Goal: Task Accomplishment & Management: Manage account settings

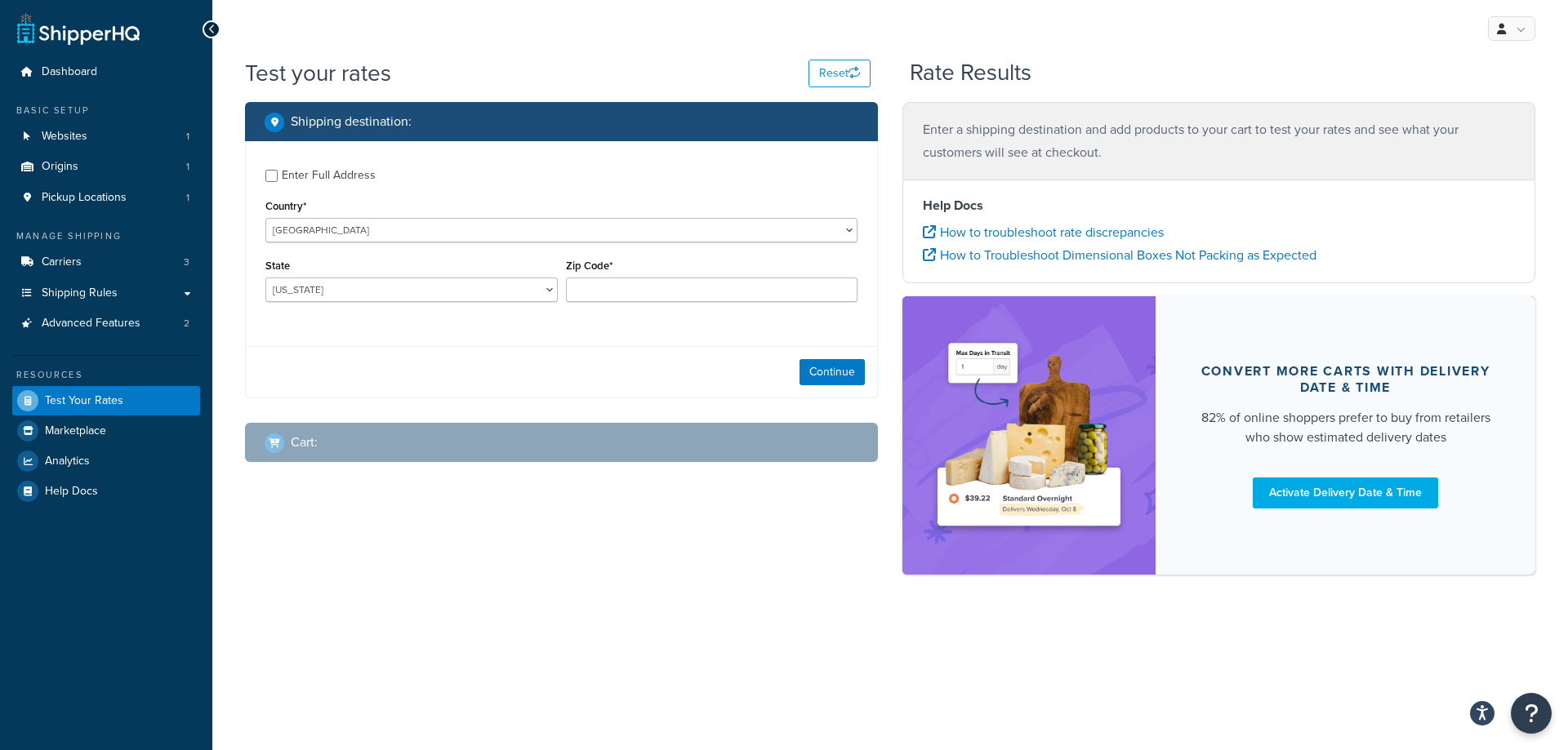
click at [323, 178] on div "Enter Full Address" at bounding box center [328, 175] width 94 height 22
click at [277, 178] on input "Enter Full Address" at bounding box center [272, 176] width 13 height 13
checkbox input "true"
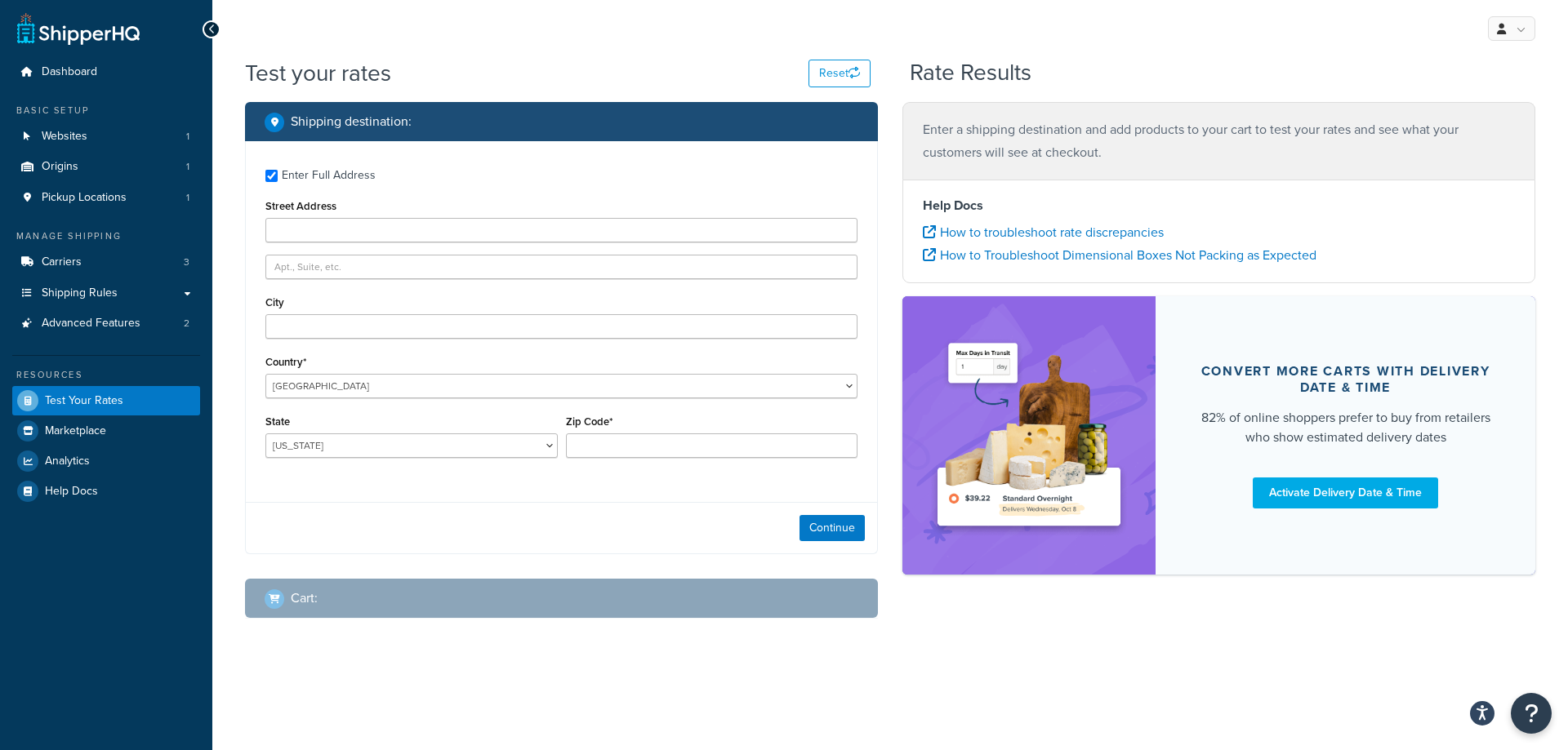
click at [298, 343] on div "Enter Full Address Street Address City Country* United States United Kingdom Af…" at bounding box center [561, 315] width 631 height 349
click at [307, 319] on input "City" at bounding box center [562, 326] width 592 height 24
paste input "LITTLE ROCK"
type input "LITTLE ROCK"
click at [309, 231] on input "Street Address" at bounding box center [562, 230] width 592 height 24
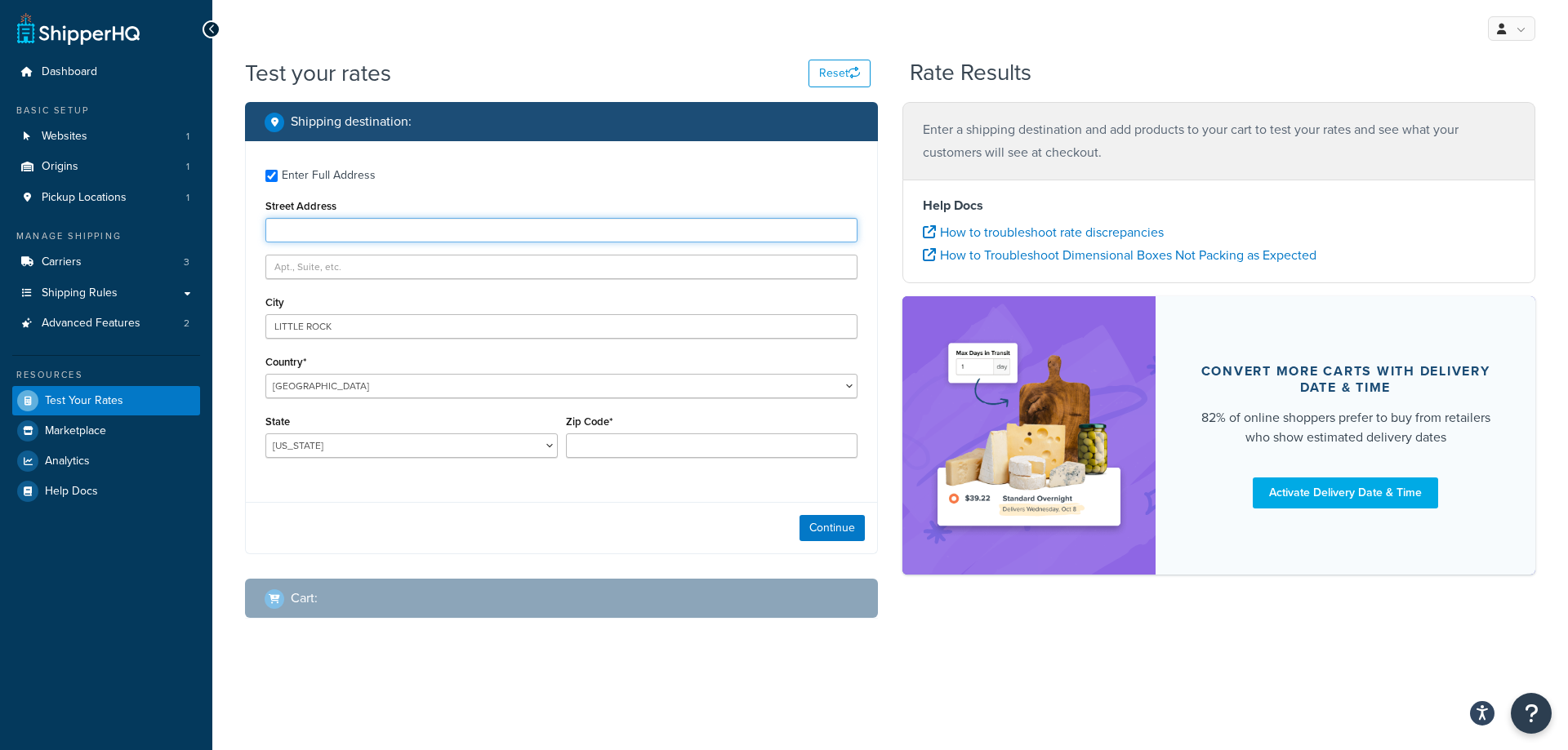
paste input "1915 BISCAYNE DR"
type input "1915 BISCAYNE DR"
drag, startPoint x: 630, startPoint y: 444, endPoint x: 556, endPoint y: 449, distance: 74.2
click at [630, 444] on input "Zip Code*" at bounding box center [713, 445] width 293 height 24
paste input "72227"
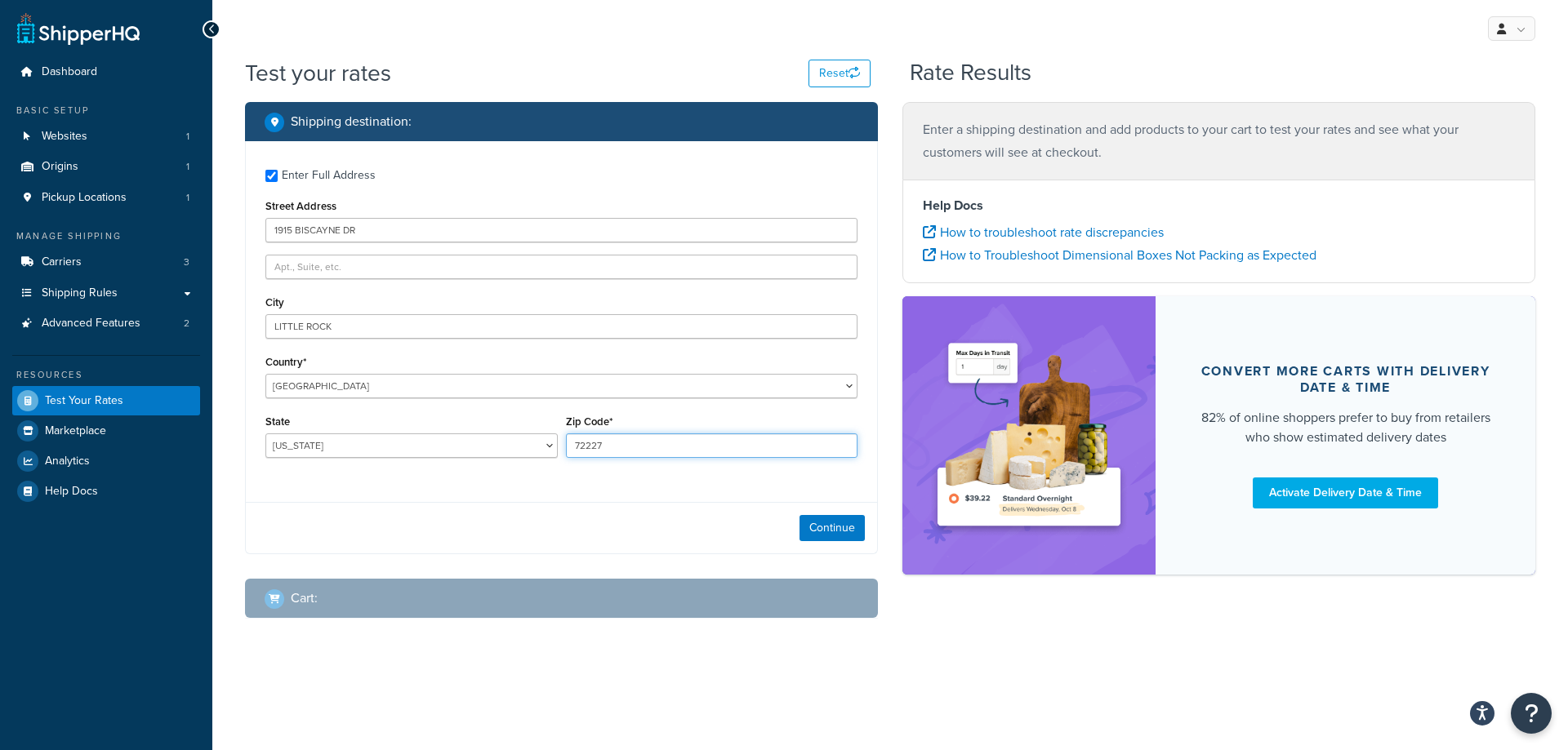
type input "72227"
click at [431, 453] on select "Alabama Alaska American Samoa Arizona Arkansas Armed Forces Americas Armed Forc…" at bounding box center [412, 445] width 293 height 24
select select "AR"
click at [266, 433] on select "Alabama Alaska American Samoa Arizona Arkansas Armed Forces Americas Armed Forc…" at bounding box center [412, 445] width 293 height 24
click at [831, 531] on button "Continue" at bounding box center [832, 528] width 66 height 26
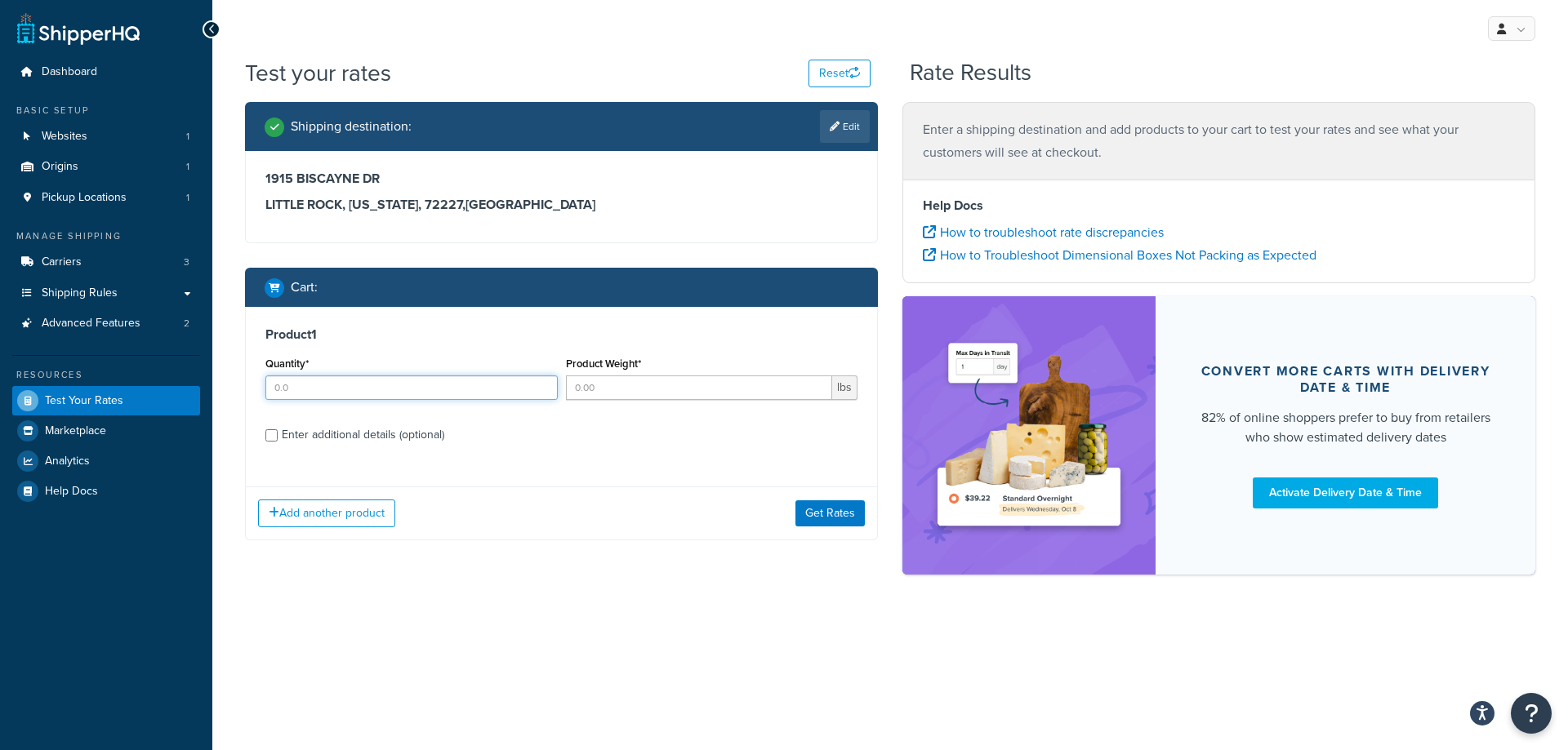
click at [320, 383] on input "Quantity*" at bounding box center [412, 388] width 293 height 24
click at [364, 392] on input "3" at bounding box center [412, 388] width 293 height 24
drag, startPoint x: 313, startPoint y: 403, endPoint x: 305, endPoint y: 397, distance: 10.0
click at [308, 401] on div "Quantity* 34" at bounding box center [411, 382] width 301 height 59
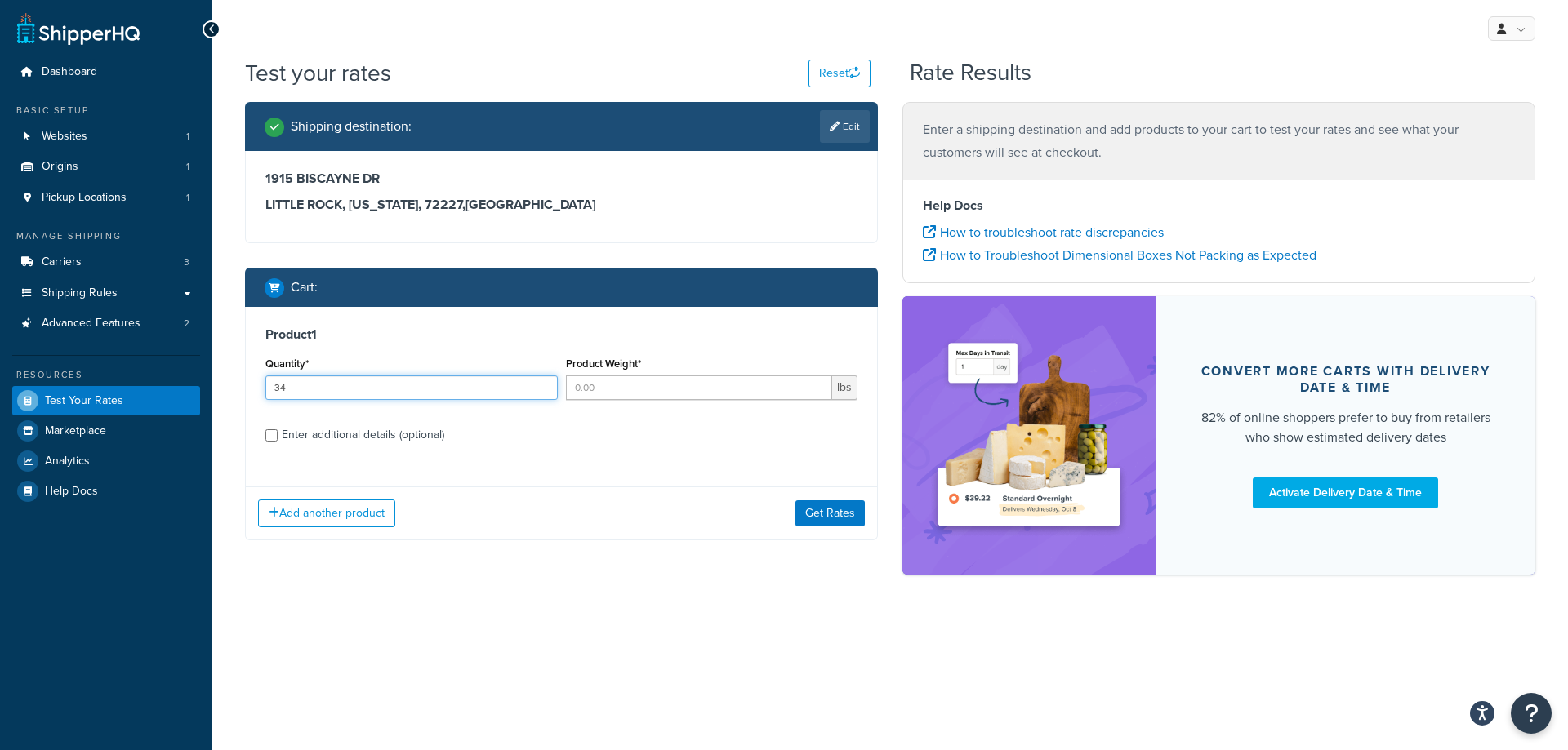
drag, startPoint x: 297, startPoint y: 391, endPoint x: 248, endPoint y: 399, distance: 49.6
click at [248, 399] on div "Product 1 Quantity* 34 Product Weight* lbs Enter additional details (optional)" at bounding box center [561, 390] width 631 height 168
type input "4"
click at [637, 394] on input "Product Weight*" at bounding box center [700, 388] width 267 height 24
type input "1"
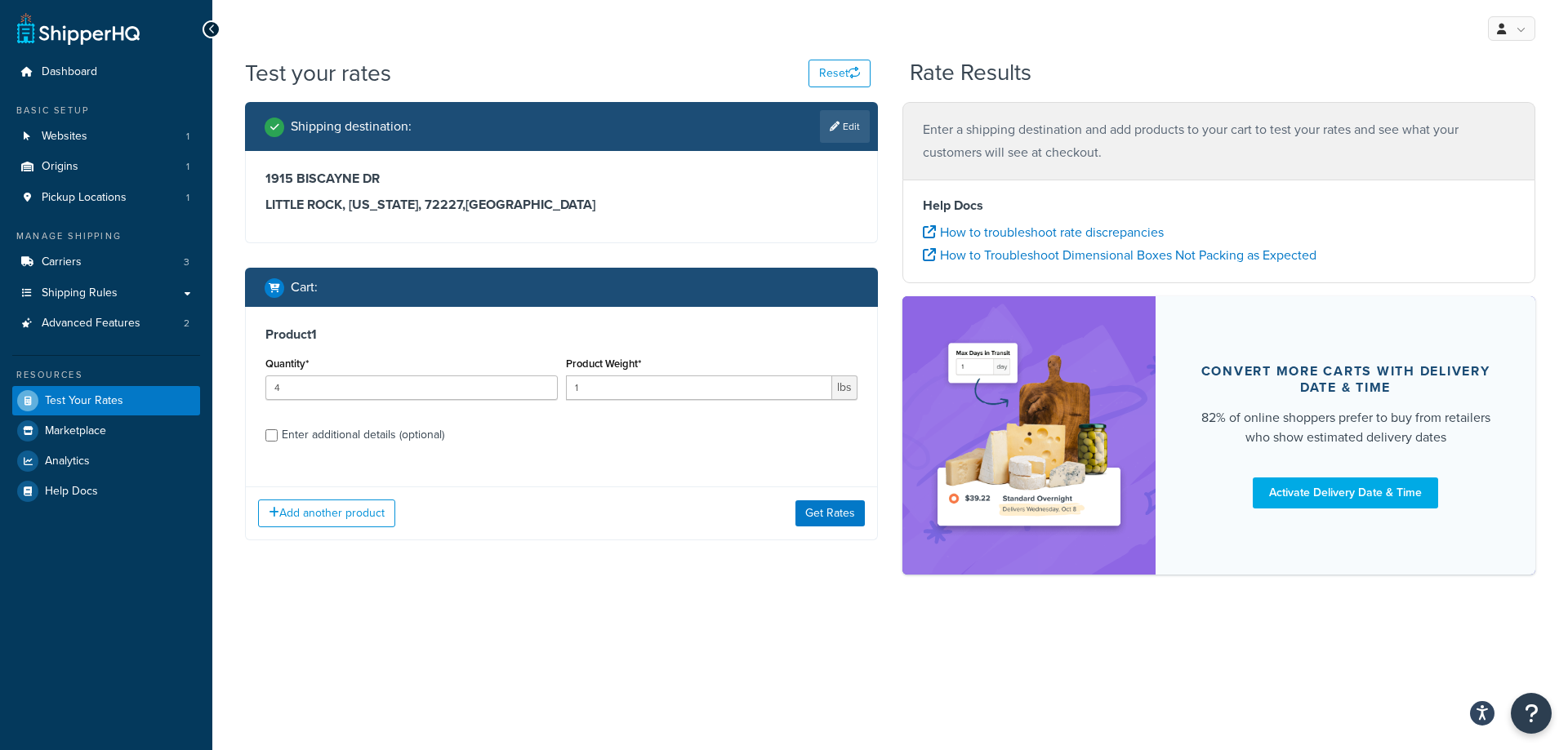
click at [296, 440] on div "Enter additional details (optional)" at bounding box center [363, 434] width 162 height 22
click at [277, 440] on input "Enter additional details (optional)" at bounding box center [272, 436] width 13 height 13
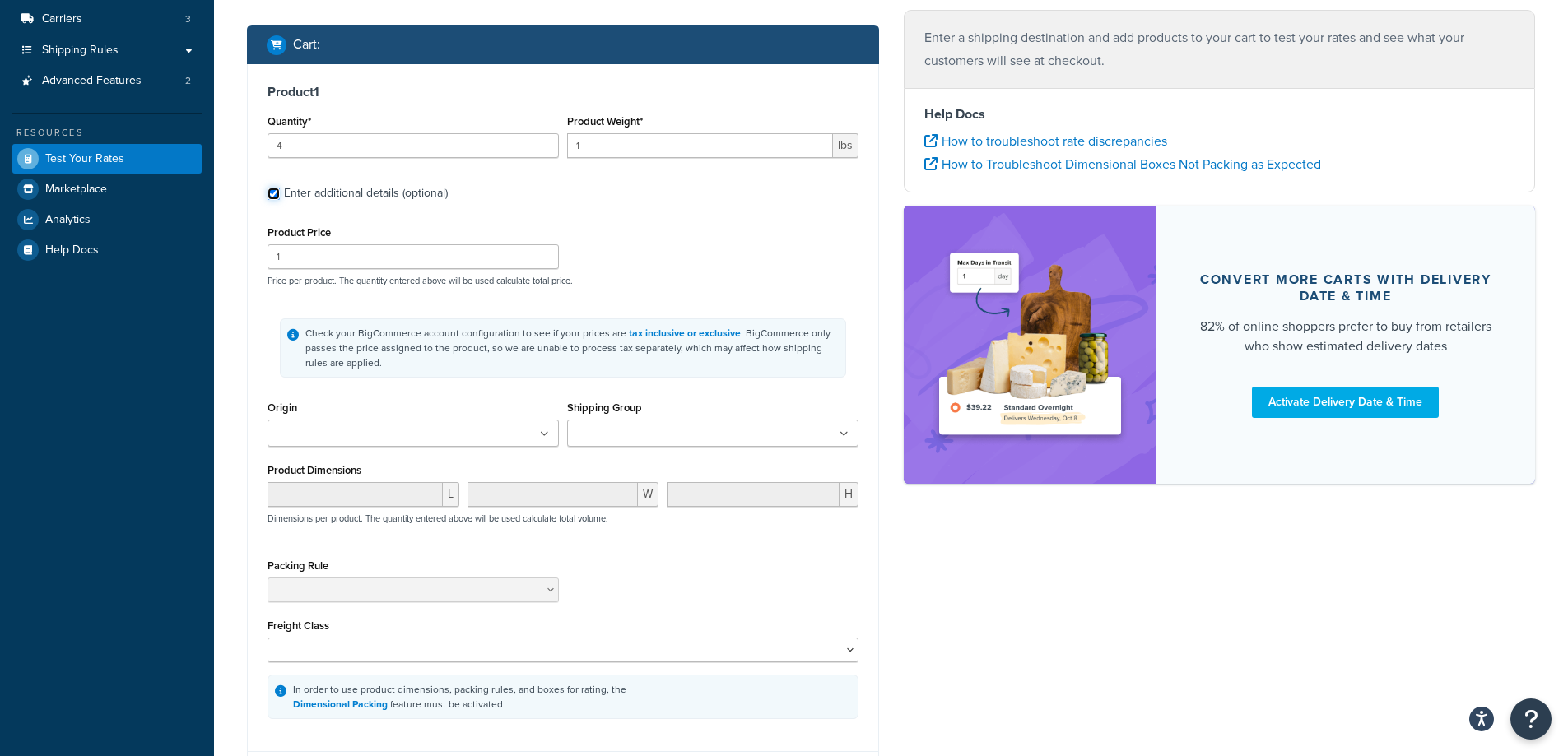
scroll to position [247, 0]
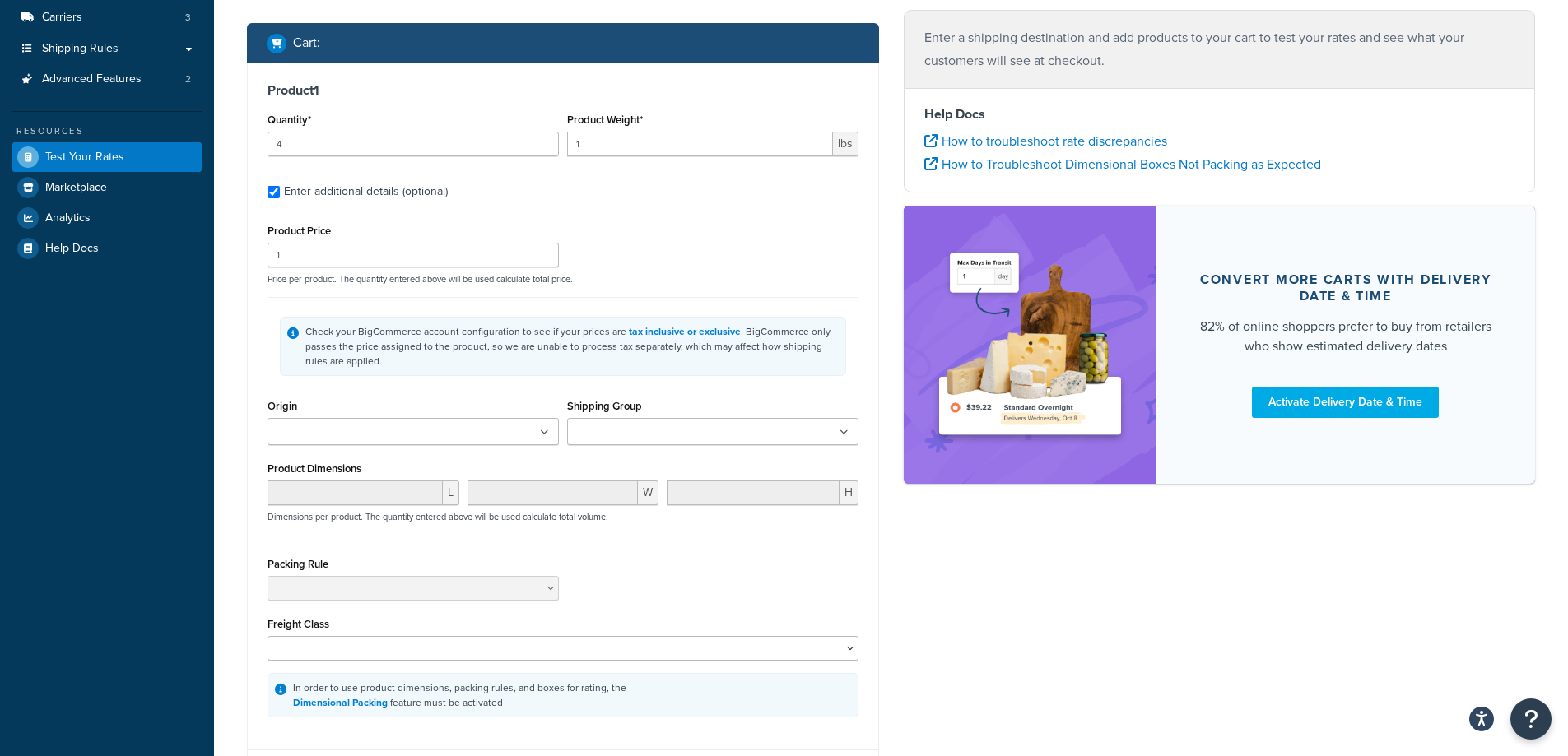
click at [386, 195] on div "Enter additional details (optional)" at bounding box center [366, 191] width 164 height 23
click at [280, 195] on input "Enter additional details (optional)" at bounding box center [274, 193] width 13 height 13
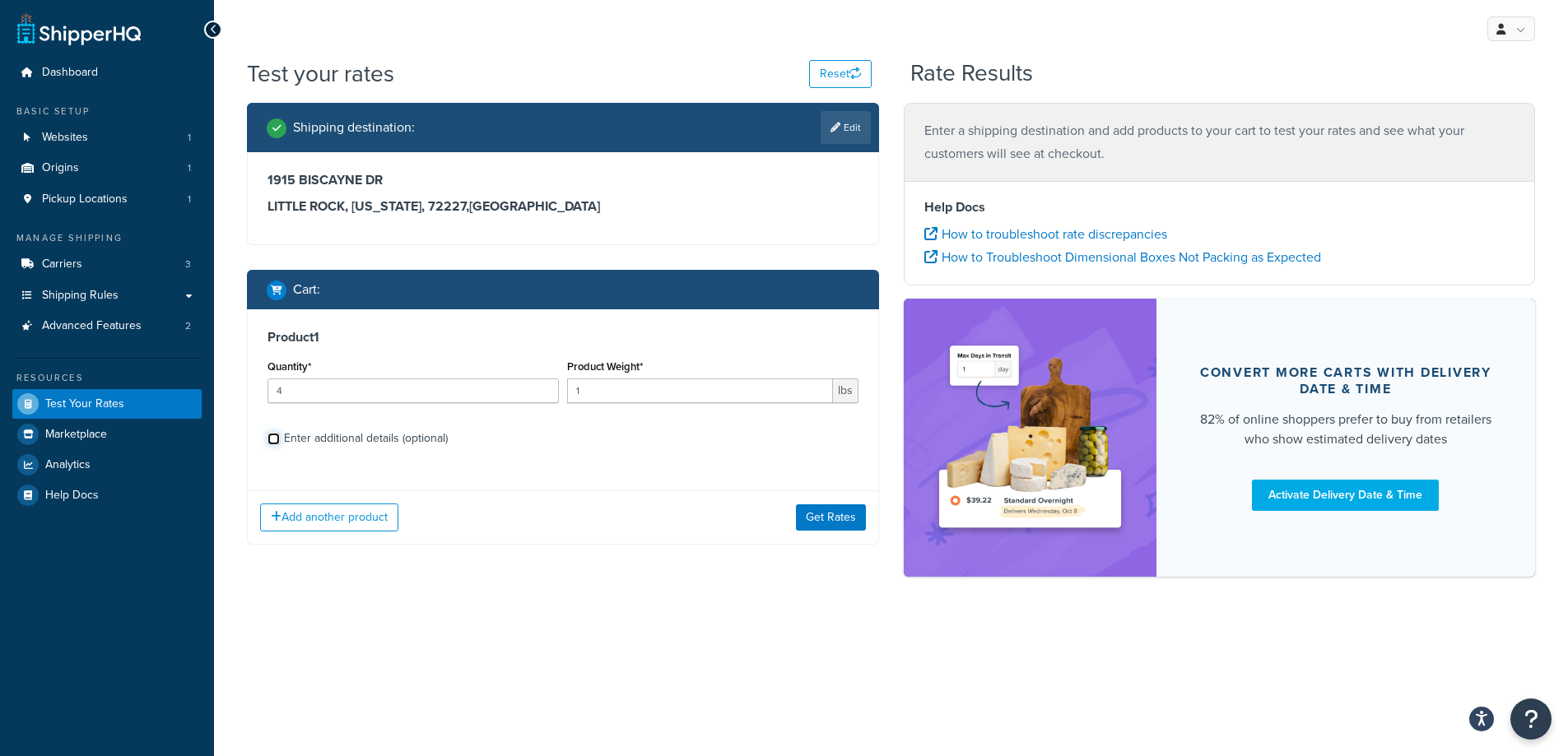
scroll to position [0, 0]
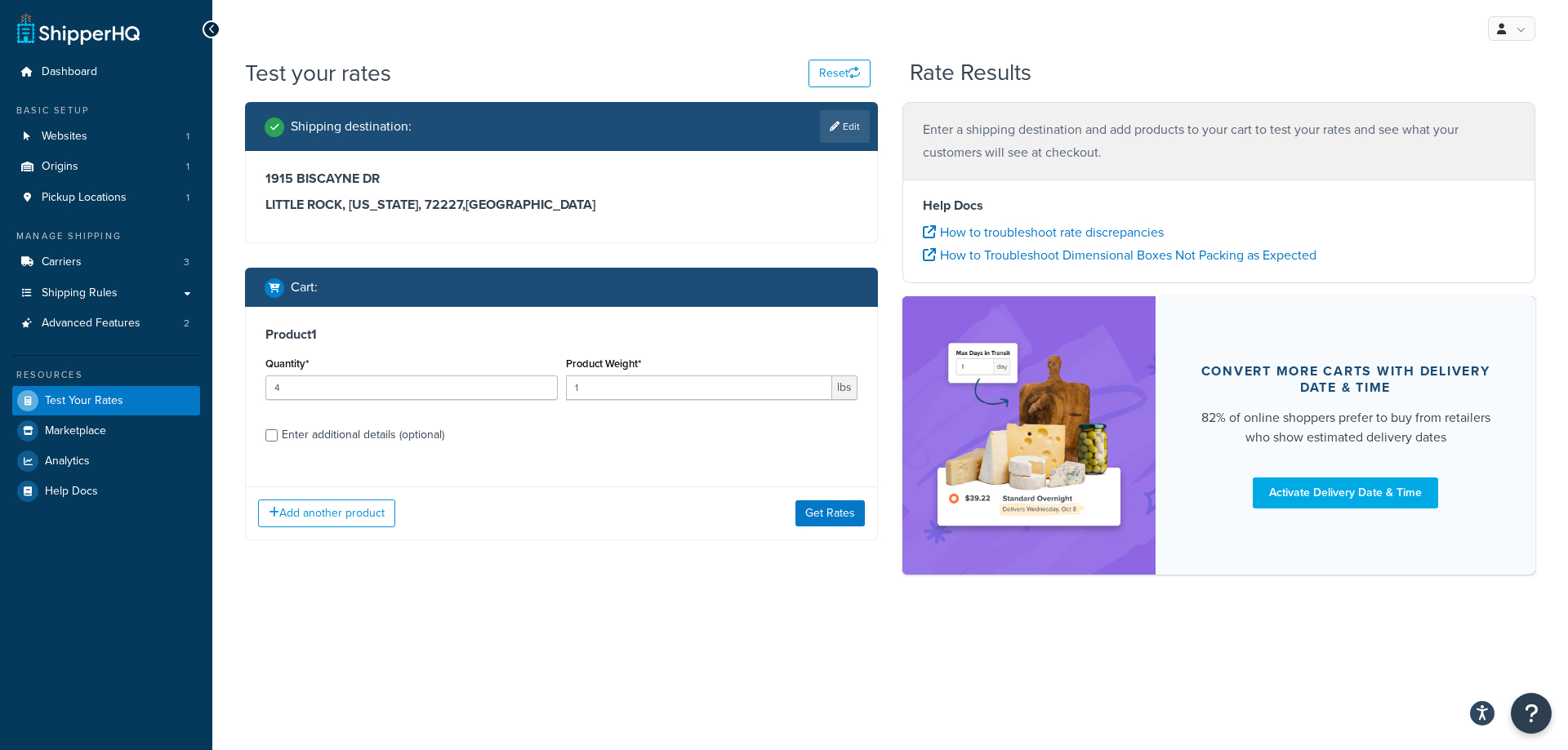
click at [337, 437] on div "Enter additional details (optional)" at bounding box center [363, 434] width 162 height 22
click at [277, 437] on input "Enter additional details (optional)" at bounding box center [272, 436] width 13 height 13
checkbox input "true"
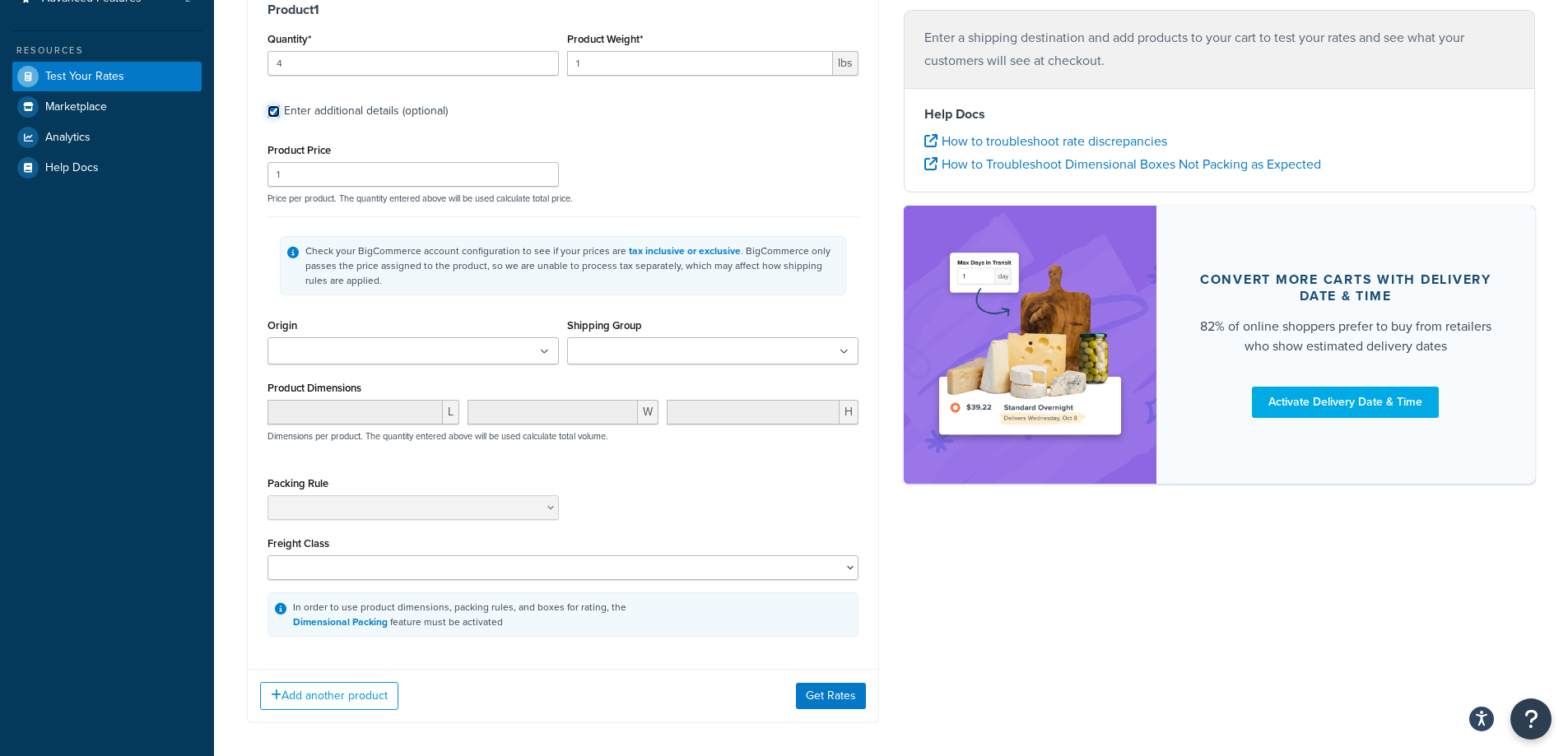
scroll to position [329, 0]
click at [836, 690] on button "Get Rates" at bounding box center [831, 694] width 70 height 26
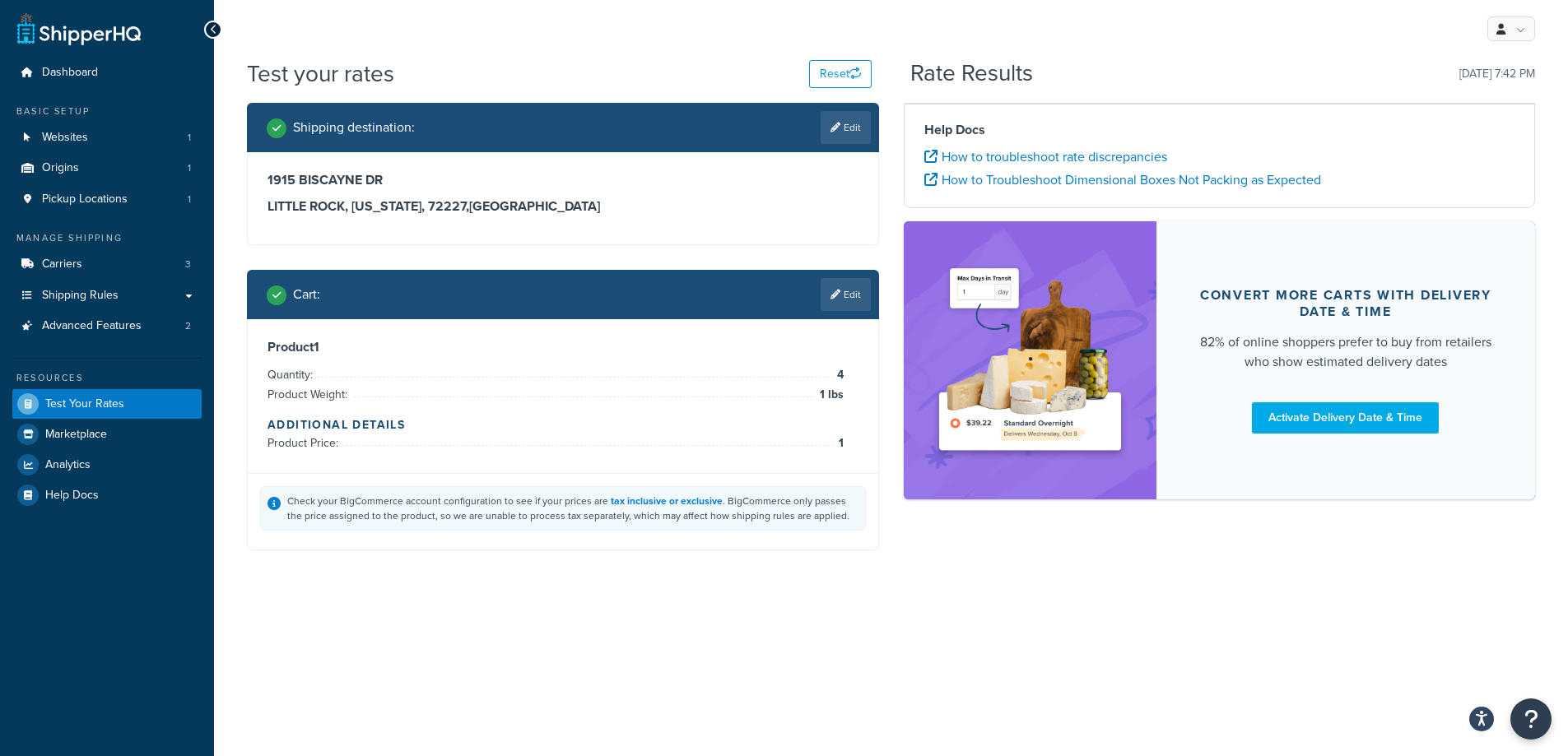
scroll to position [0, 0]
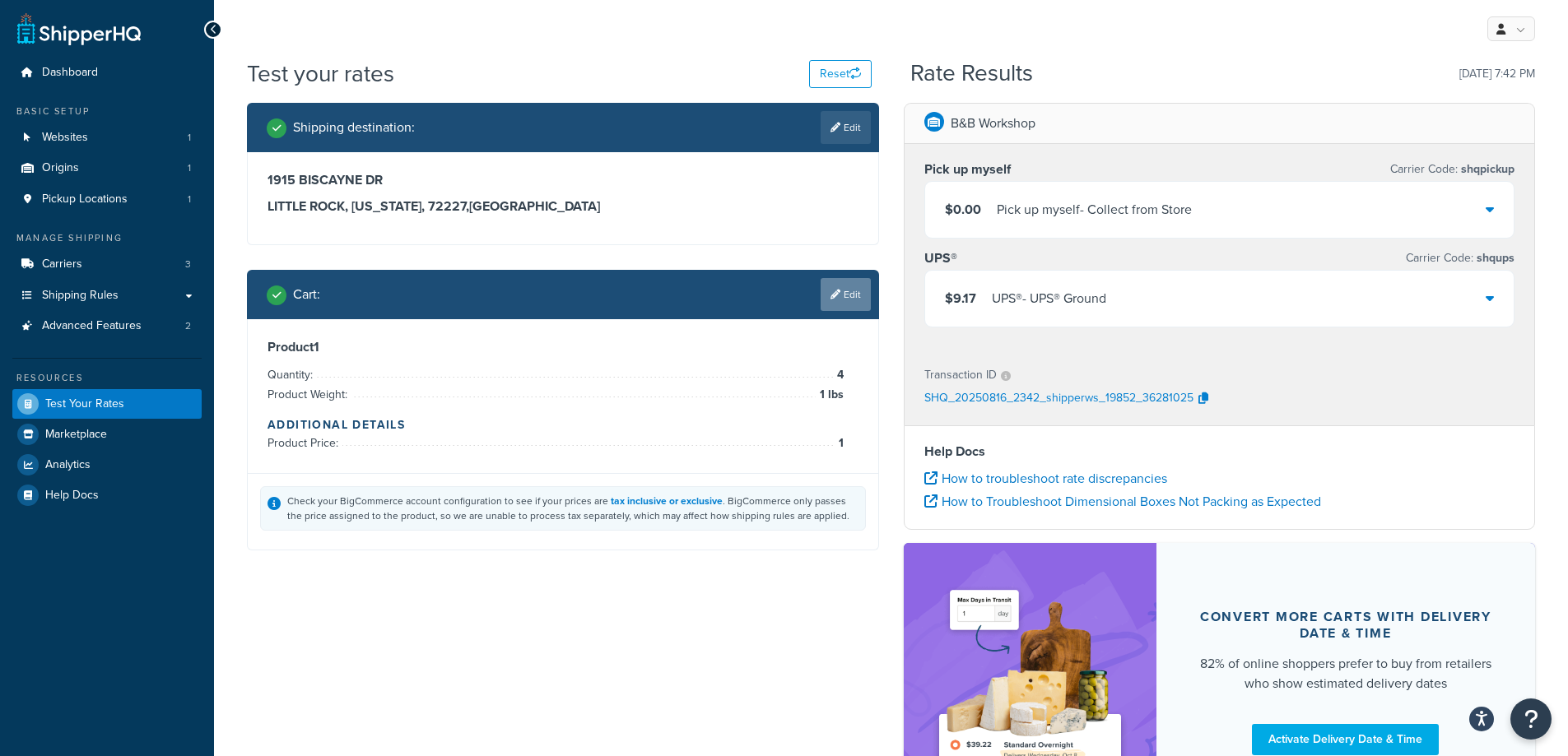
click at [843, 293] on link "Edit" at bounding box center [846, 295] width 51 height 33
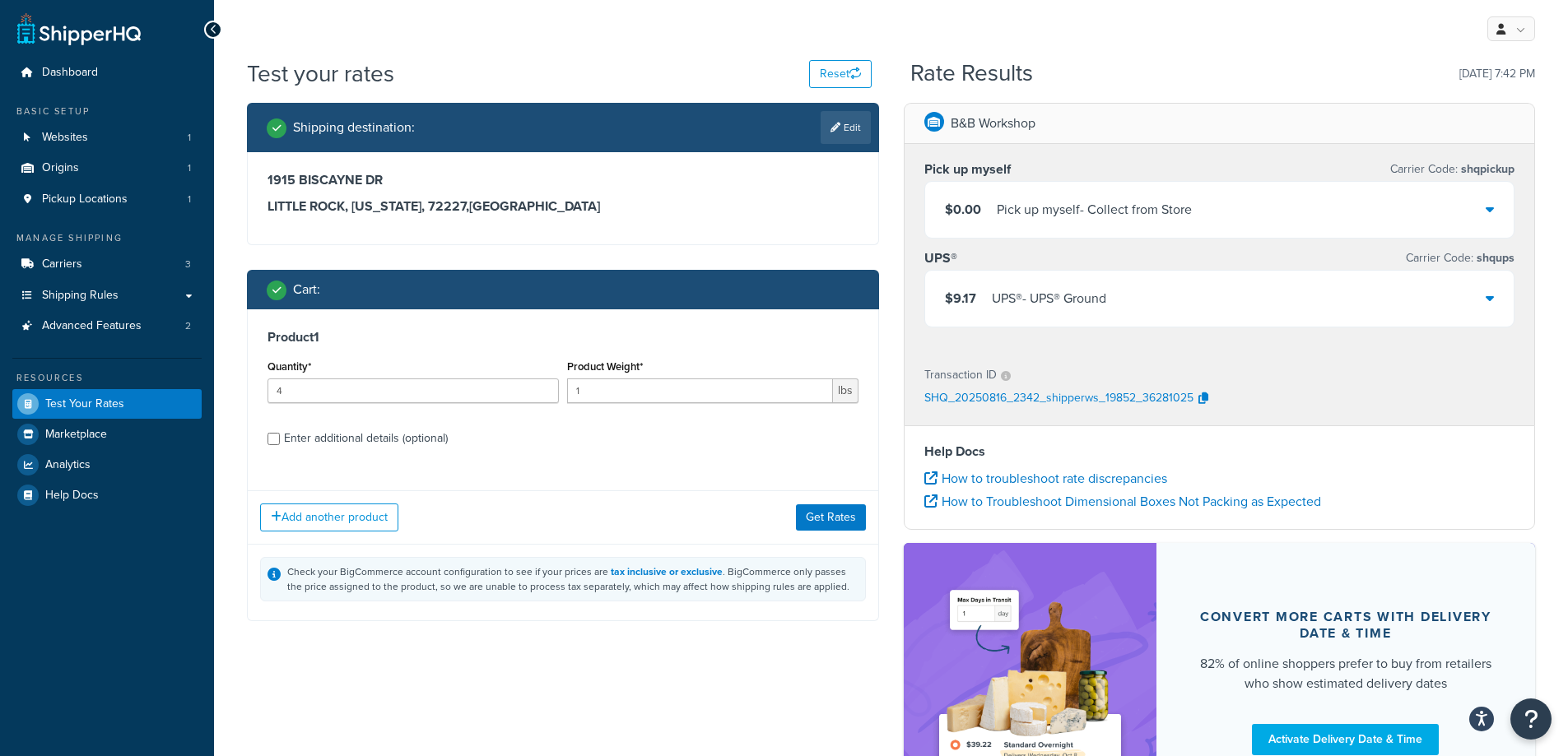
click at [408, 437] on div "Enter additional details (optional)" at bounding box center [366, 438] width 164 height 23
click at [280, 437] on input "Enter additional details (optional)" at bounding box center [274, 439] width 13 height 13
checkbox input "true"
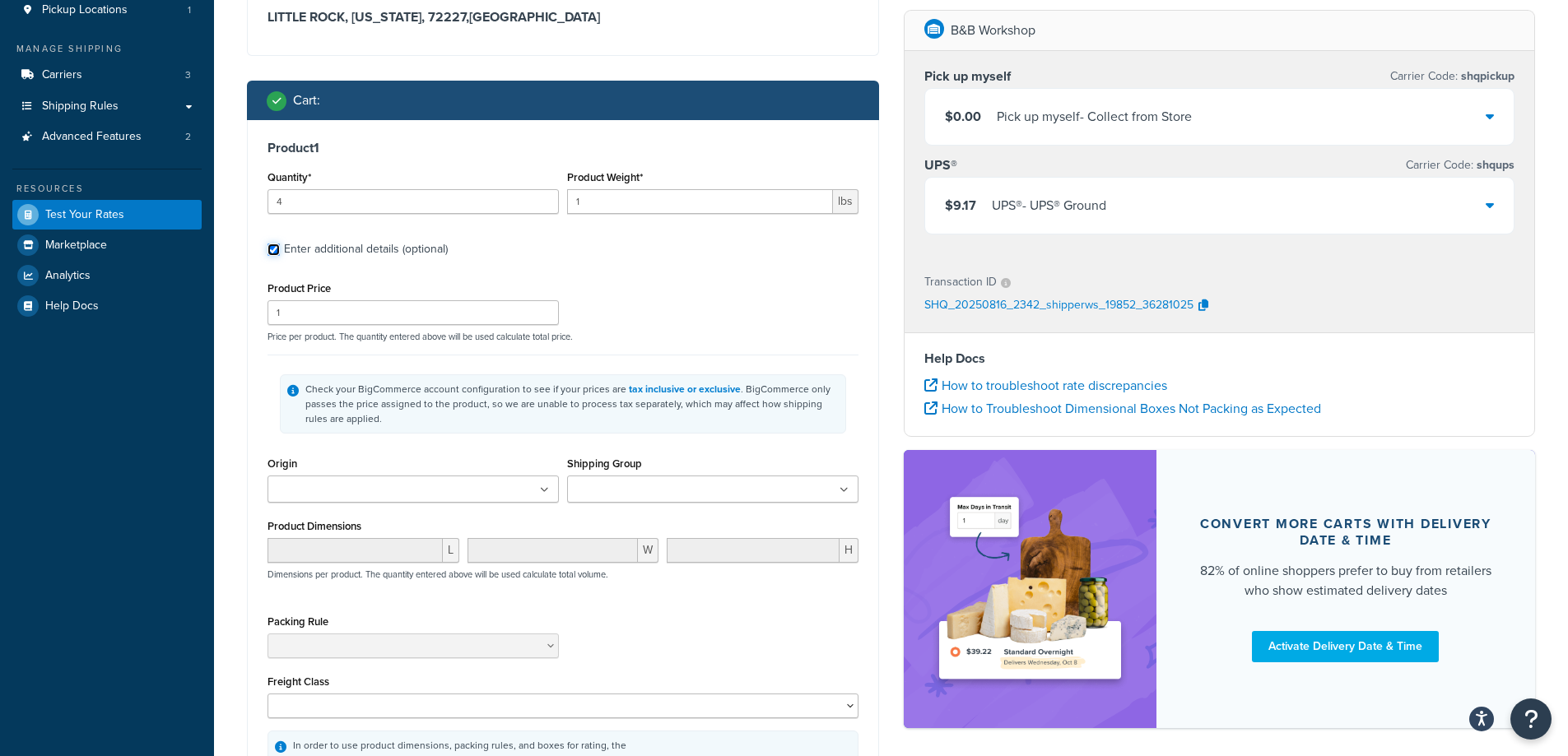
scroll to position [247, 0]
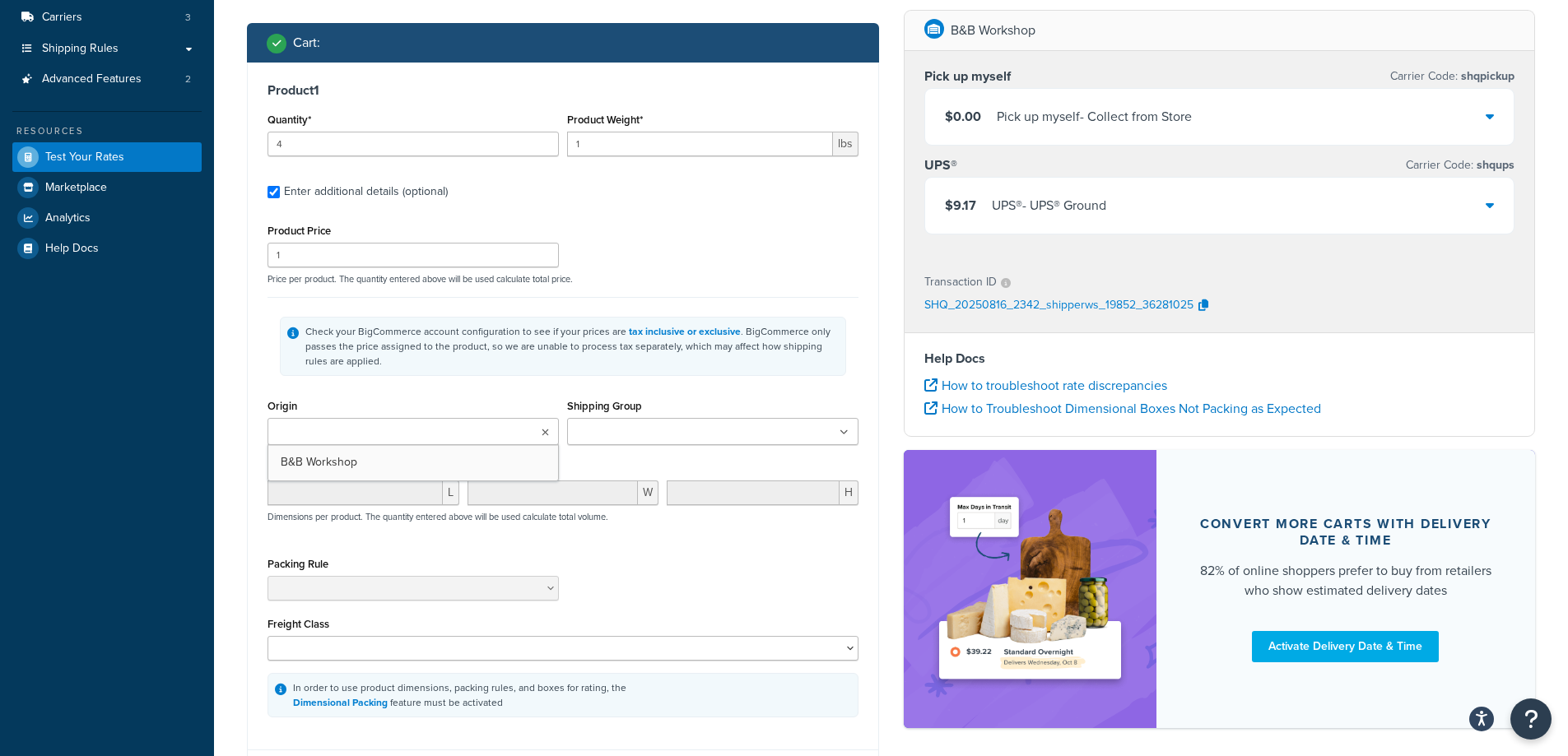
click at [544, 433] on icon at bounding box center [546, 432] width 7 height 10
click at [544, 433] on icon at bounding box center [545, 432] width 9 height 10
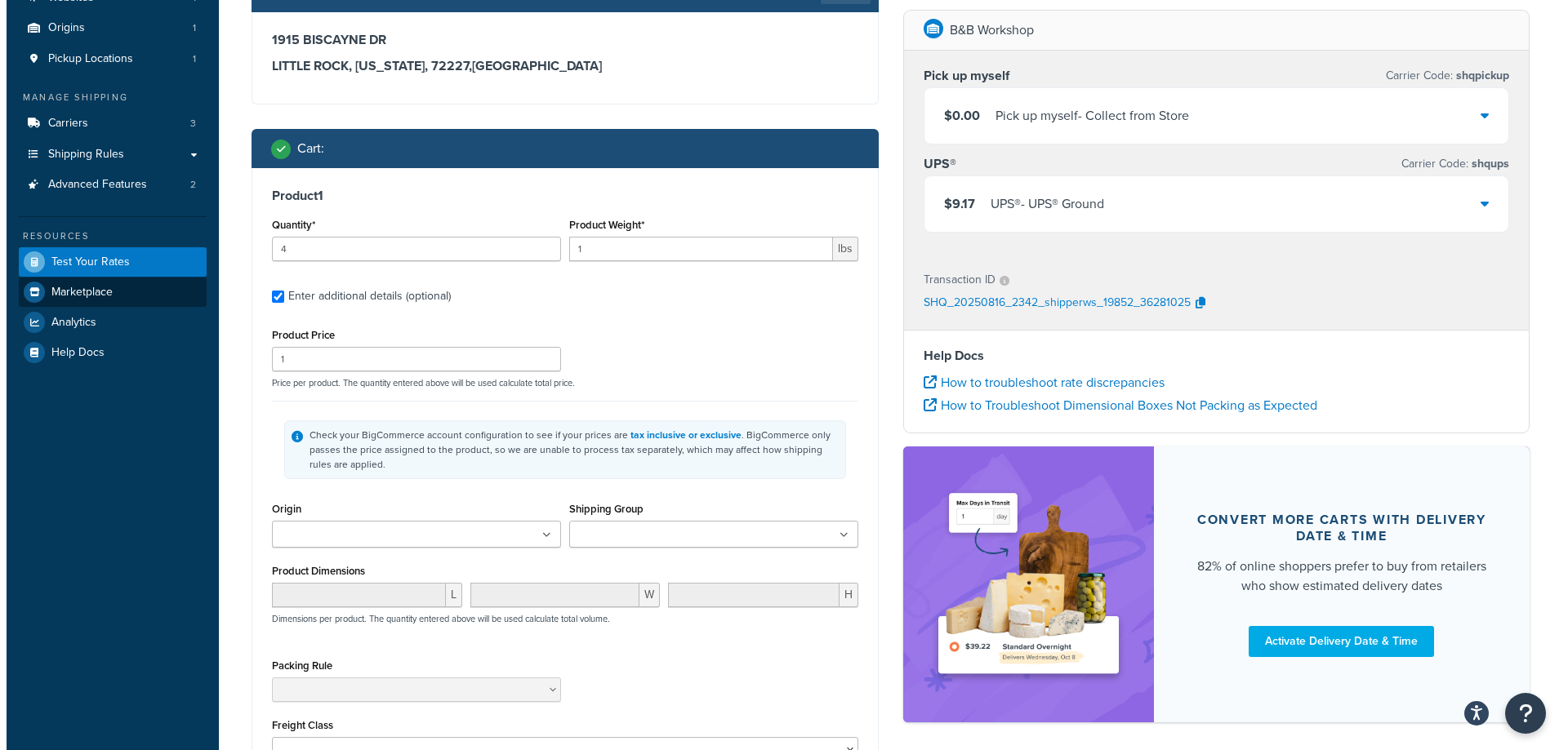
scroll to position [0, 0]
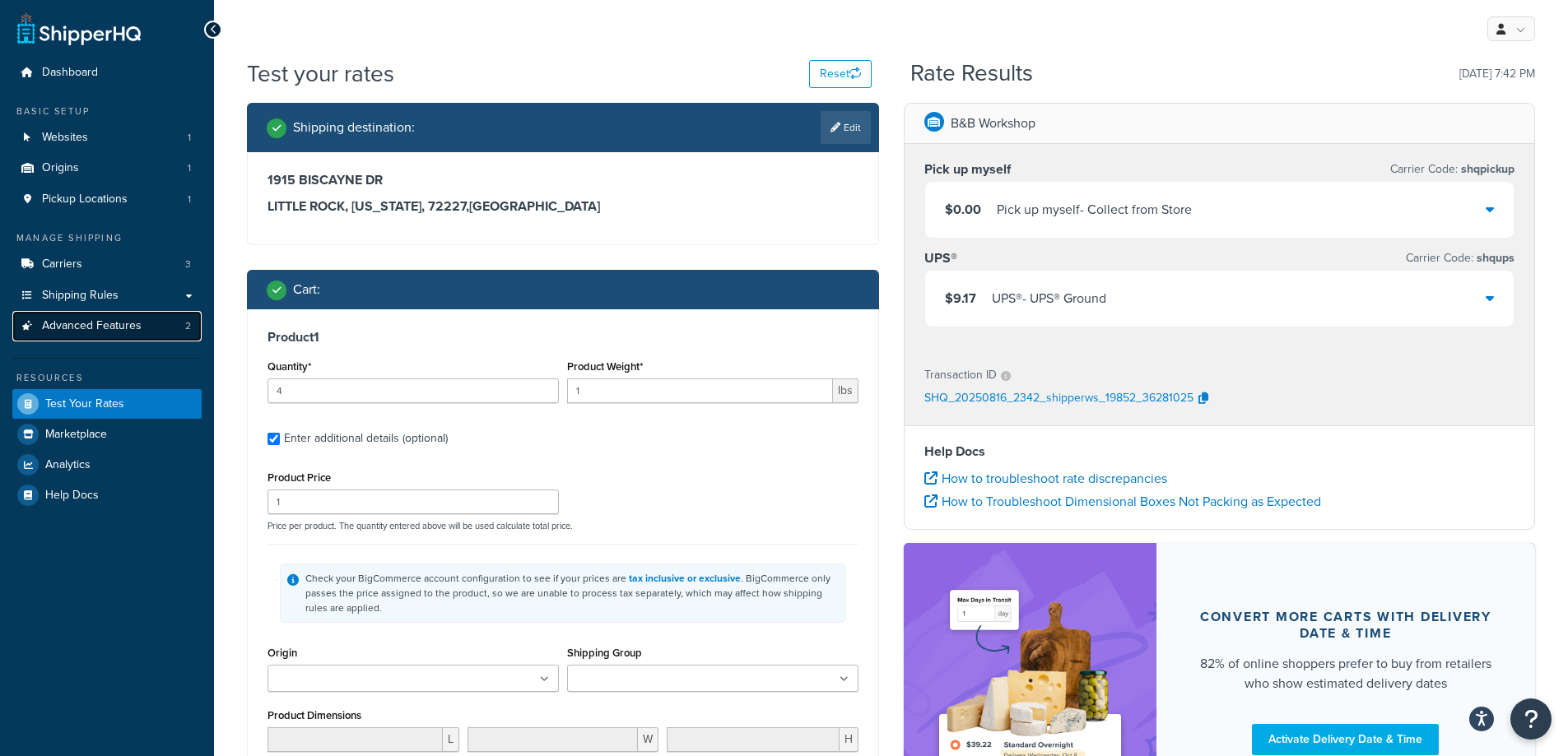
click at [151, 325] on link "Advanced Features 2" at bounding box center [107, 326] width 189 height 31
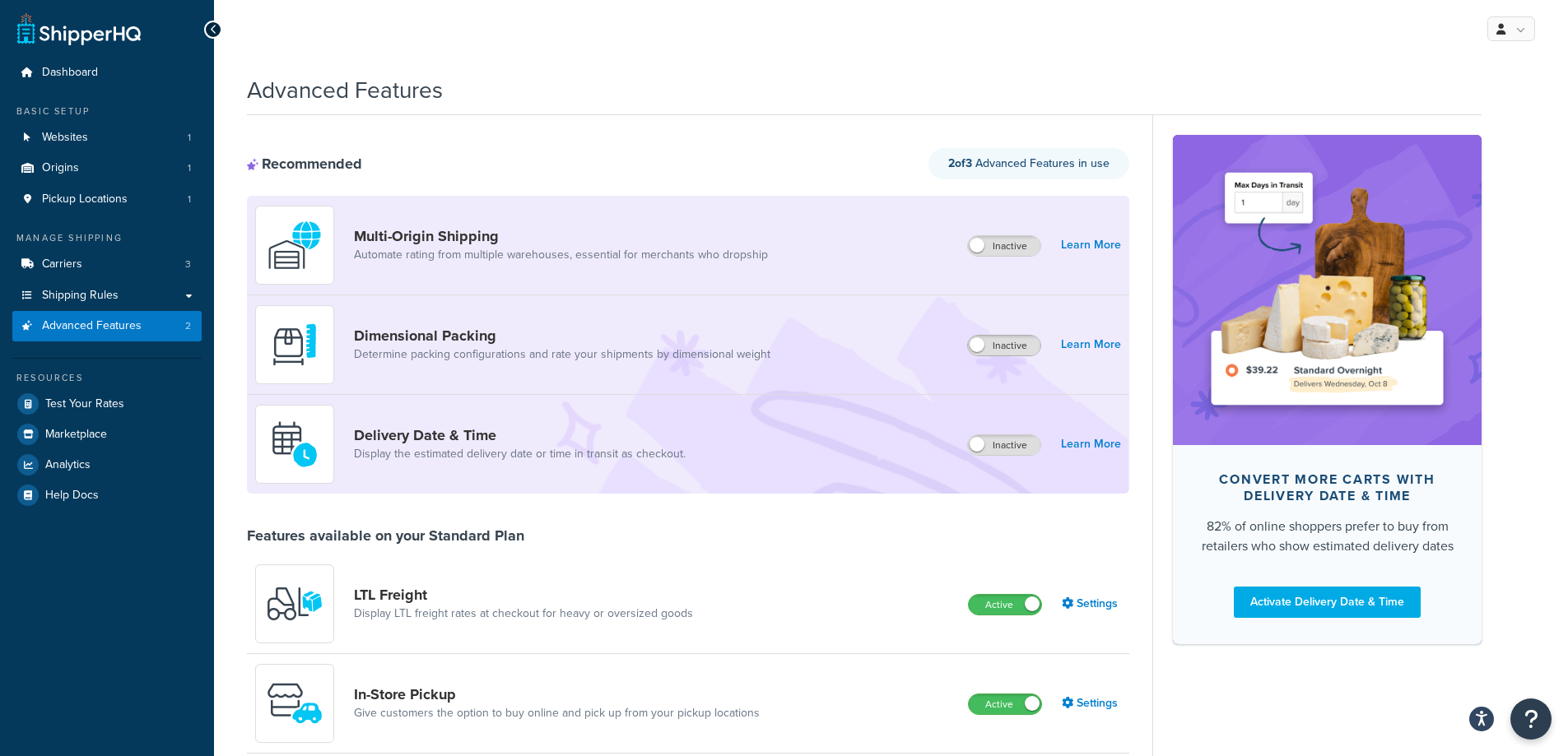
click at [1014, 356] on div "Inactive" at bounding box center [1004, 345] width 74 height 22
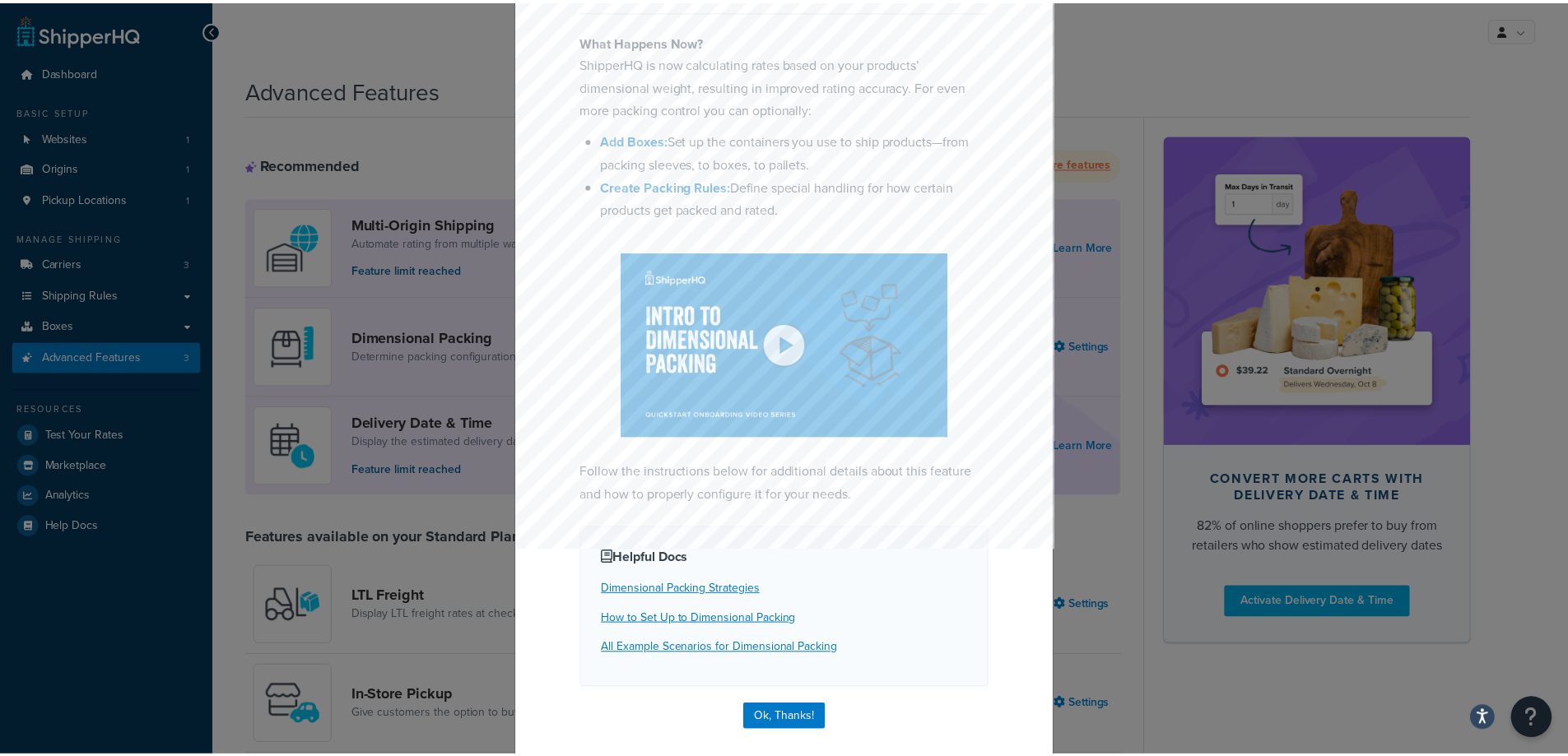
scroll to position [167, 0]
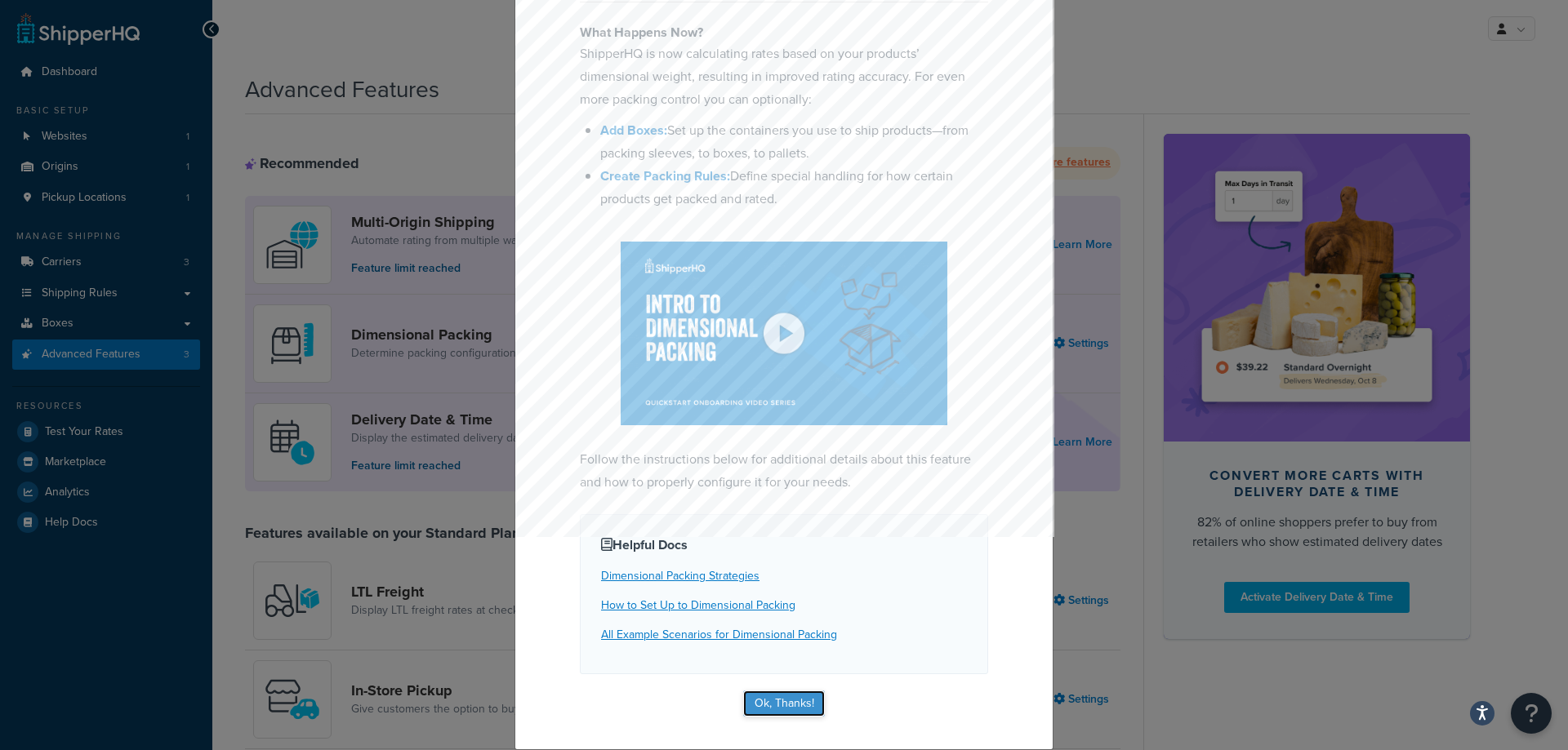
click at [791, 708] on button "Ok, Thanks!" at bounding box center [784, 703] width 82 height 26
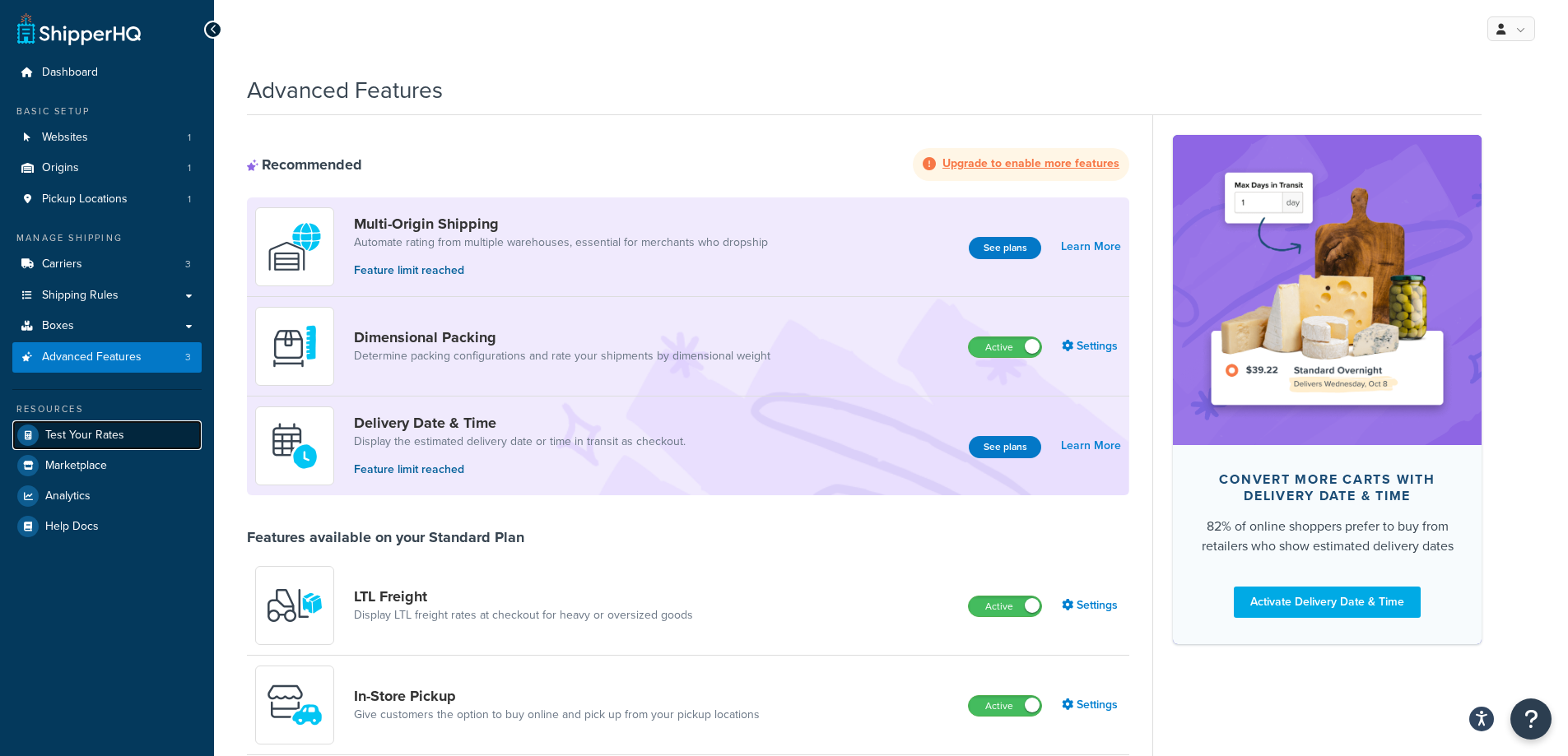
click at [122, 432] on span "Test Your Rates" at bounding box center [84, 435] width 79 height 14
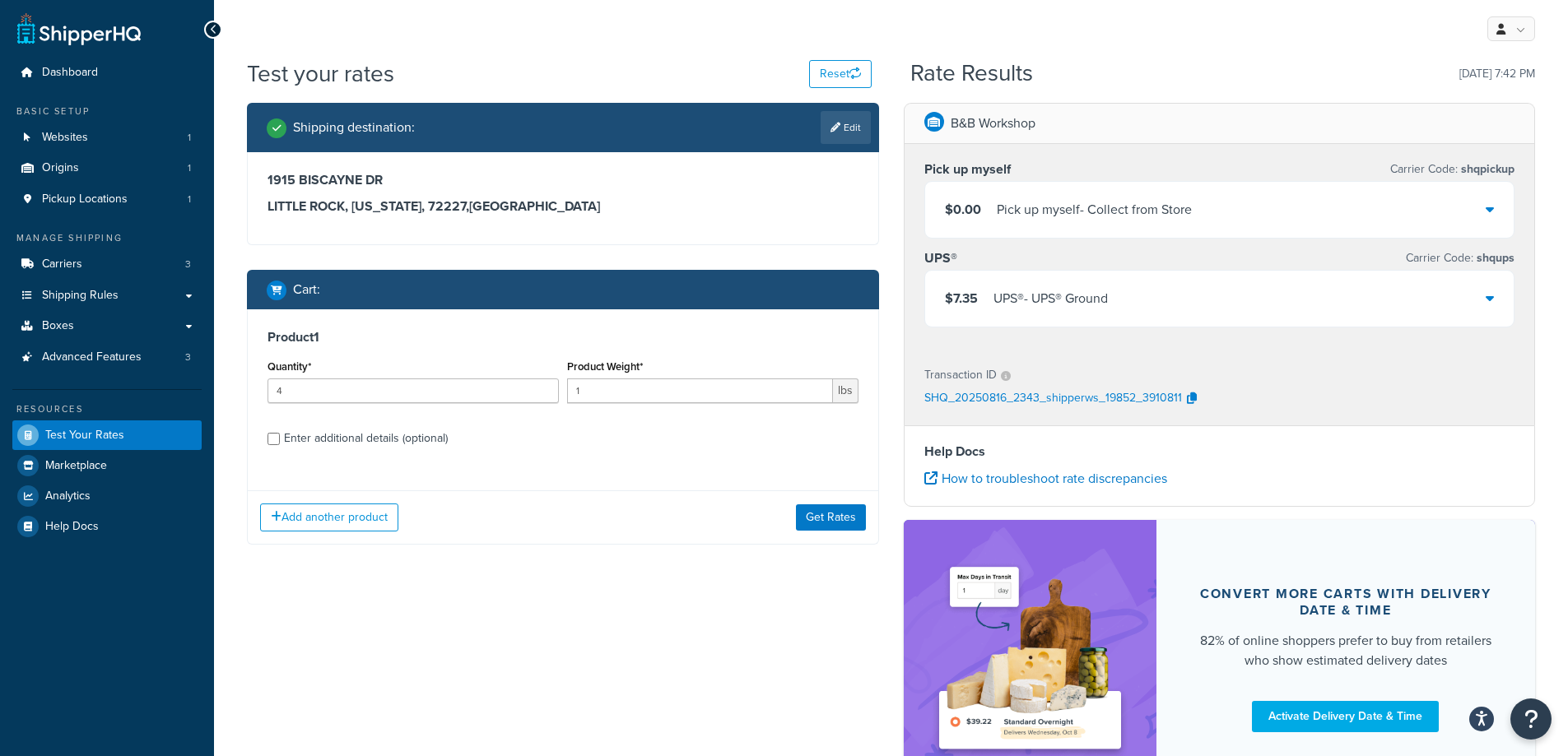
click at [432, 440] on div "Enter additional details (optional)" at bounding box center [366, 438] width 164 height 23
click at [280, 440] on input "Enter additional details (optional)" at bounding box center [274, 439] width 13 height 13
checkbox input "true"
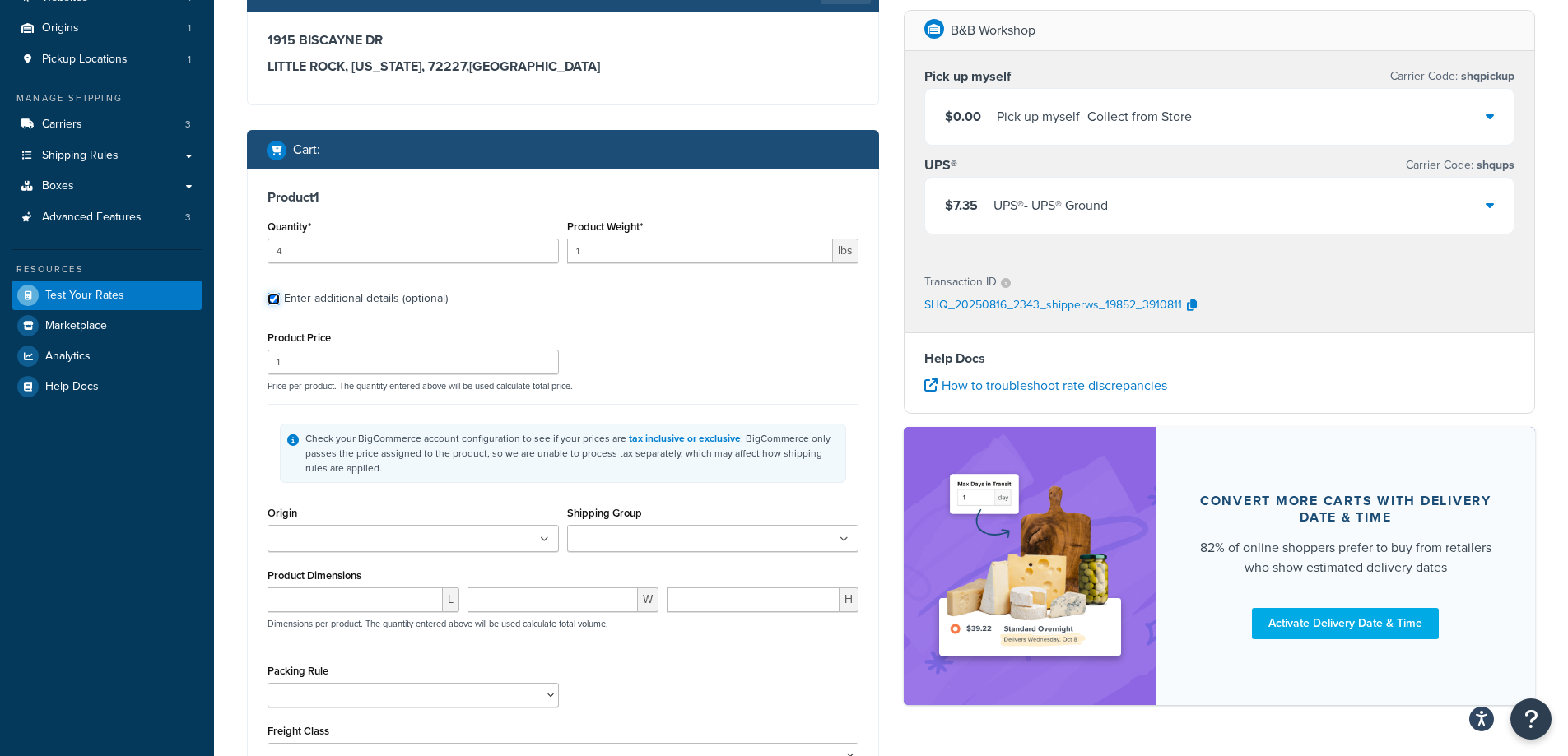
scroll to position [141, 0]
click at [366, 592] on input "number" at bounding box center [356, 599] width 176 height 24
type input "12"
click at [569, 600] on input "number" at bounding box center [553, 599] width 171 height 24
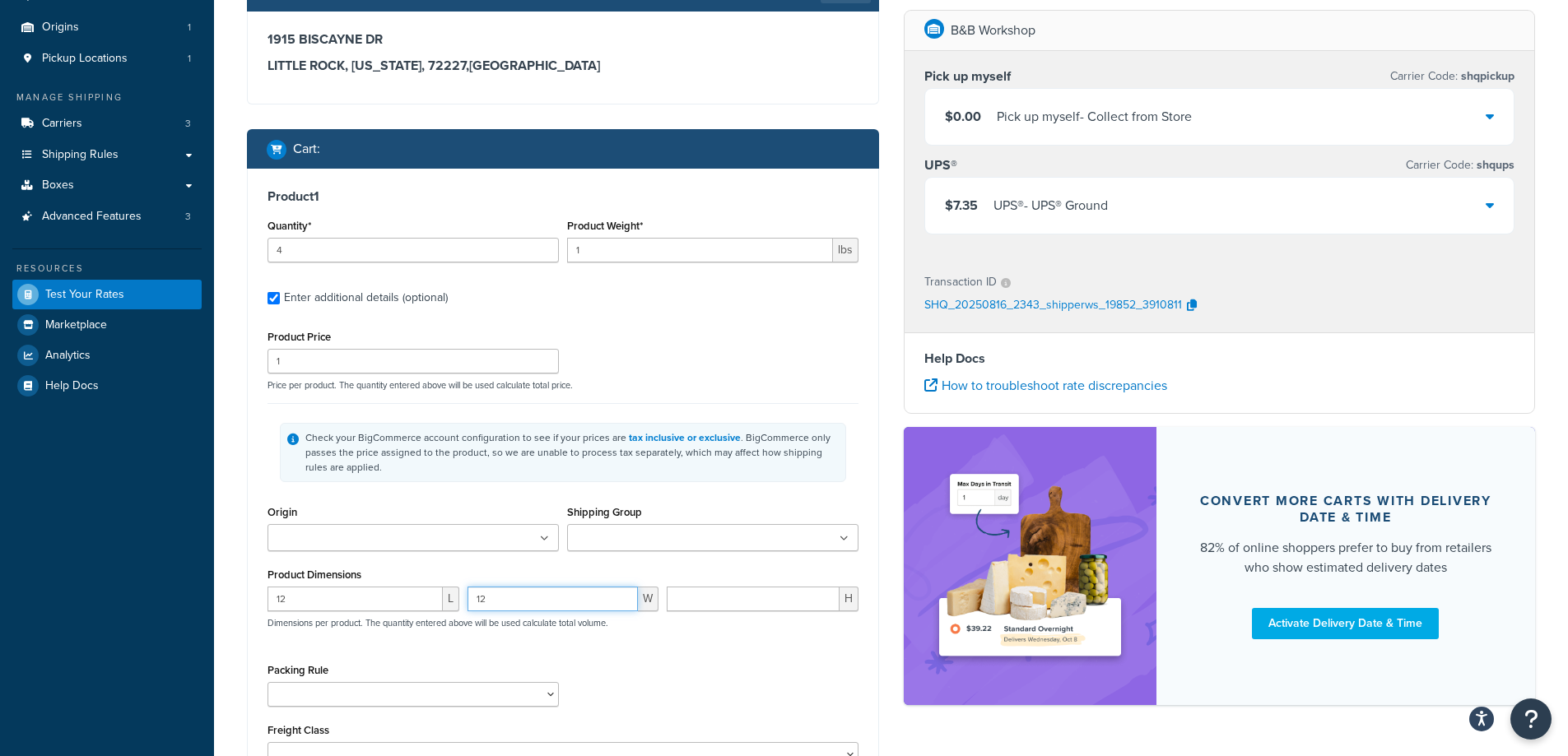
type input "12"
click at [702, 593] on input "number" at bounding box center [753, 599] width 173 height 24
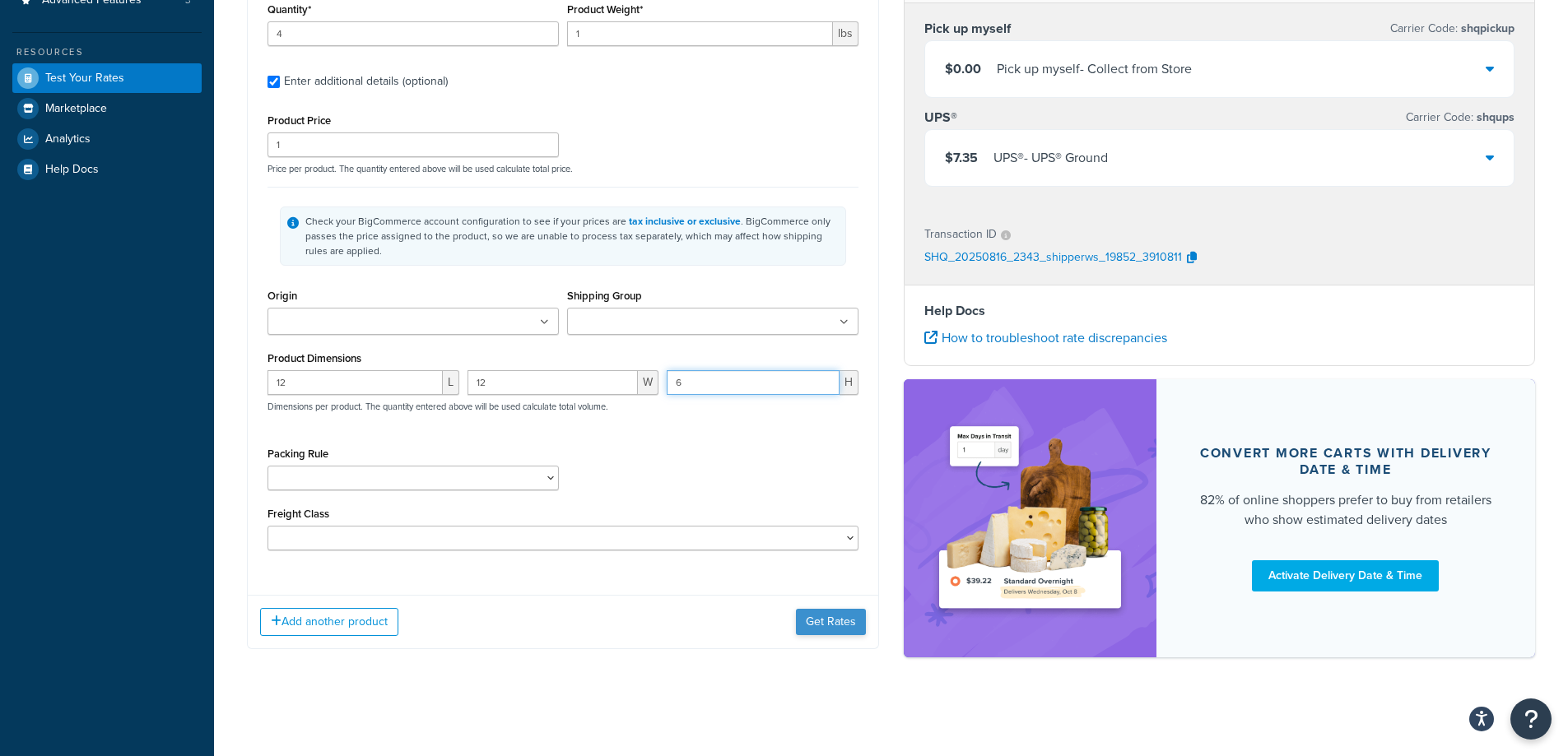
type input "6"
click at [821, 626] on button "Get Rates" at bounding box center [831, 621] width 70 height 26
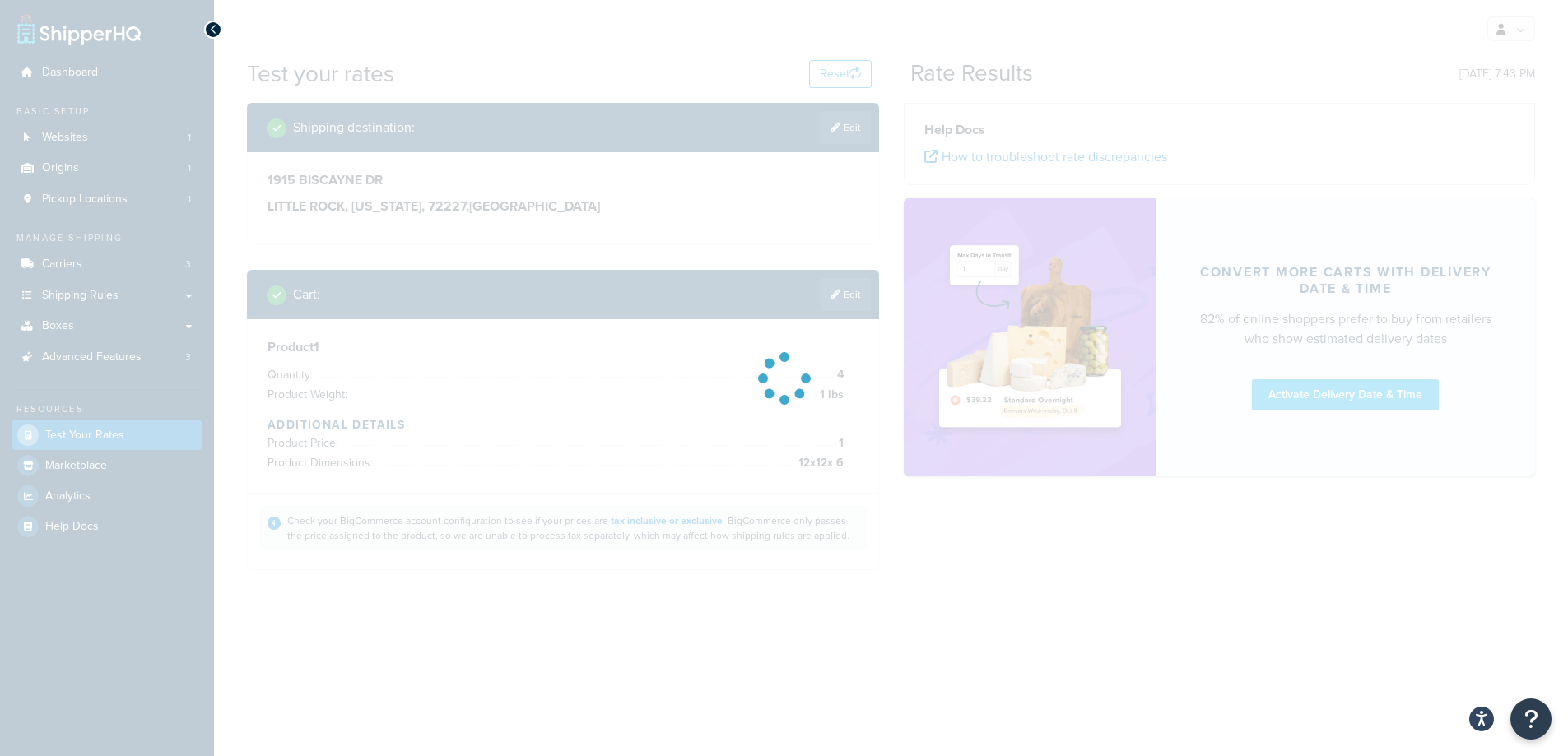
scroll to position [0, 0]
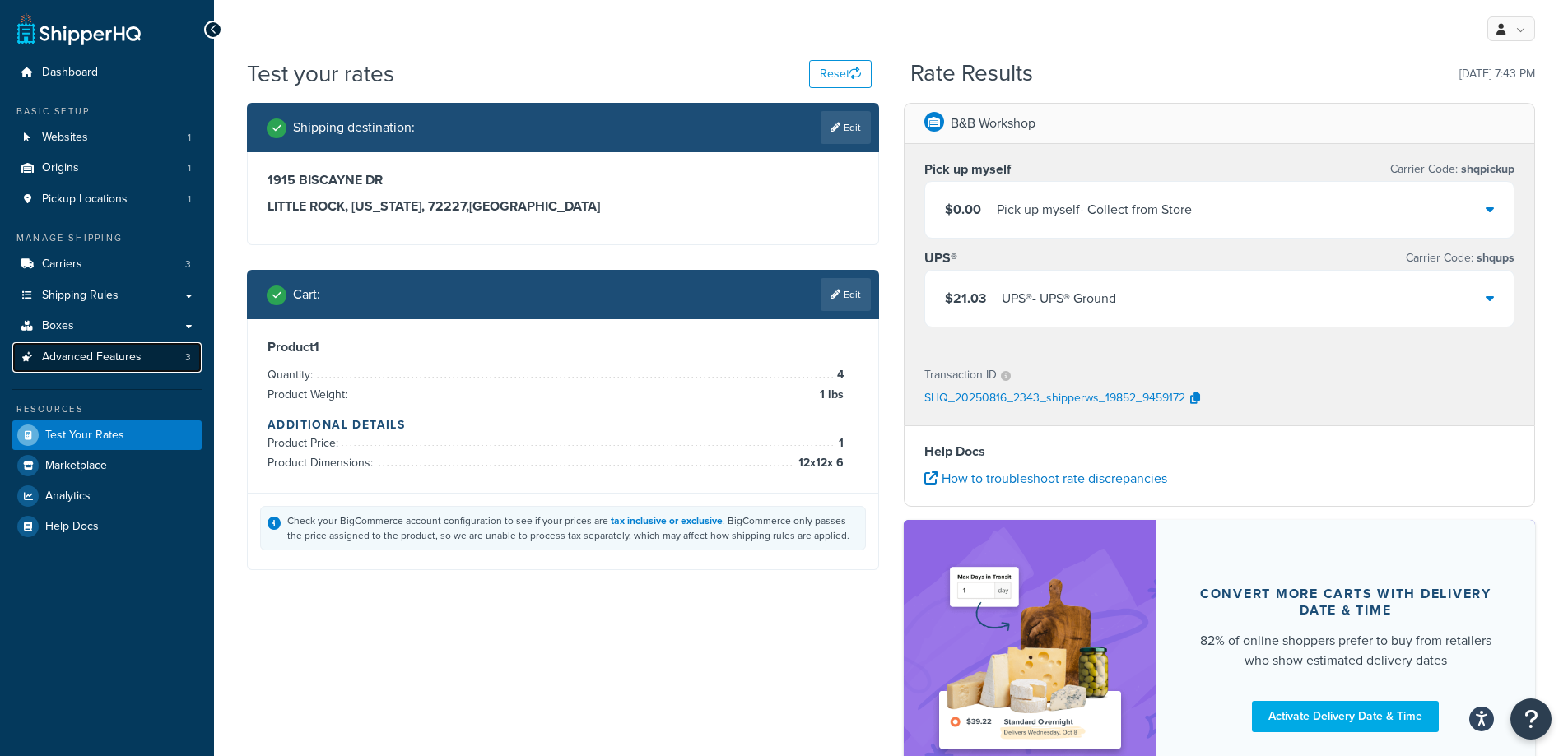
click at [112, 355] on span "Advanced Features" at bounding box center [91, 357] width 100 height 14
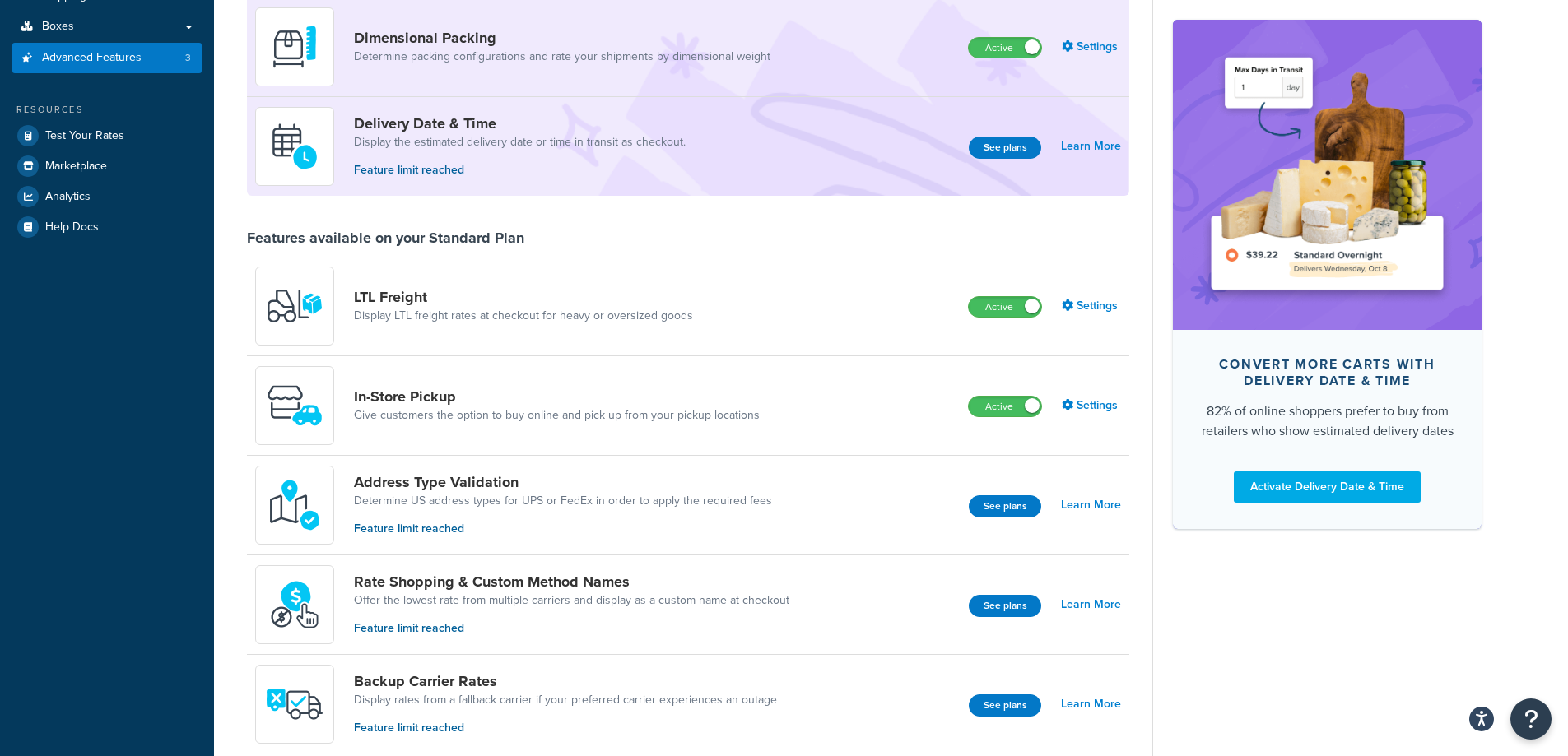
scroll to position [329, 0]
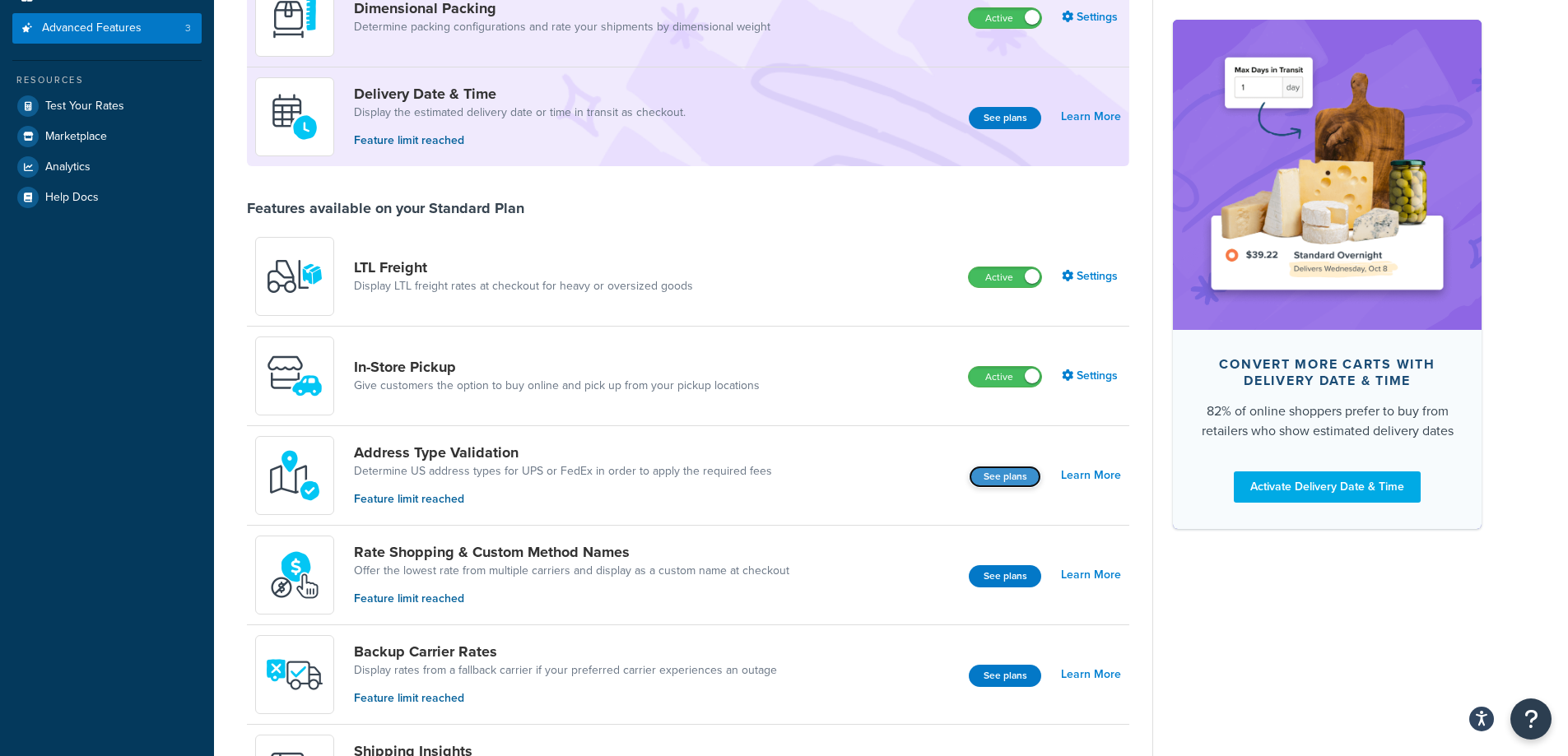
click at [1021, 480] on button "See plans" at bounding box center [1005, 477] width 72 height 23
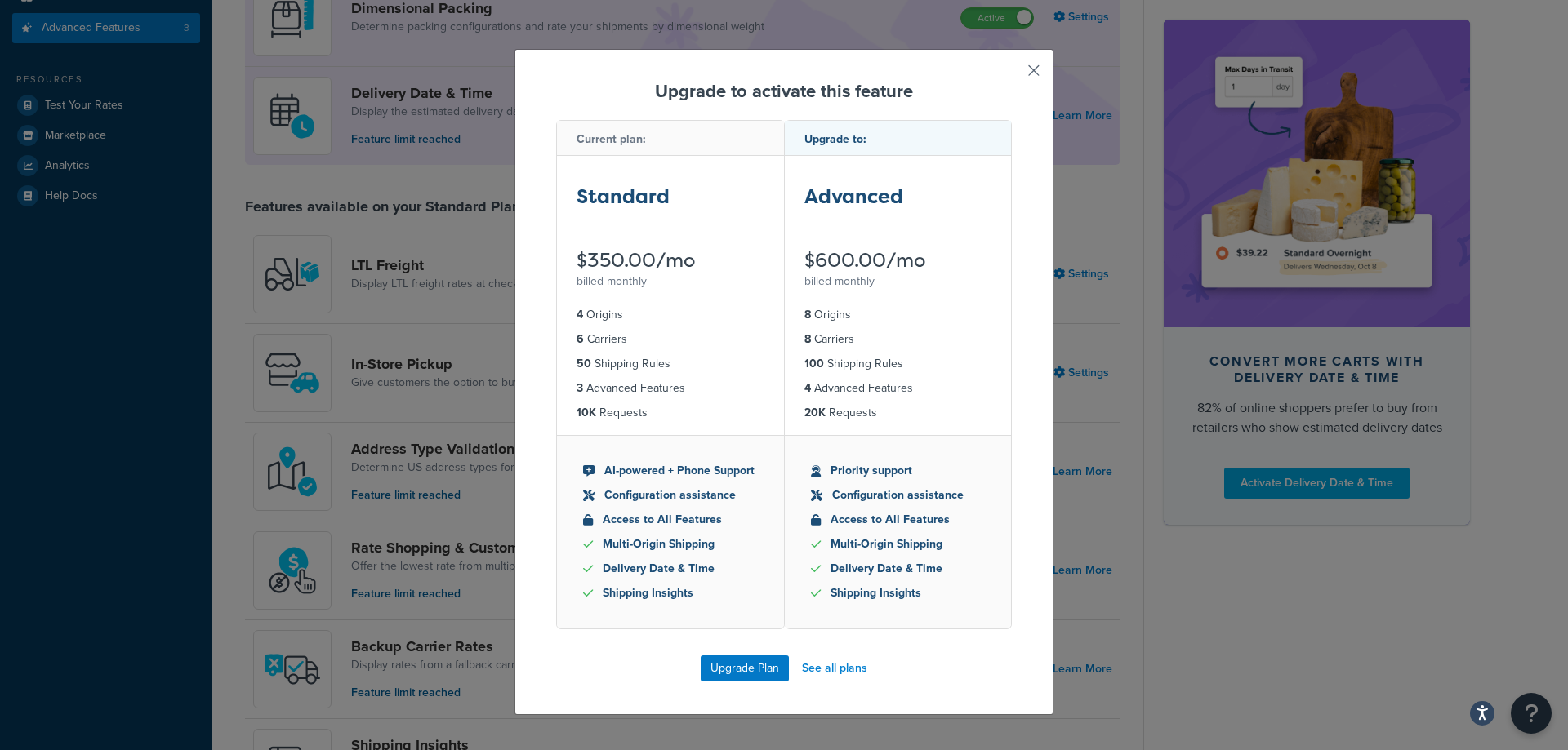
click at [1012, 75] on button "button" at bounding box center [1010, 76] width 4 height 4
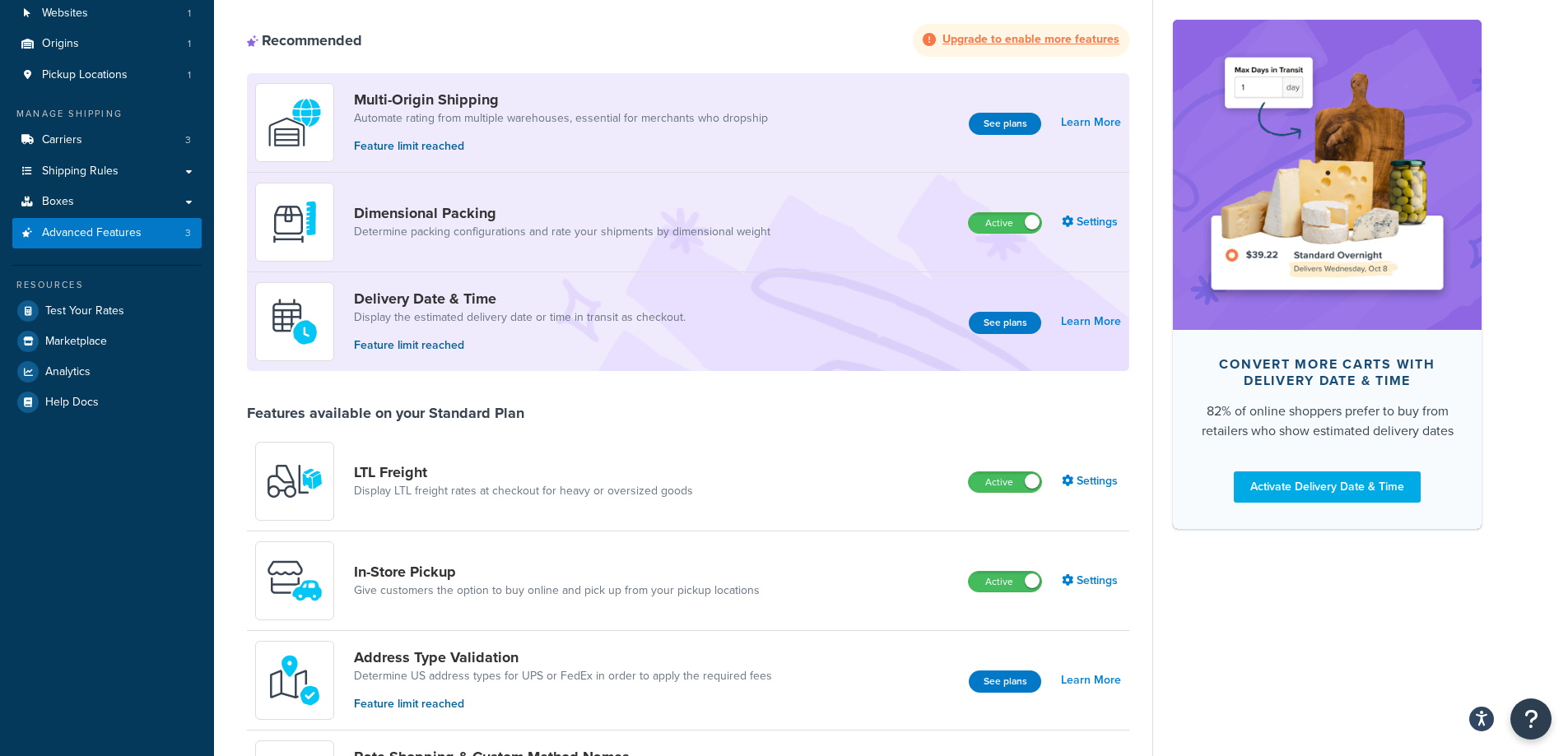
scroll to position [165, 0]
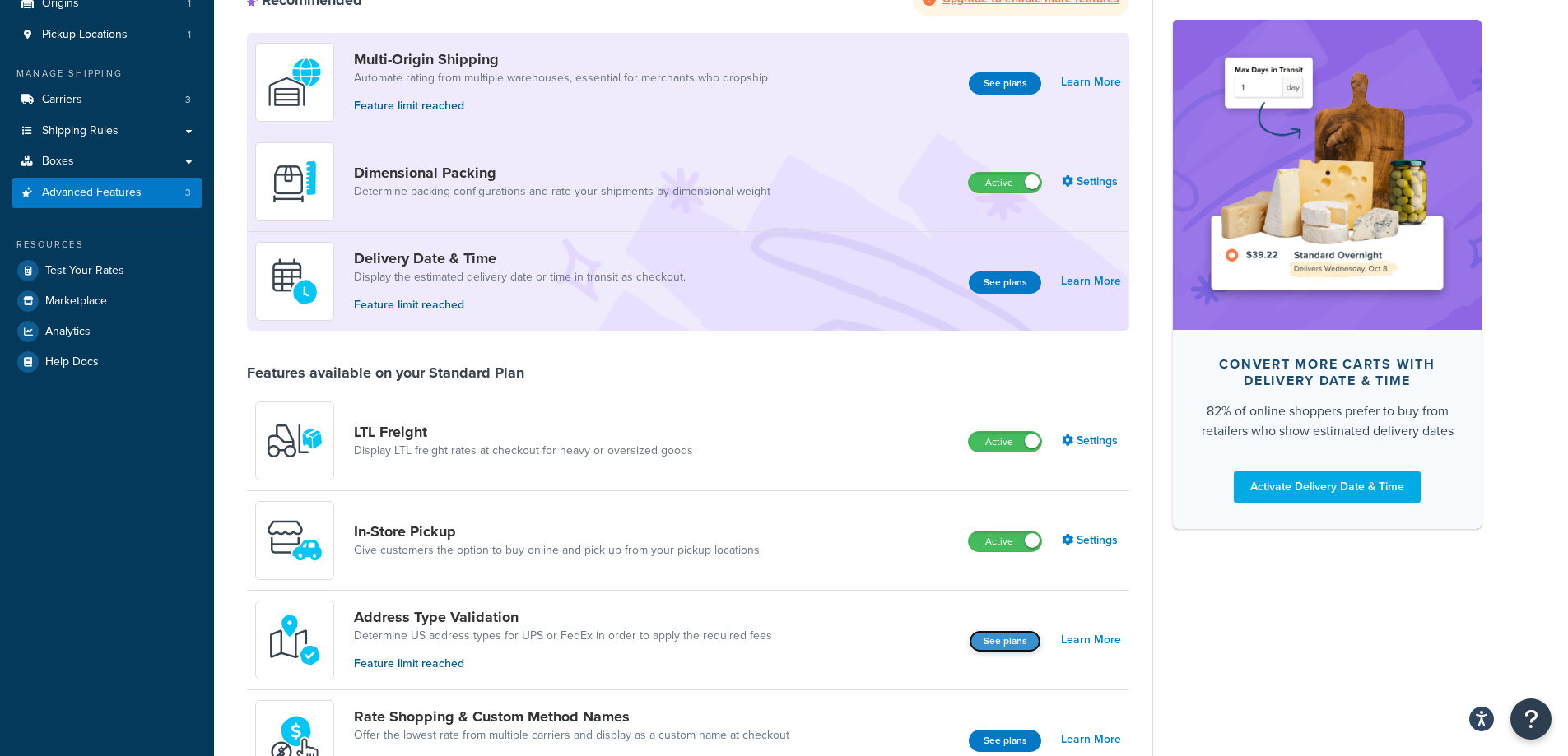
click at [1020, 647] on button "See plans" at bounding box center [1005, 641] width 72 height 23
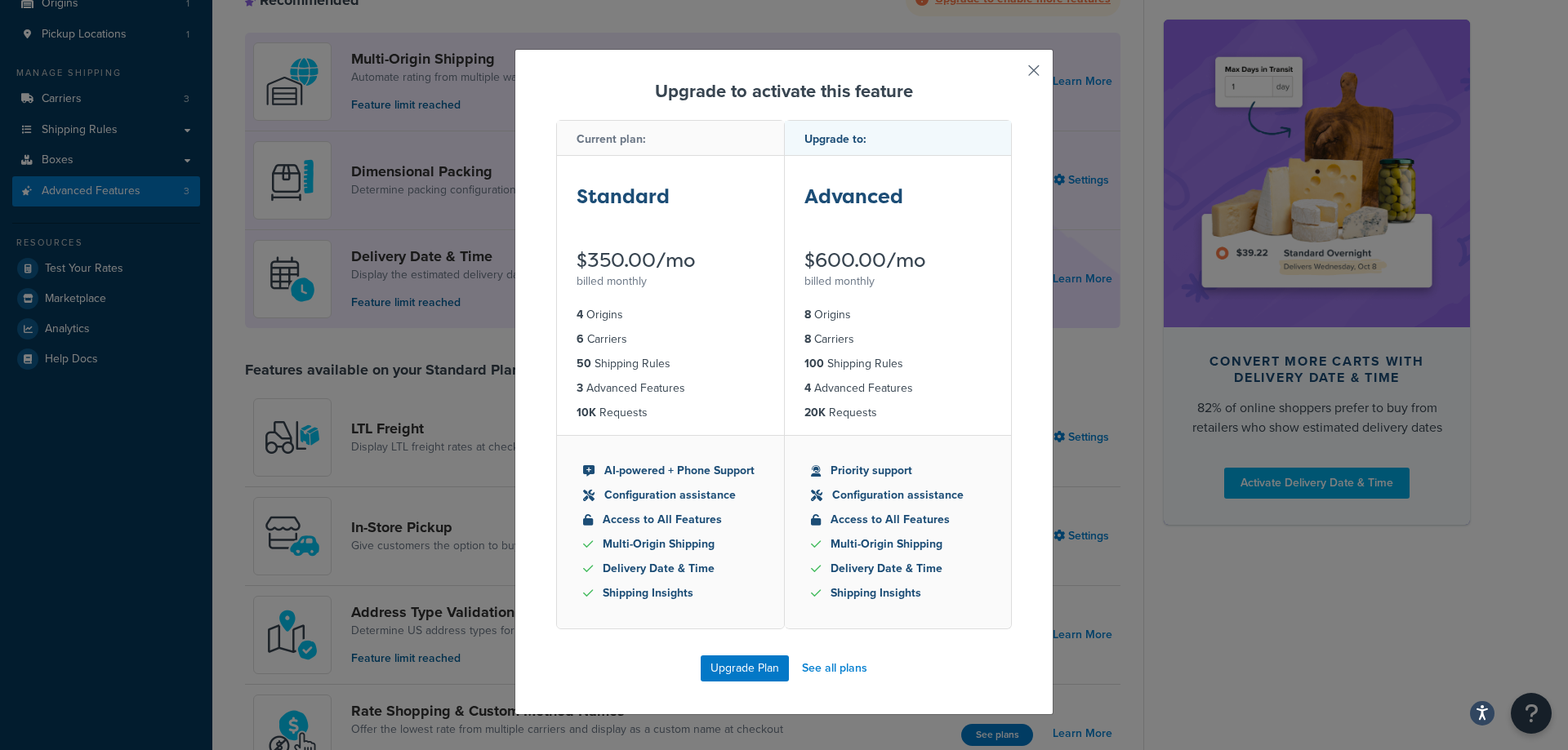
click at [1012, 74] on button "button" at bounding box center [1010, 76] width 4 height 4
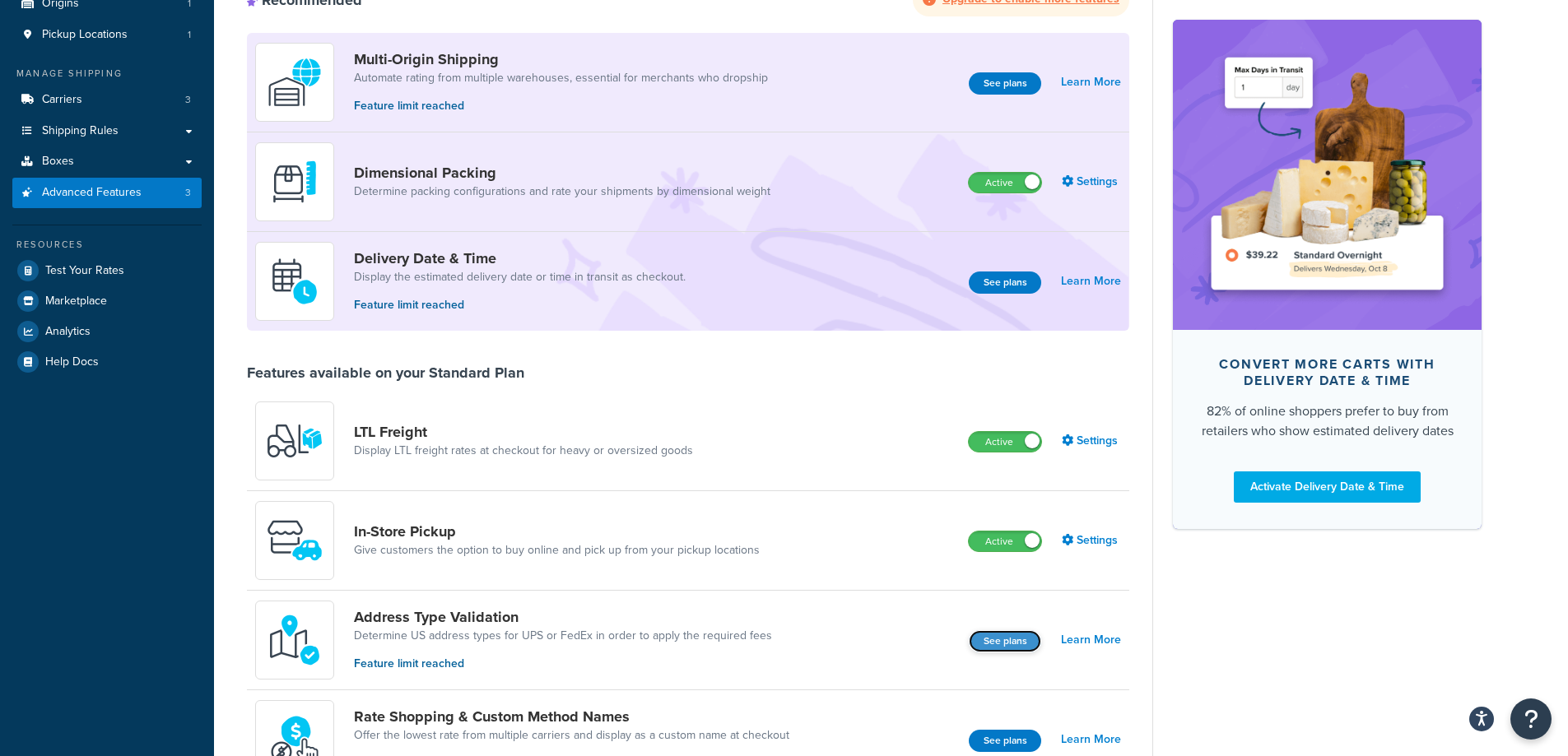
click at [992, 640] on button "See plans" at bounding box center [1005, 641] width 72 height 23
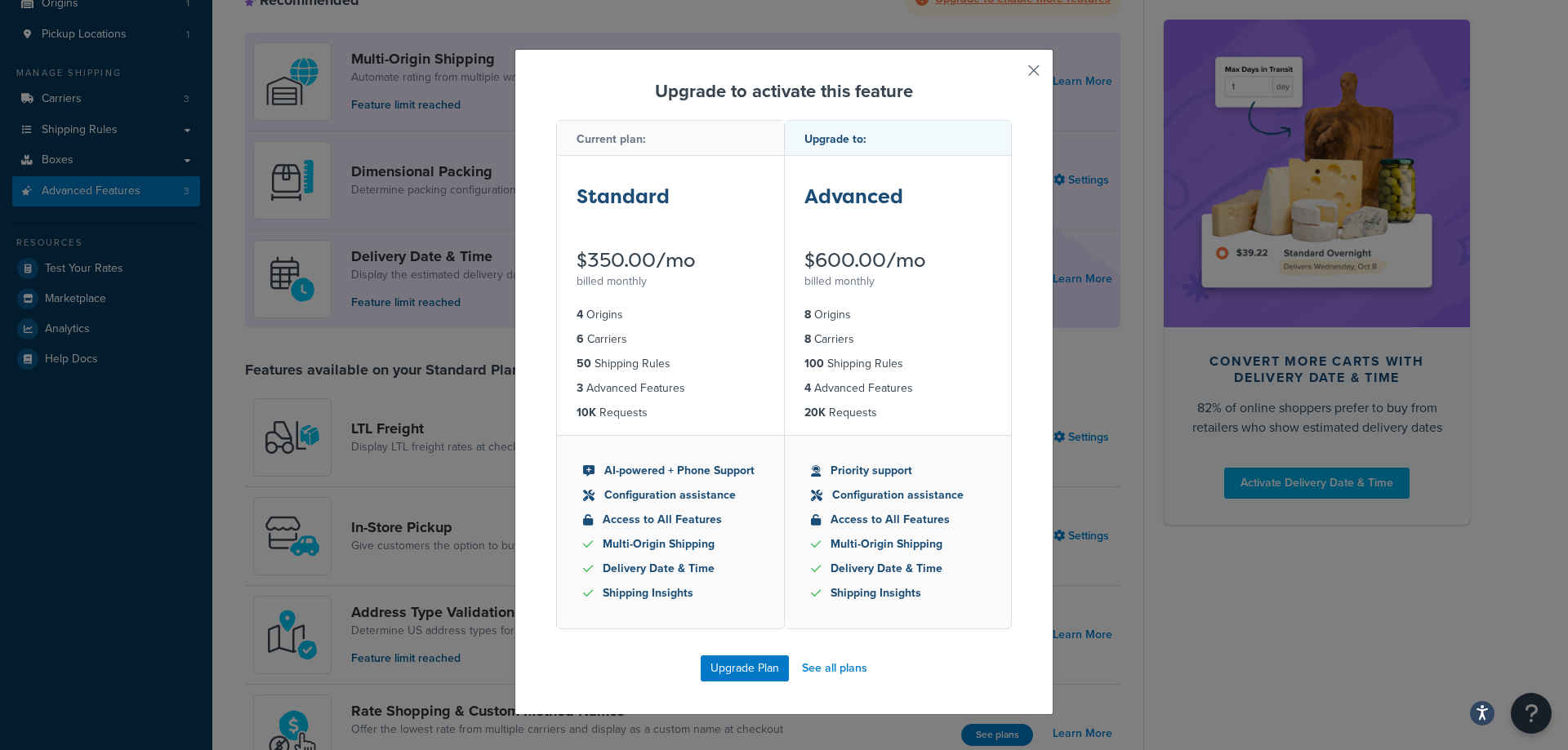
click at [1012, 77] on button "button" at bounding box center [1010, 76] width 4 height 4
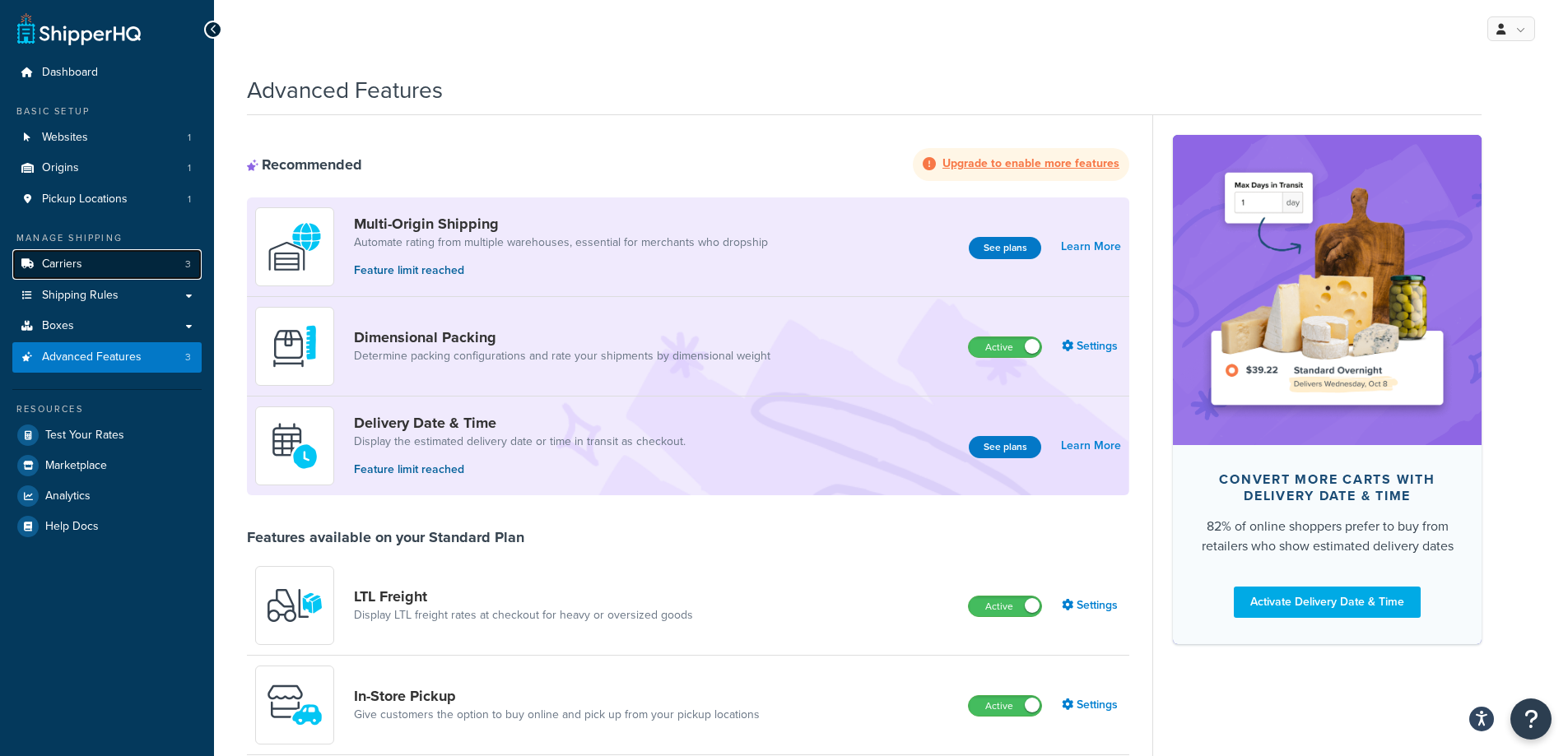
click at [86, 267] on link "Carriers 3" at bounding box center [107, 265] width 189 height 31
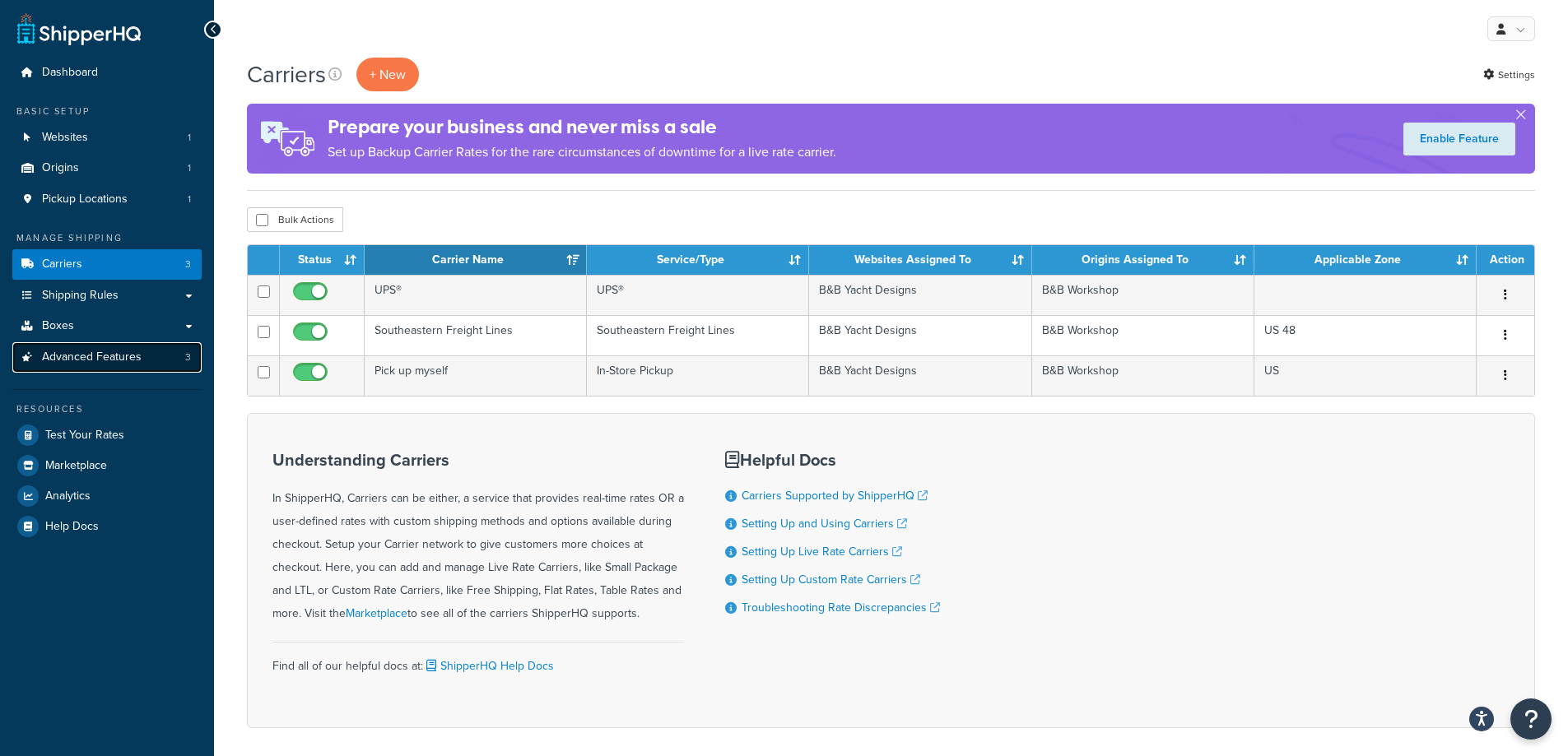
click at [104, 365] on link "Advanced Features 3" at bounding box center [107, 358] width 189 height 31
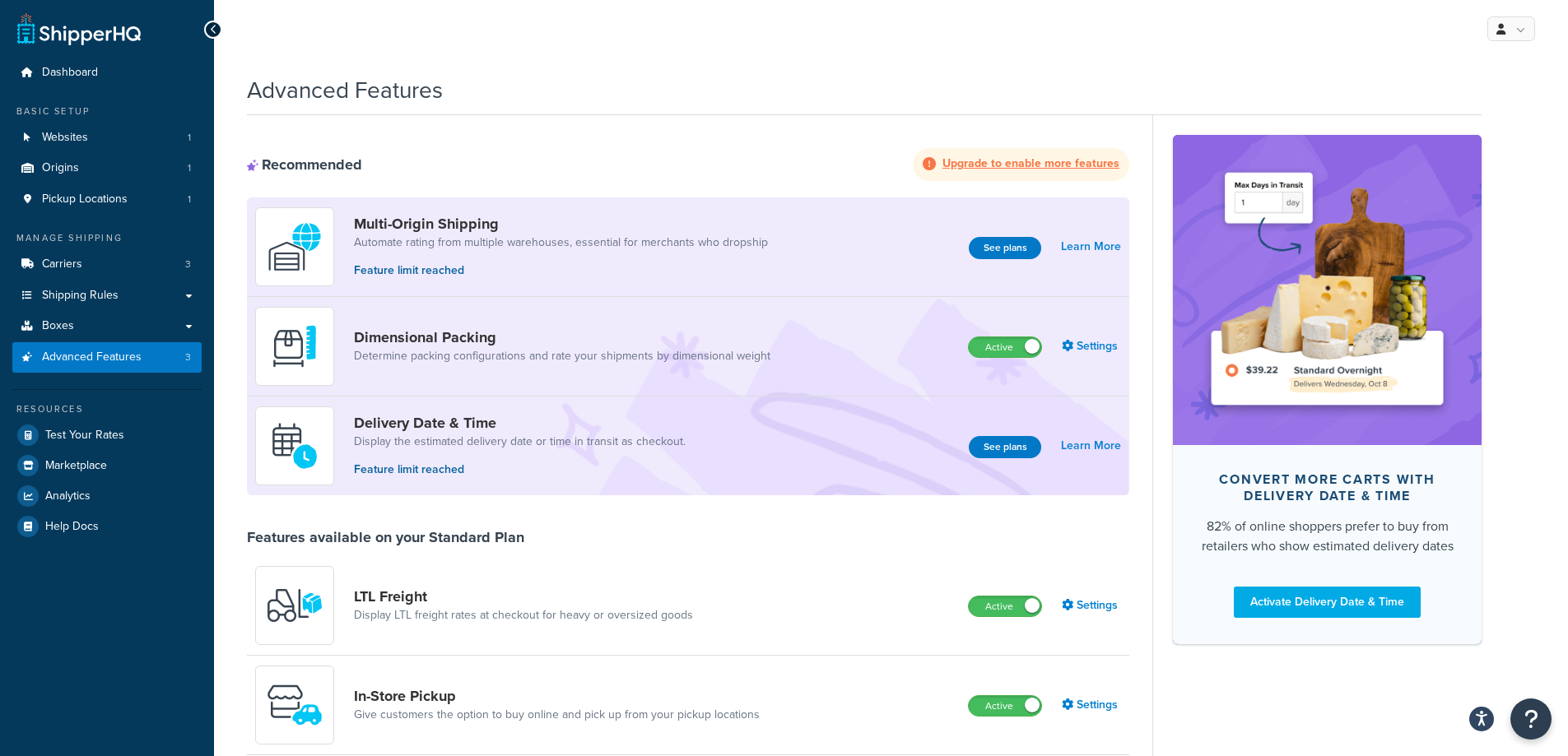
scroll to position [82, 0]
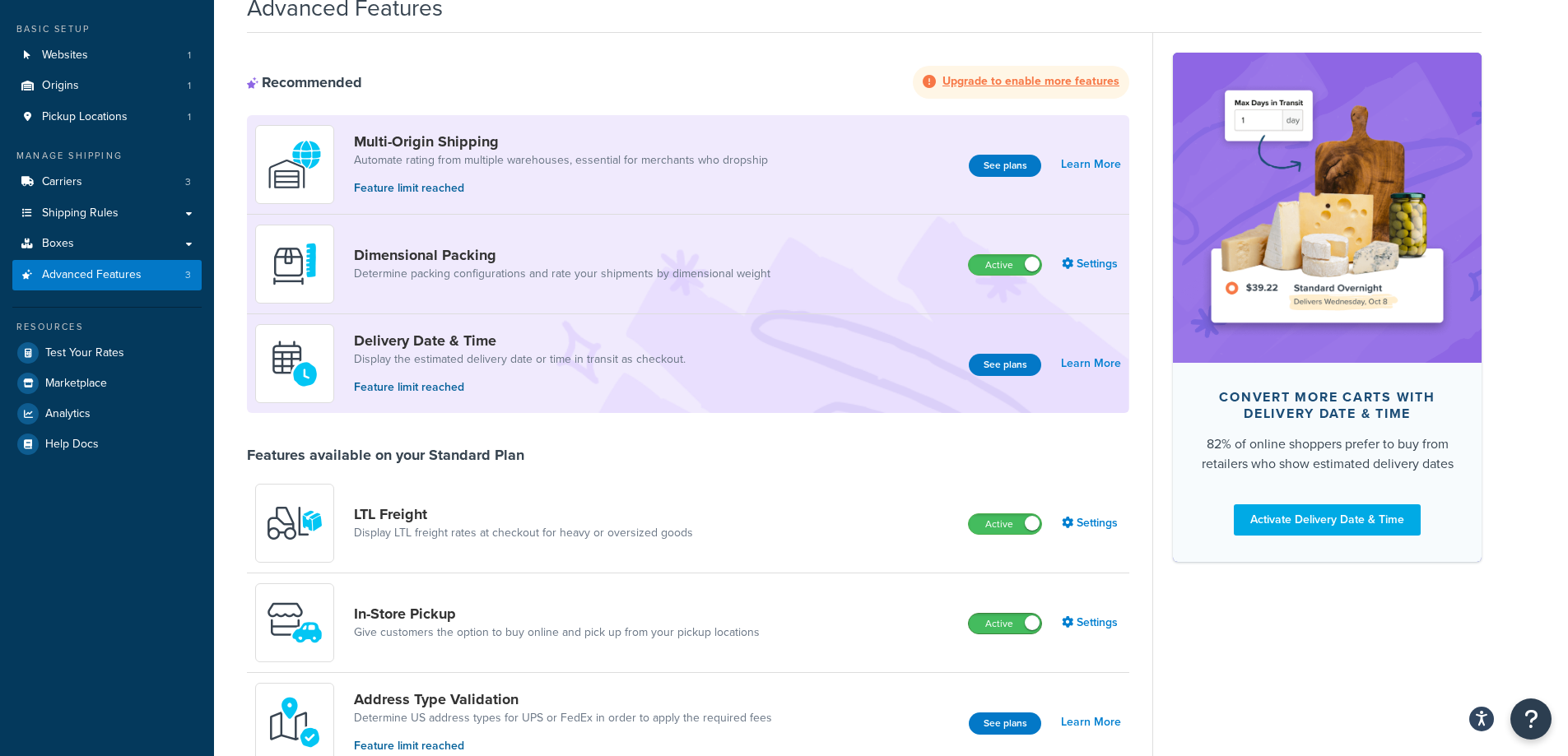
click at [1028, 622] on span at bounding box center [1032, 623] width 14 height 14
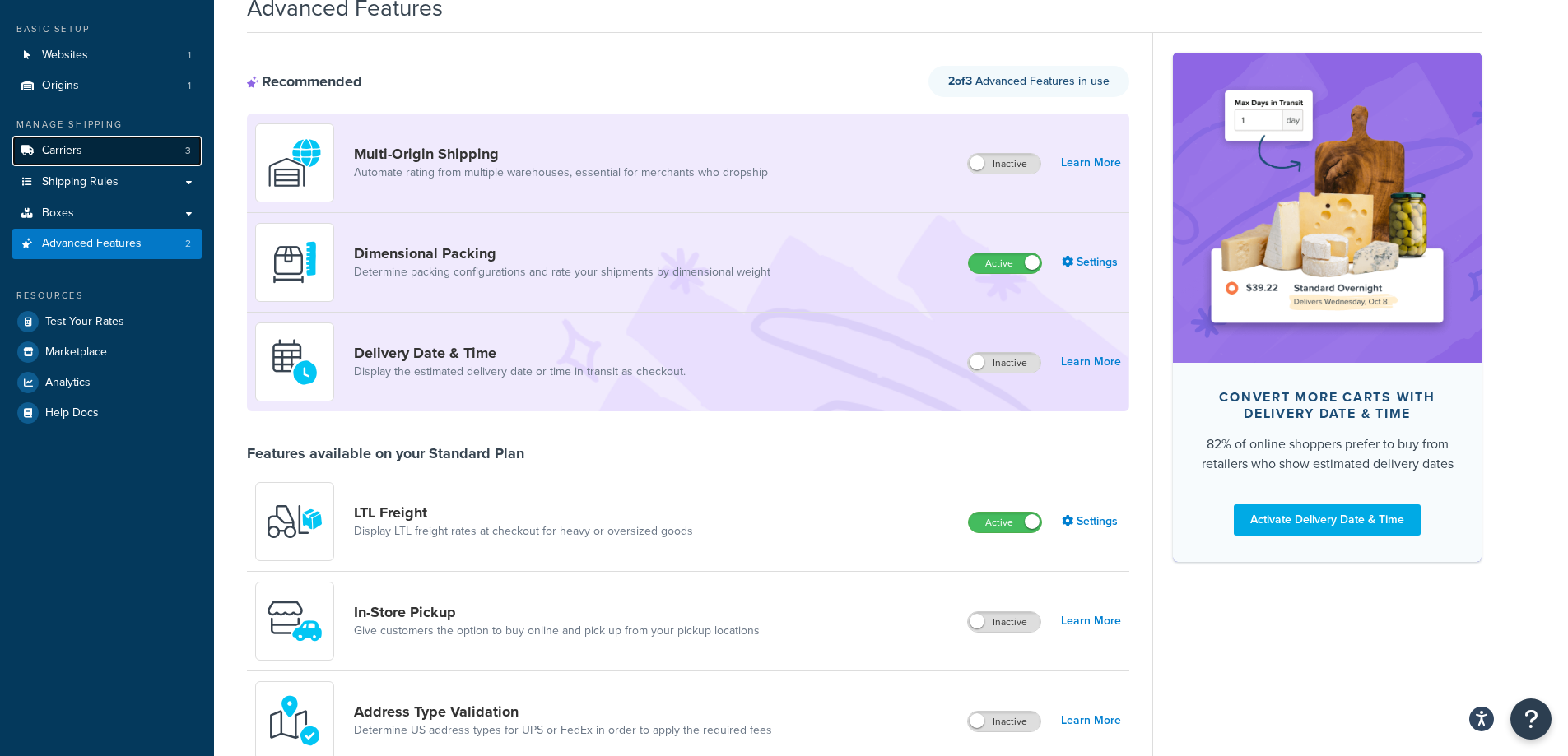
click at [79, 156] on span "Carriers" at bounding box center [62, 150] width 41 height 14
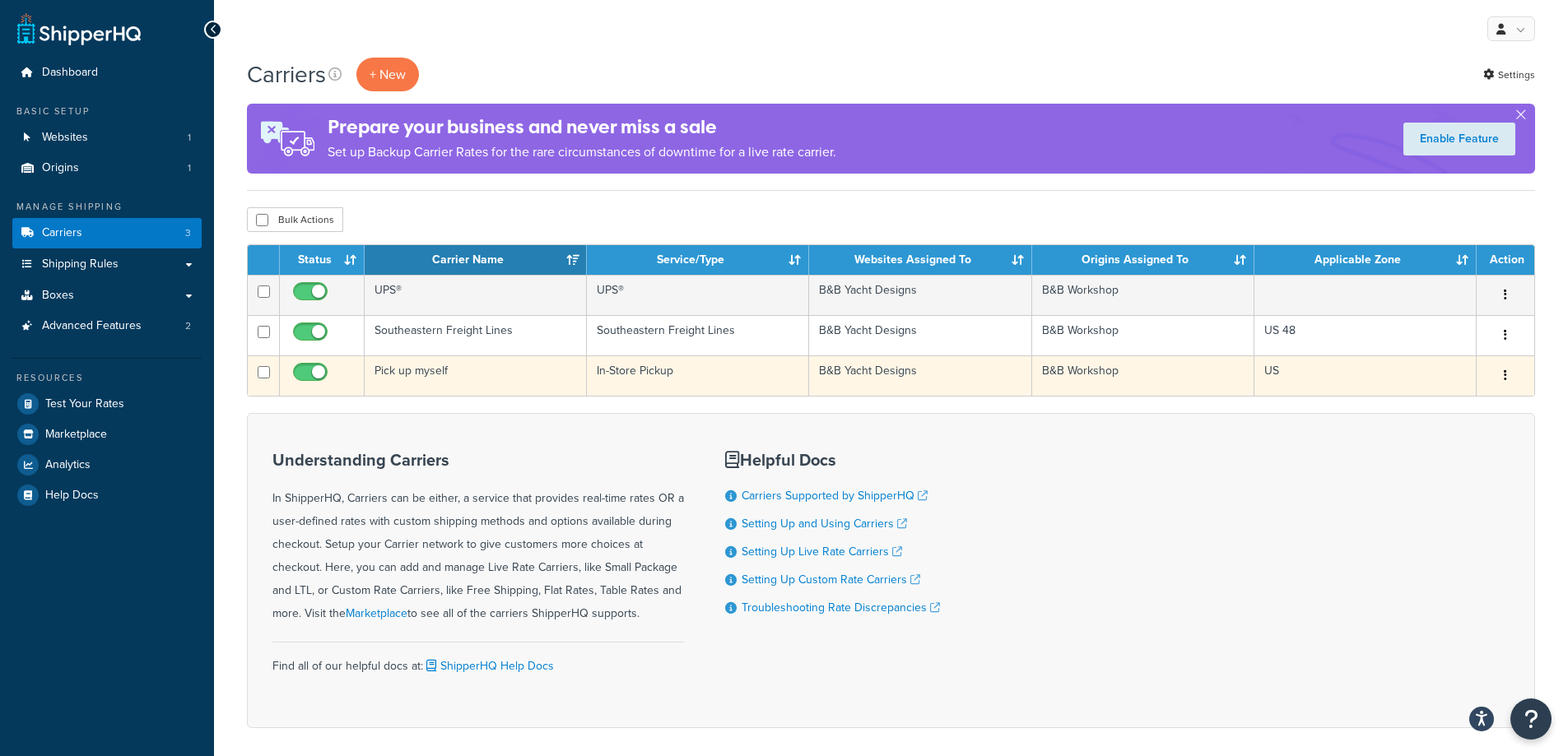
click at [1525, 379] on td "Edit Duplicate Delete" at bounding box center [1506, 375] width 58 height 41
click at [1522, 378] on div "Edit Duplicate Delete" at bounding box center [1506, 375] width 38 height 26
click at [1516, 375] on button "button" at bounding box center [1505, 375] width 23 height 26
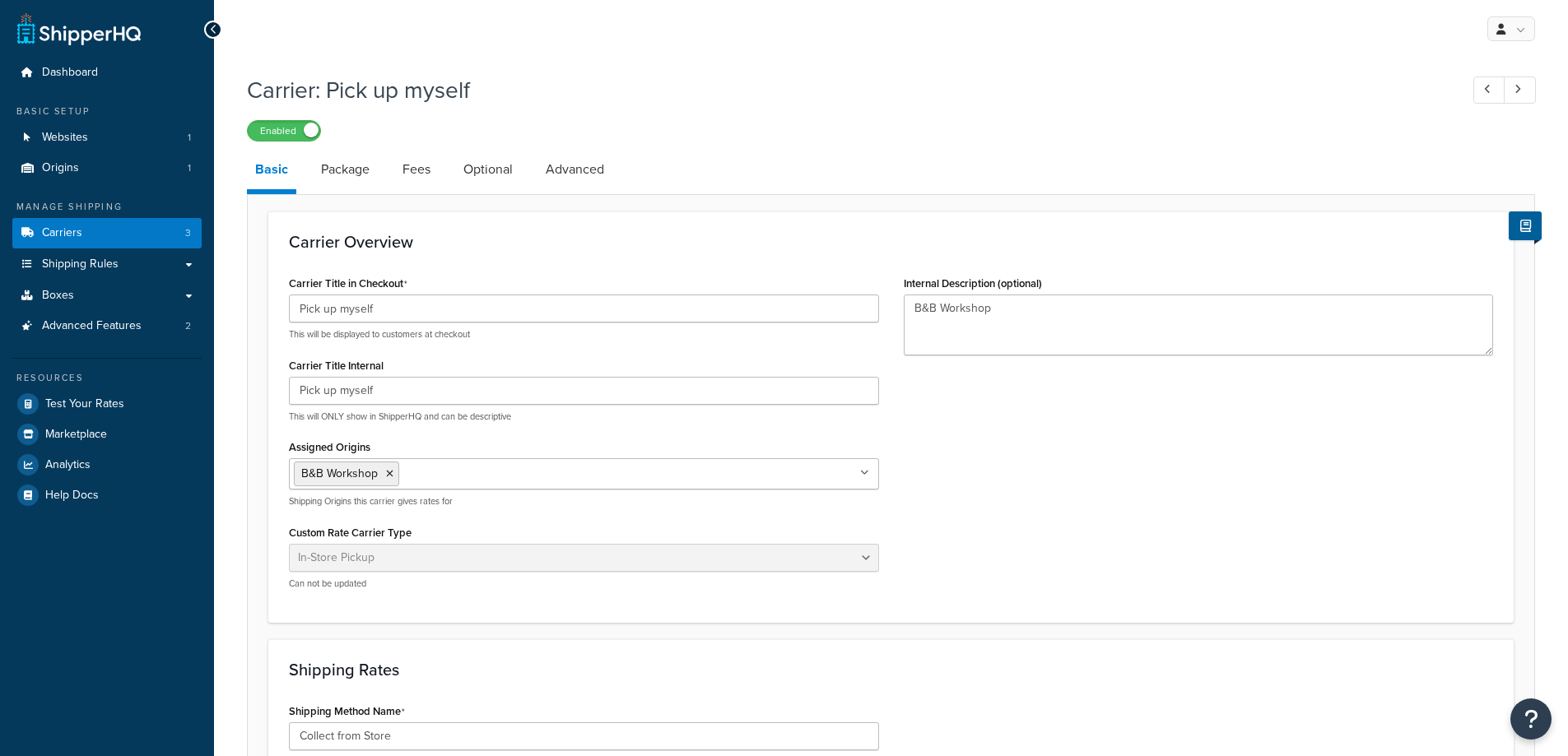
select select "pickup"
click at [96, 236] on link "Carriers 3" at bounding box center [107, 233] width 189 height 31
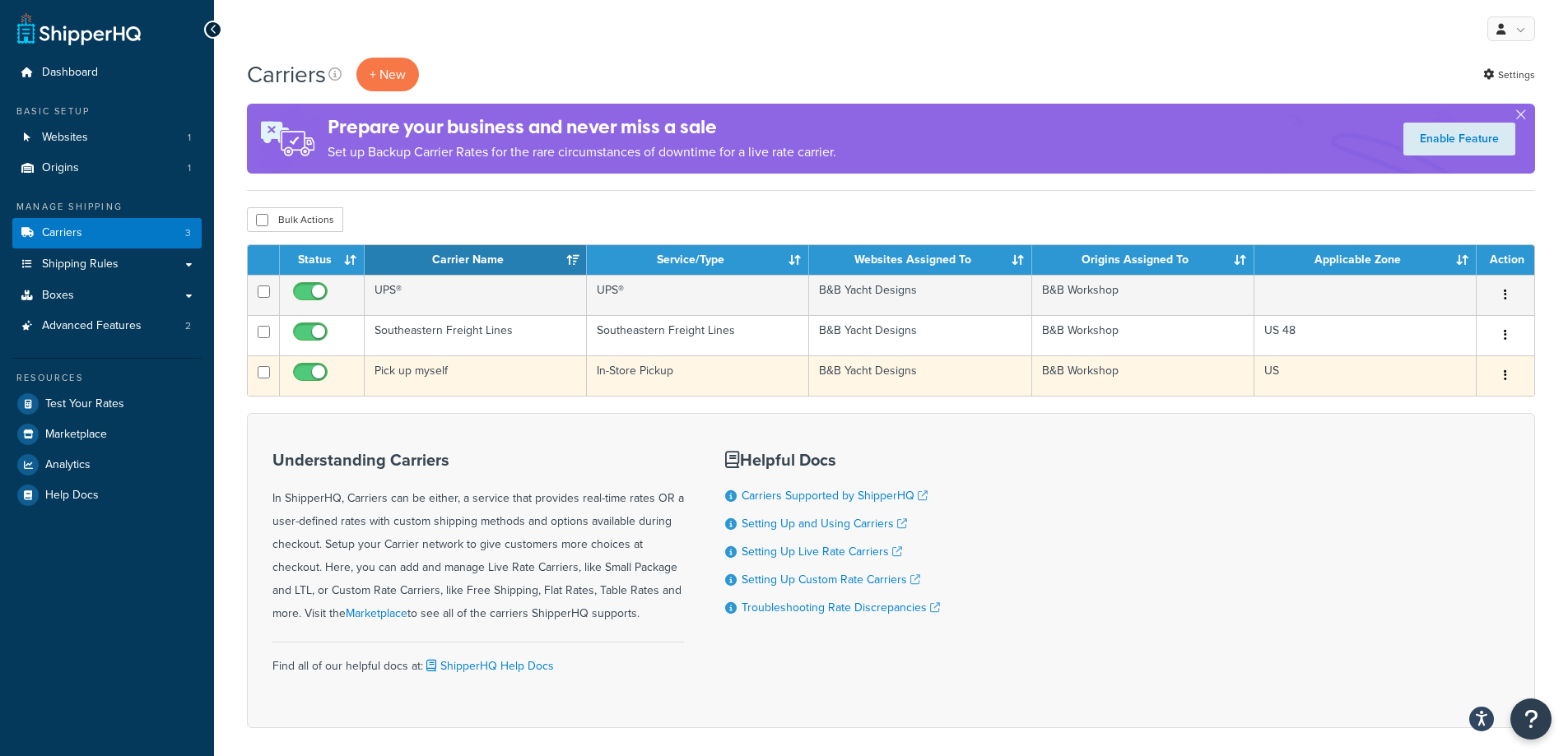
click at [1507, 373] on button "button" at bounding box center [1505, 375] width 23 height 26
click at [1418, 409] on link "Edit" at bounding box center [1440, 408] width 130 height 33
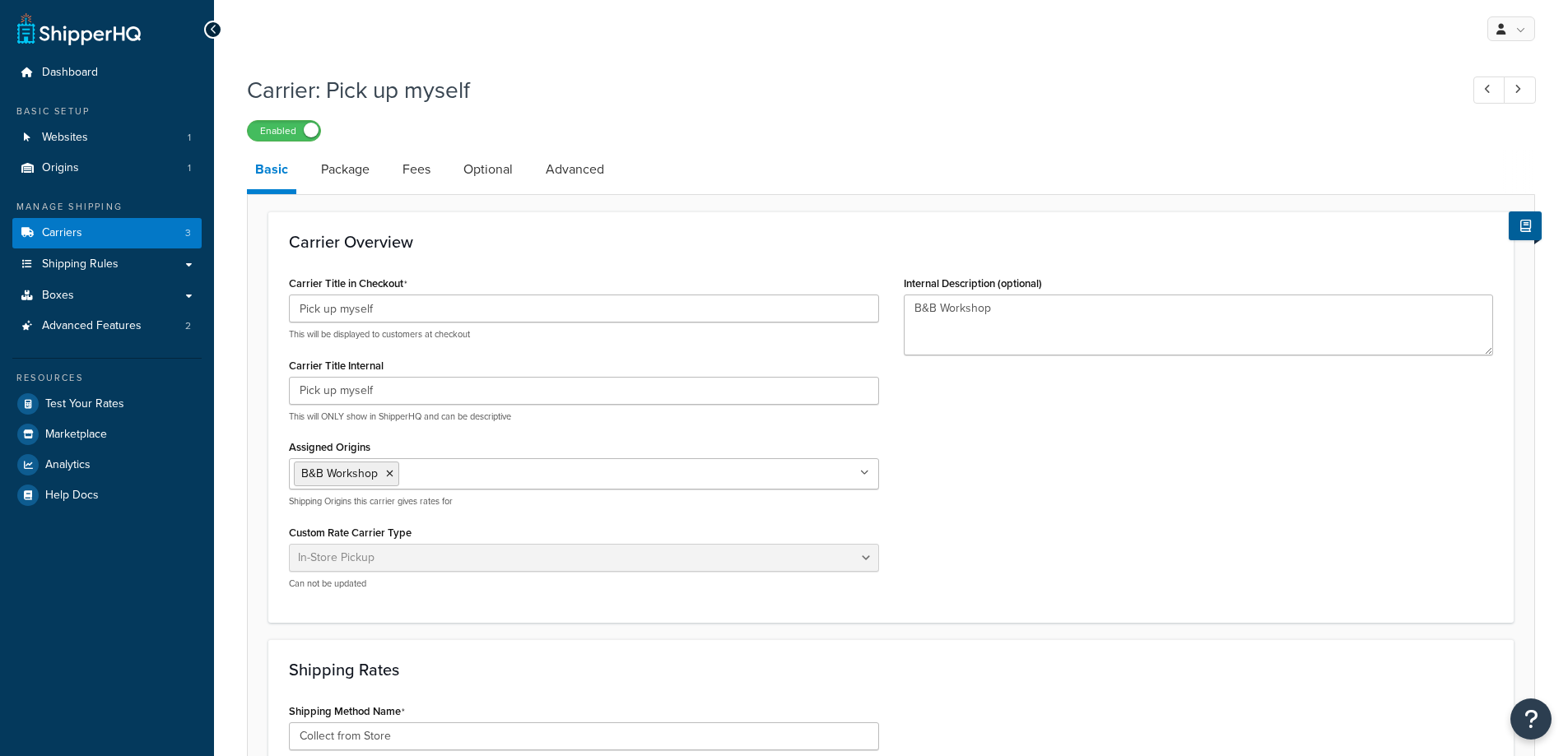
select select "pickup"
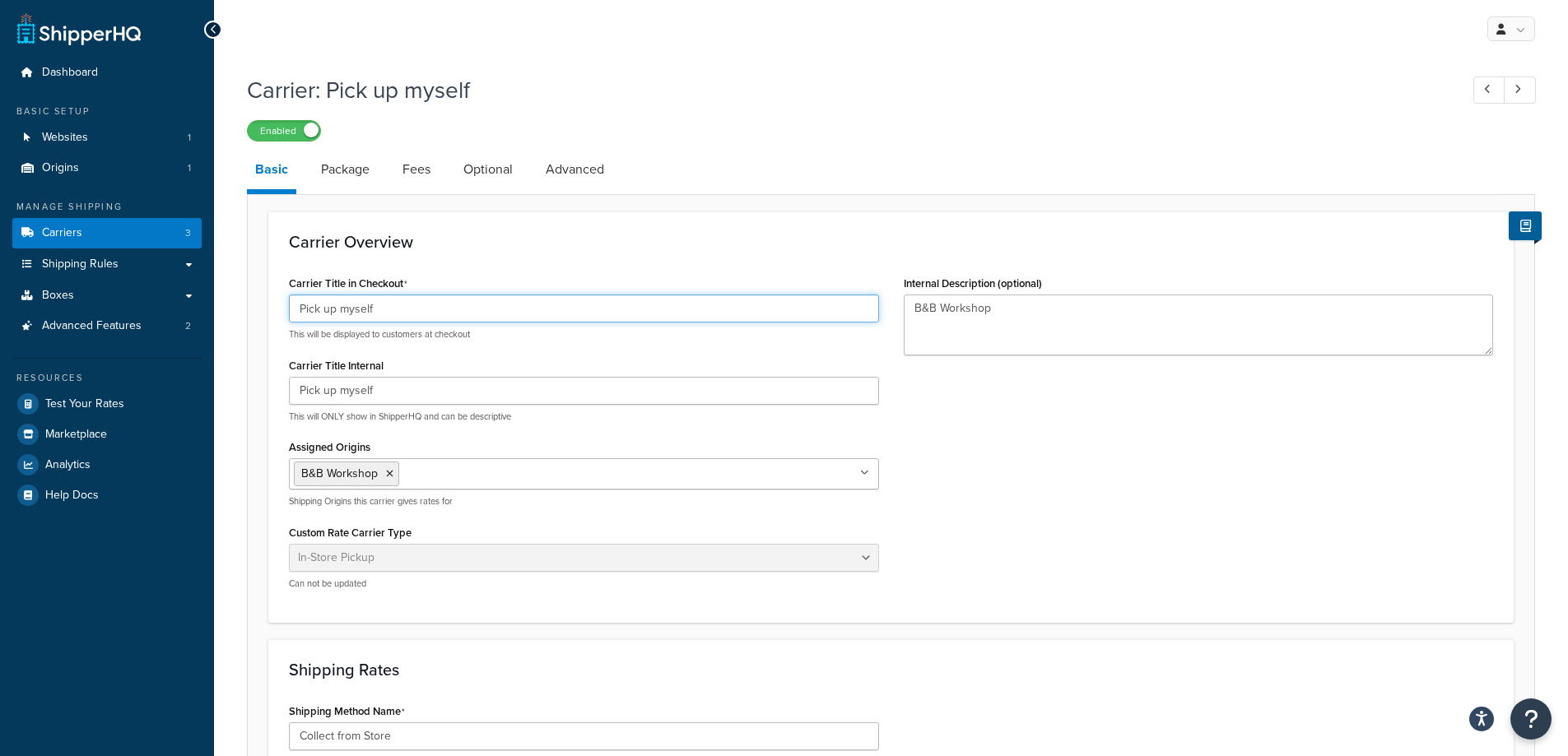
drag, startPoint x: 433, startPoint y: 308, endPoint x: 244, endPoint y: 333, distance: 190.6
type input "I"
type input "{"
type input "Pick up myself"
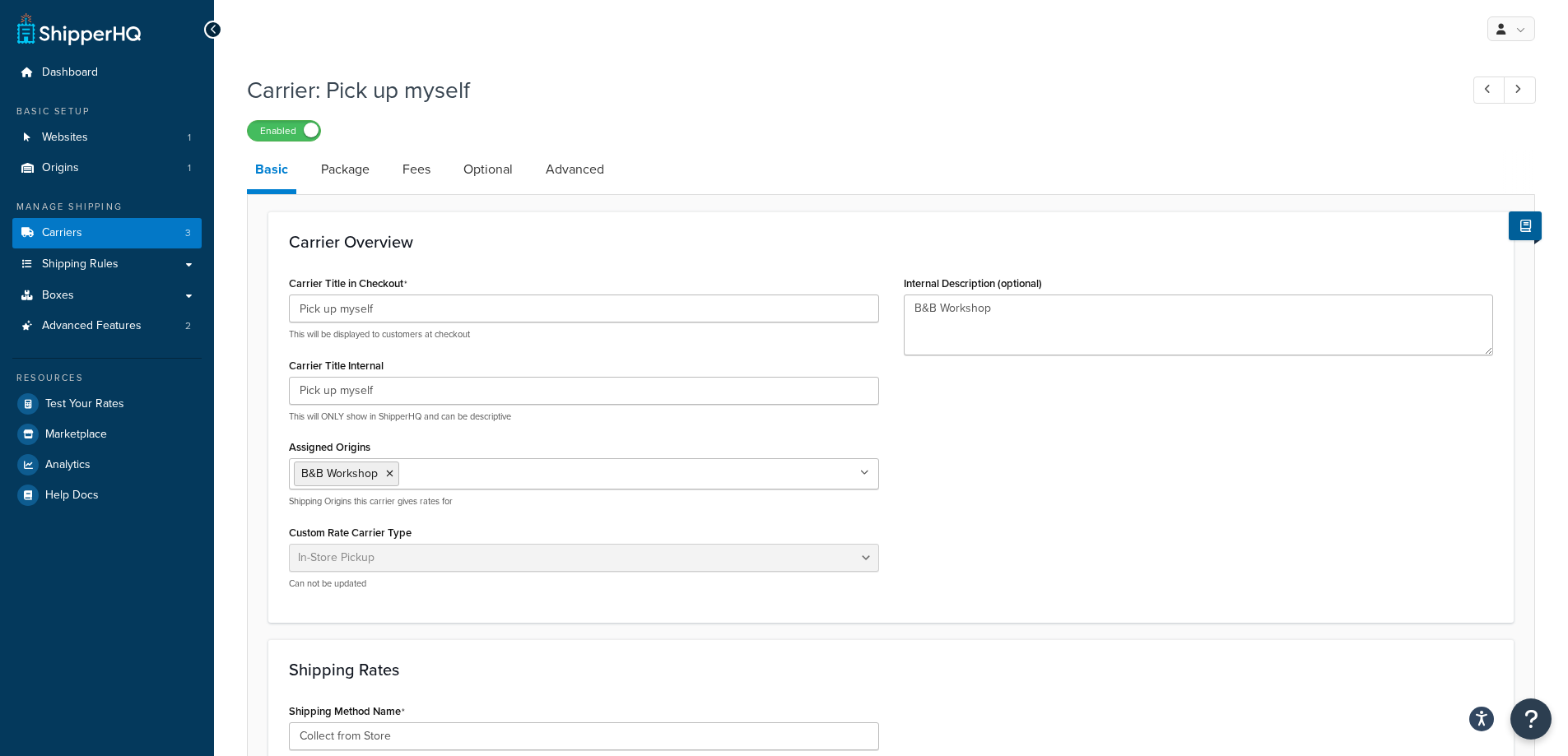
click at [554, 358] on div "Carrier Title Internal Pick up myself This will ONLY show in ShipperHQ and can …" at bounding box center [584, 388] width 590 height 69
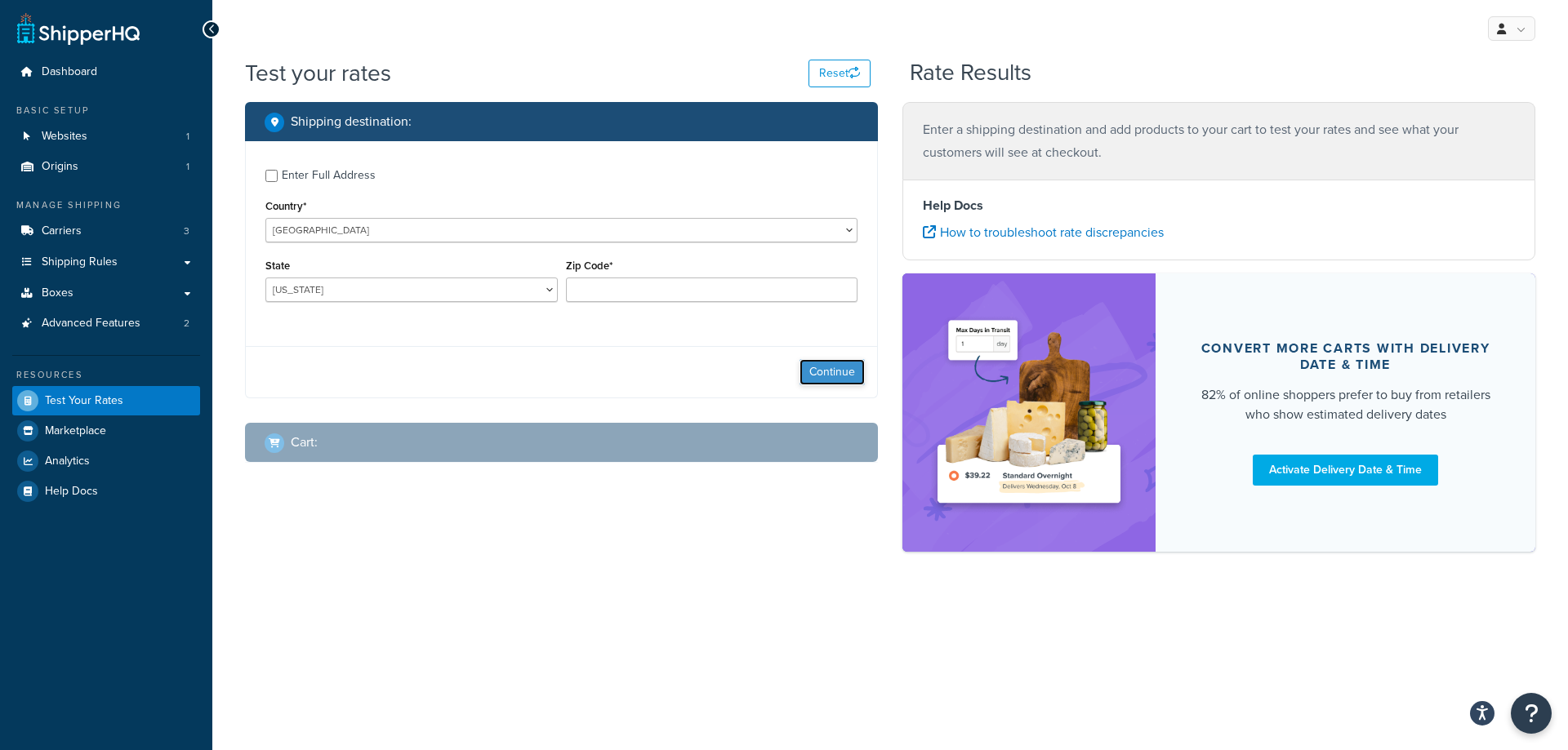
click at [824, 368] on button "Continue" at bounding box center [832, 371] width 66 height 26
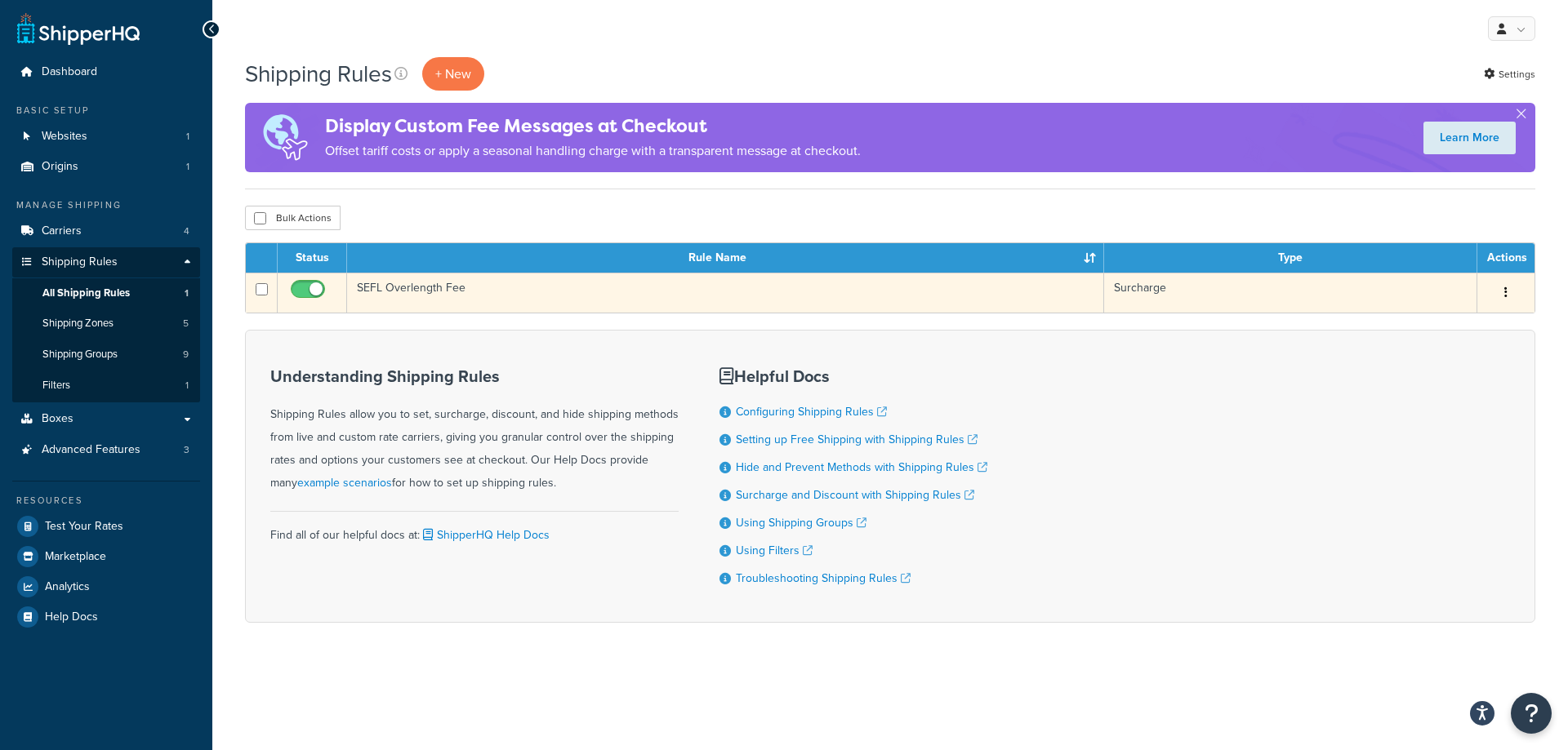
click at [1507, 286] on icon "button" at bounding box center [1506, 292] width 4 height 12
click at [1453, 327] on link "Edit" at bounding box center [1452, 323] width 129 height 33
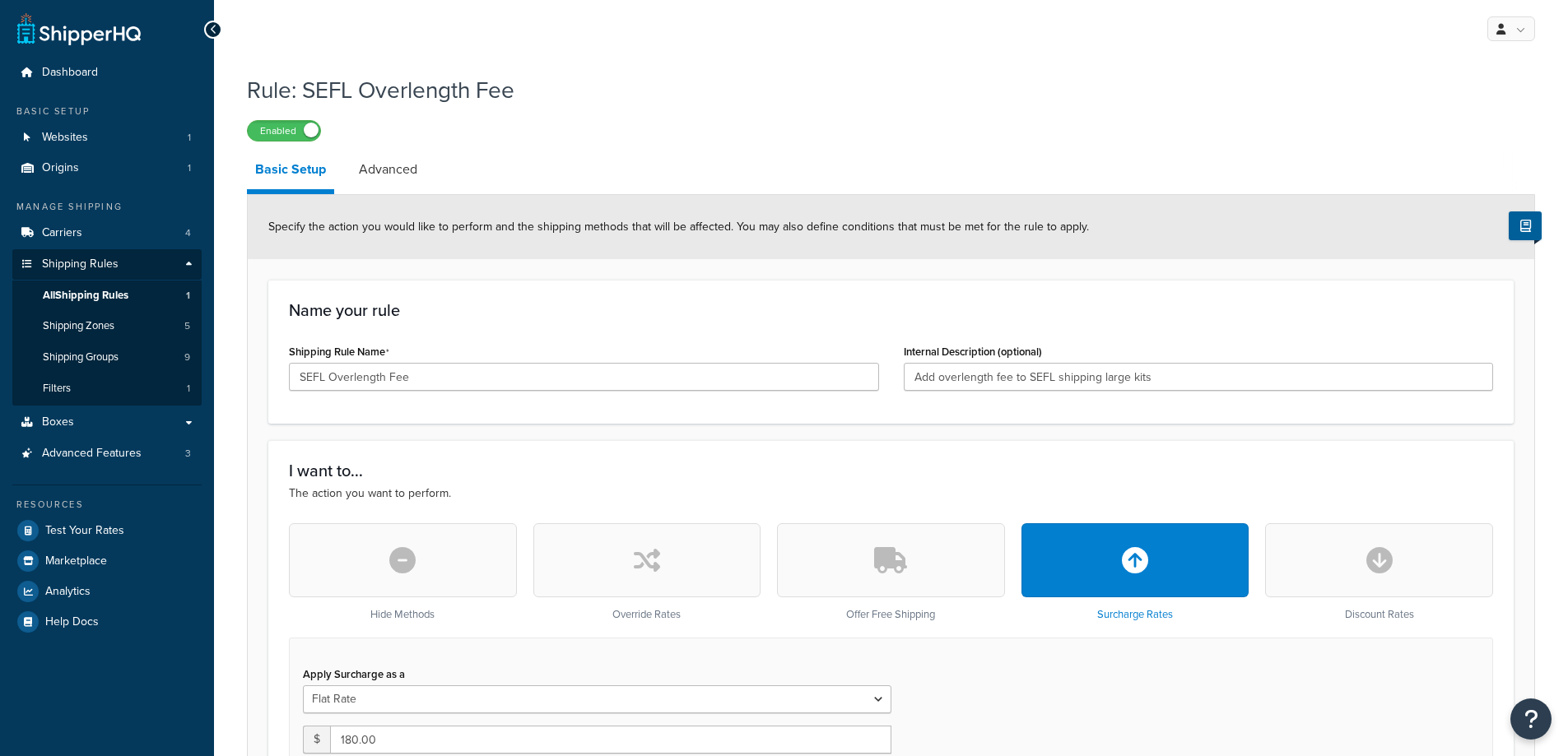
select select "ITEM"
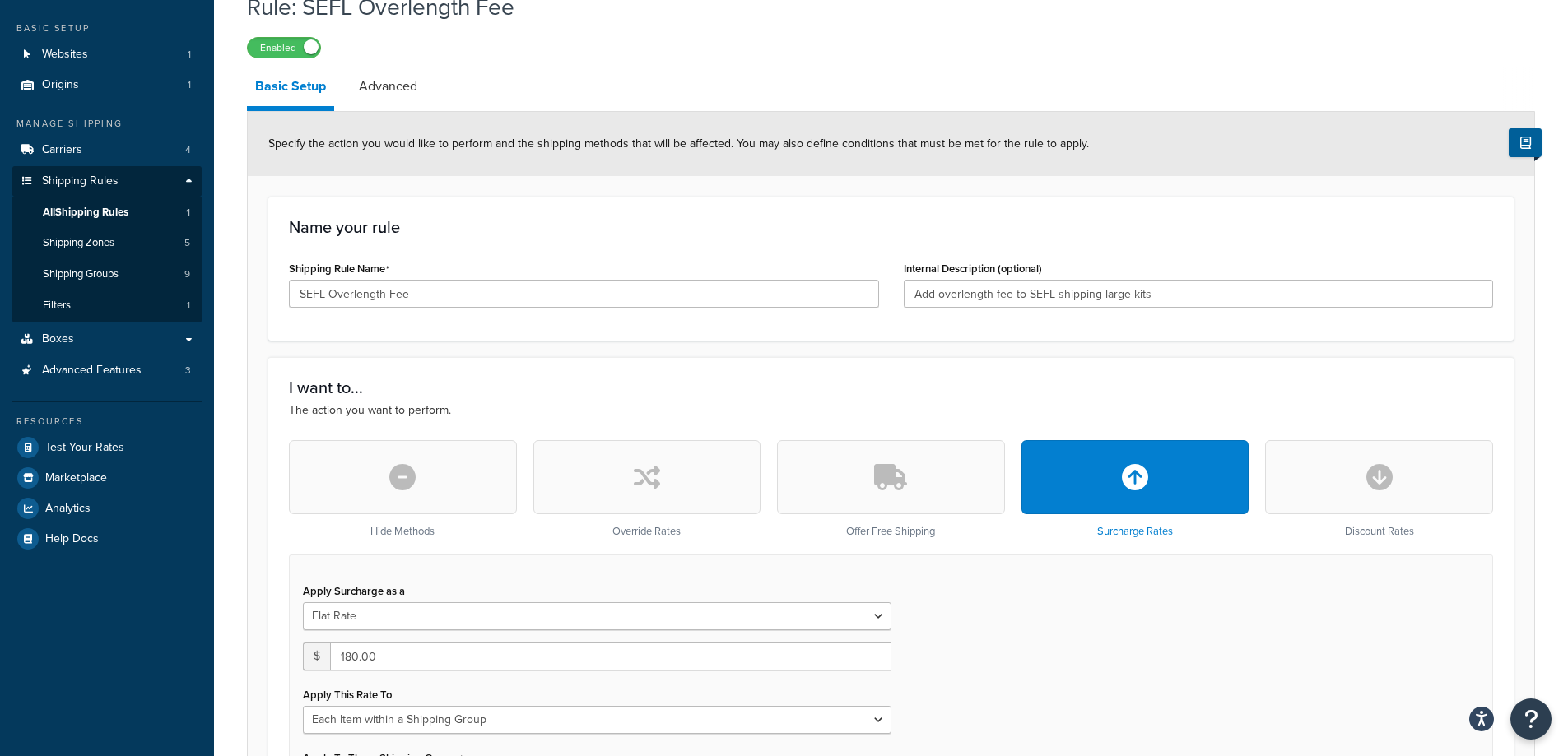
scroll to position [82, 0]
click at [410, 88] on link "Advanced" at bounding box center [388, 88] width 75 height 40
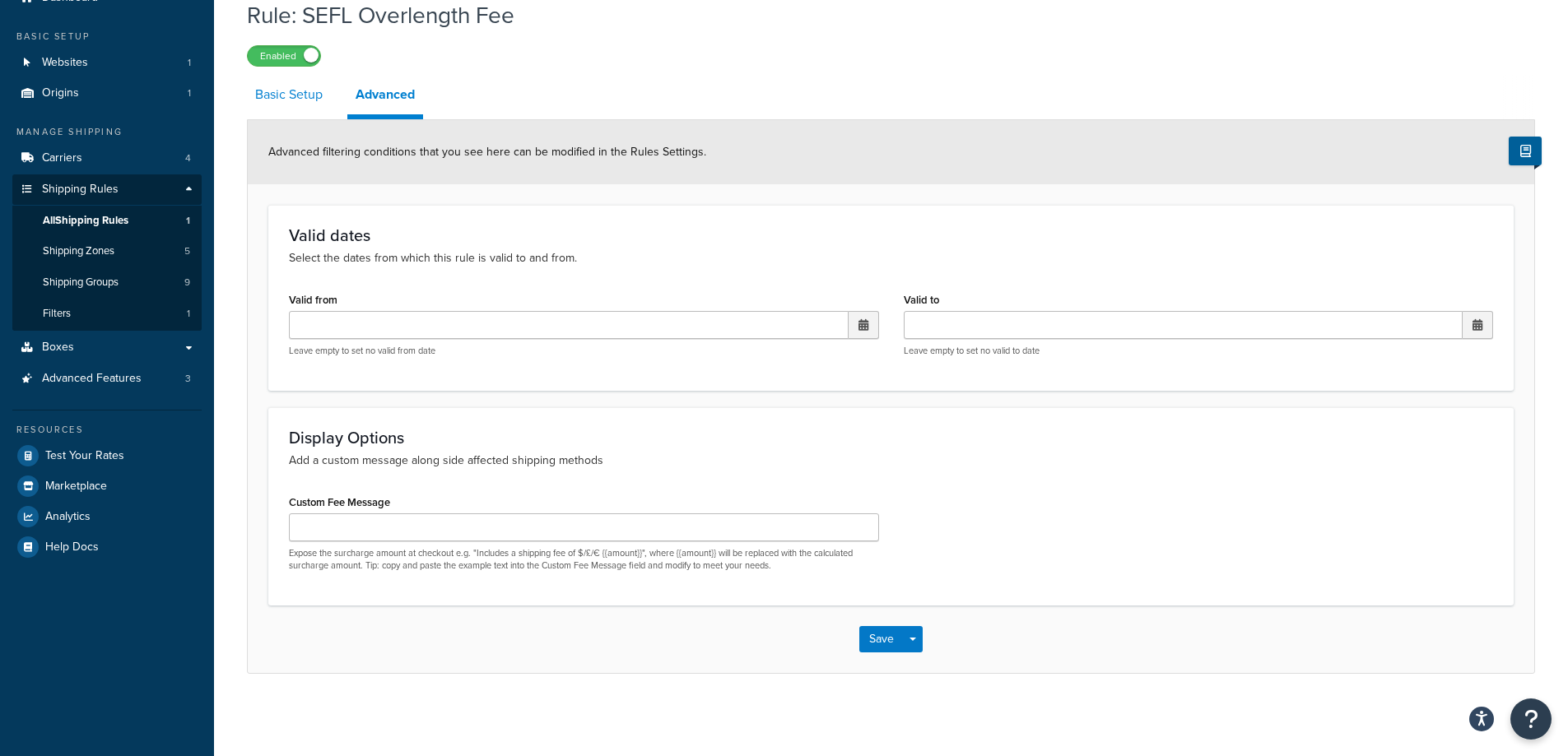
click at [298, 96] on link "Basic Setup" at bounding box center [289, 95] width 84 height 40
select select "ITEM"
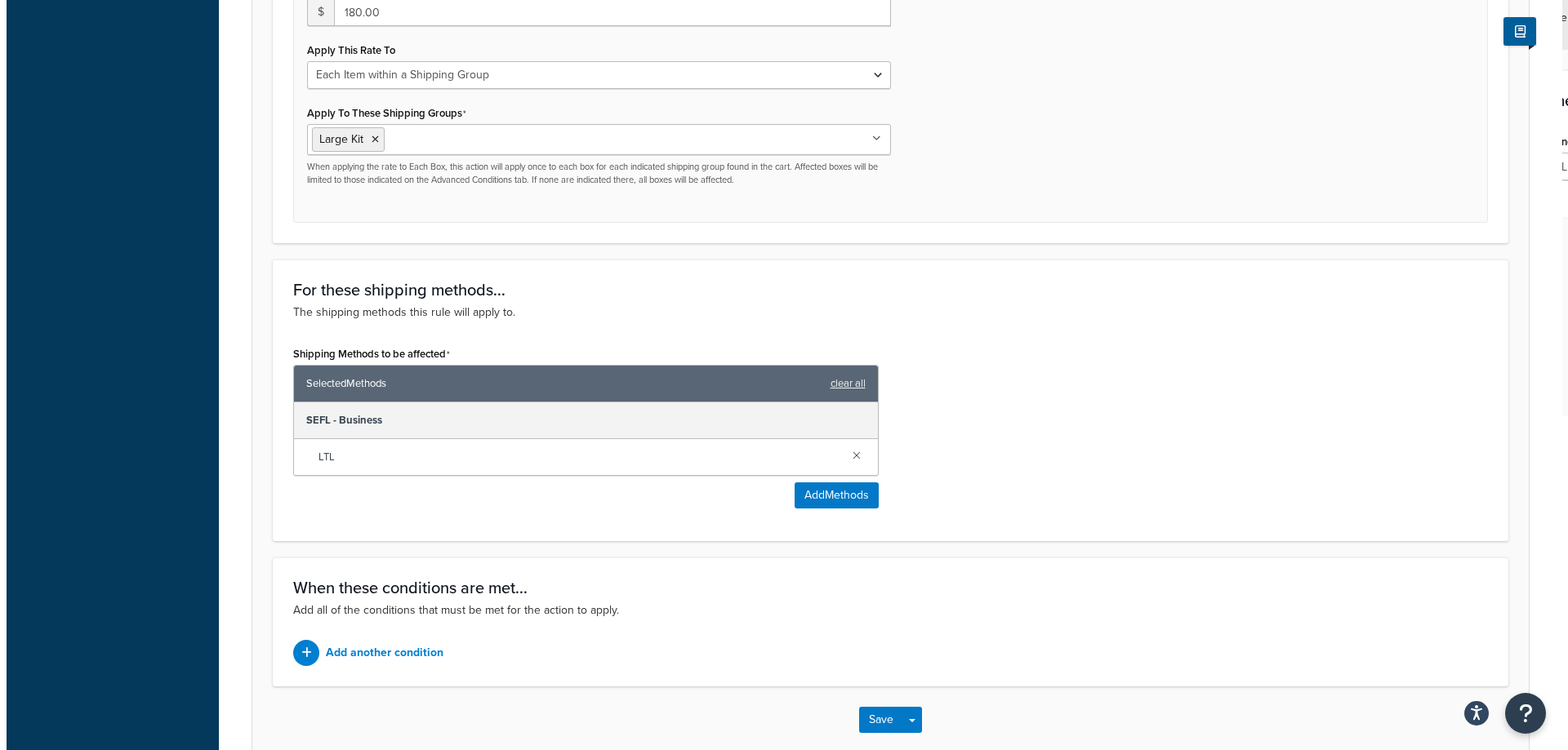
scroll to position [728, 0]
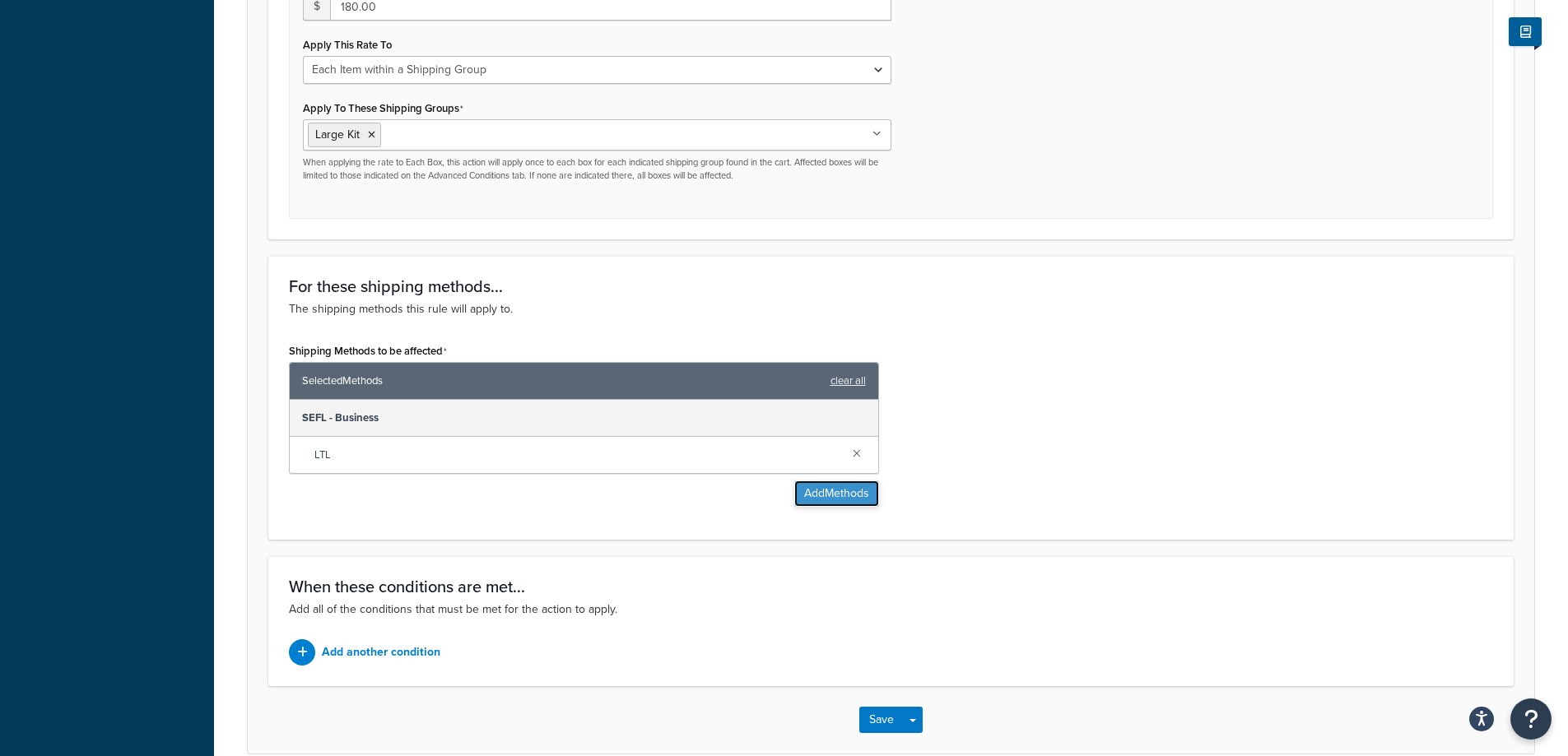
click at [821, 496] on button "Add Methods" at bounding box center [837, 493] width 85 height 26
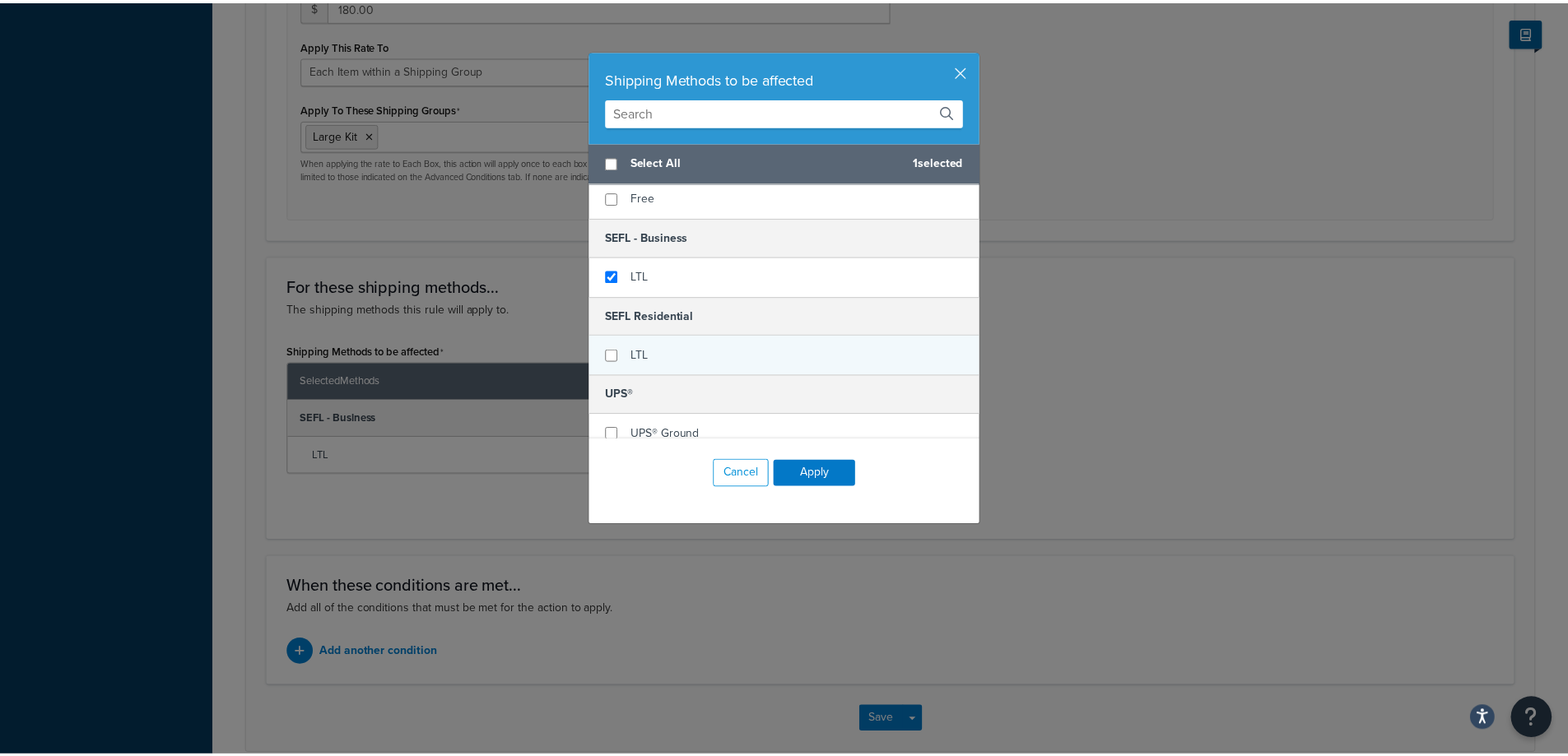
scroll to position [82, 0]
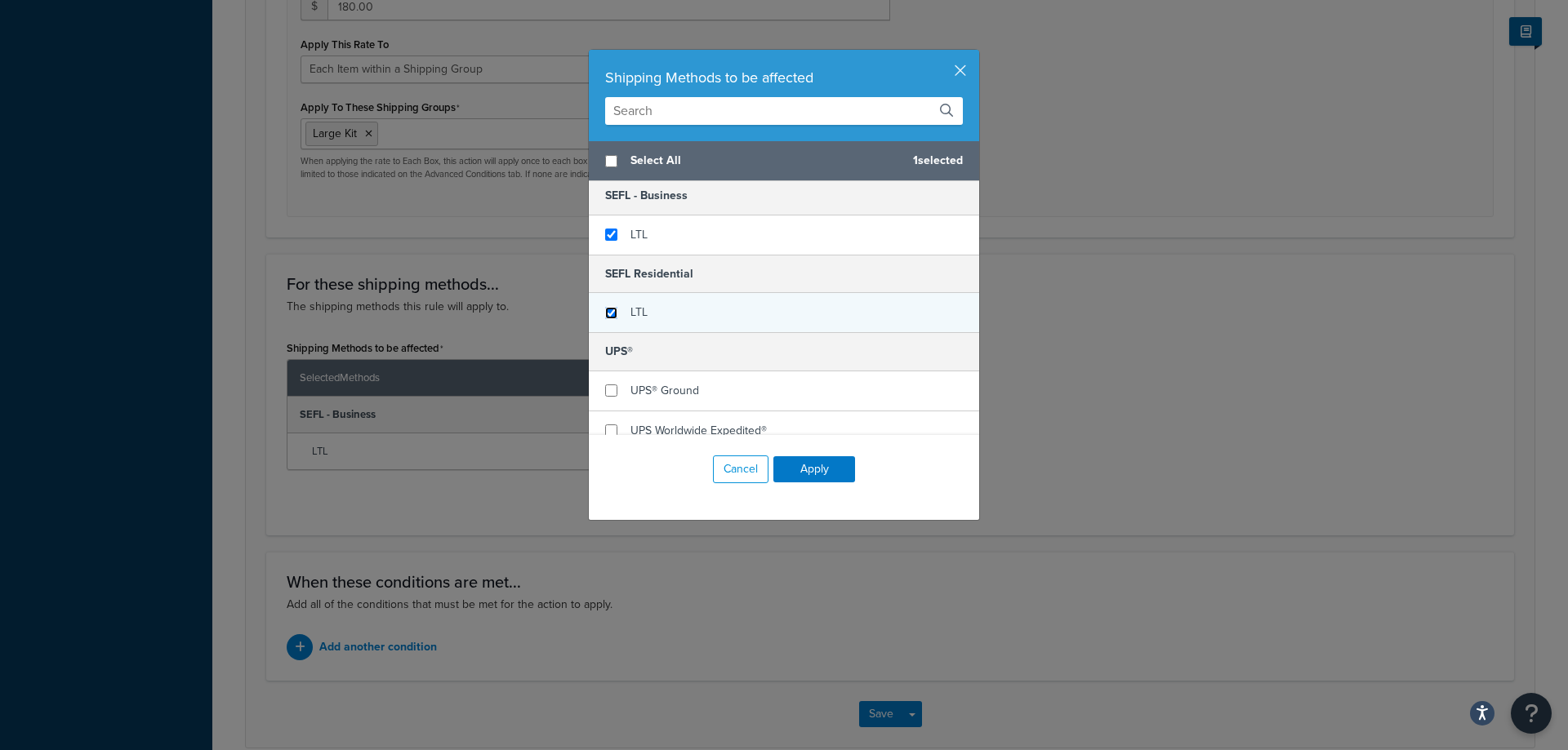
click at [607, 317] on input "checkbox" at bounding box center [611, 313] width 13 height 13
checkbox input "true"
click at [819, 472] on button "Apply" at bounding box center [814, 469] width 82 height 26
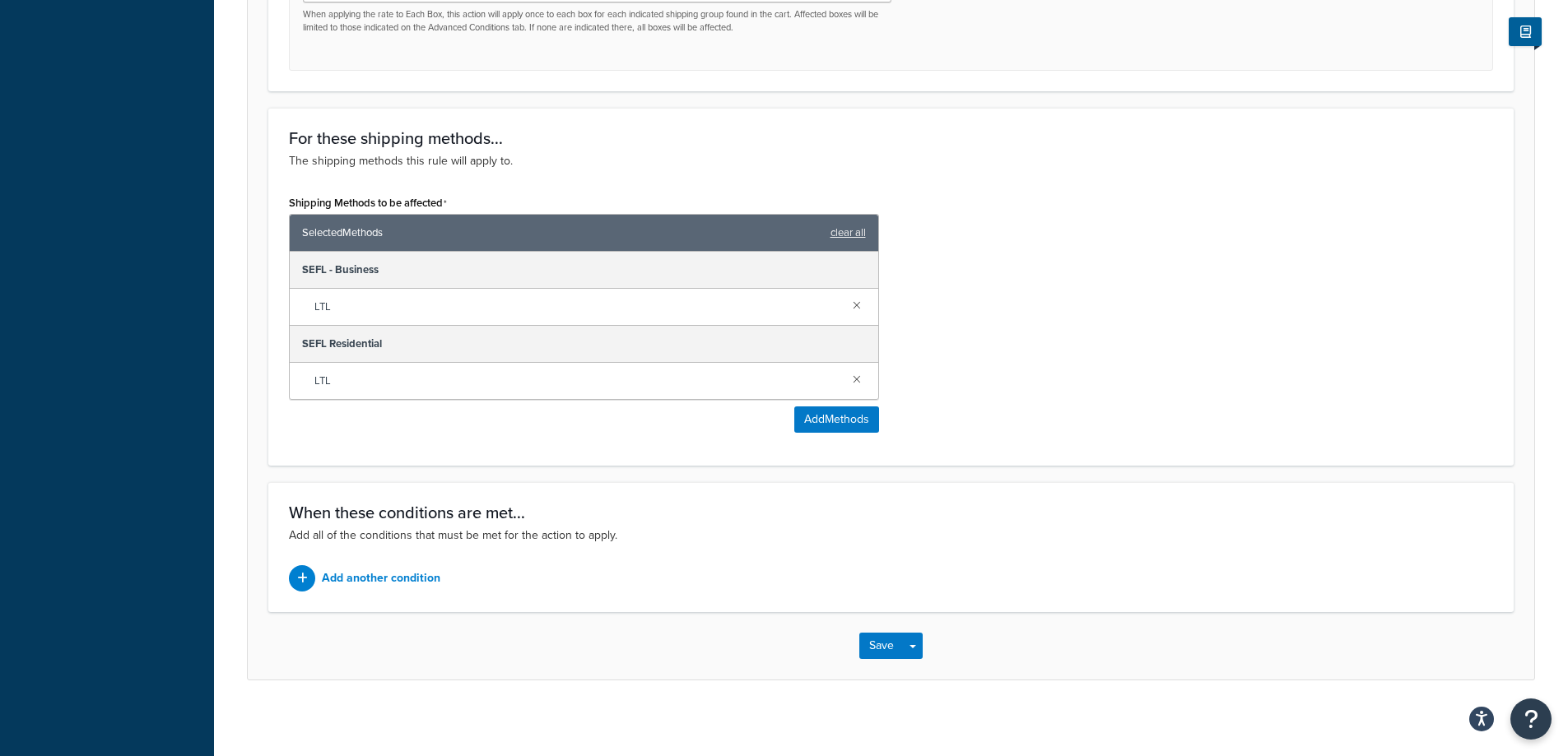
scroll to position [888, 0]
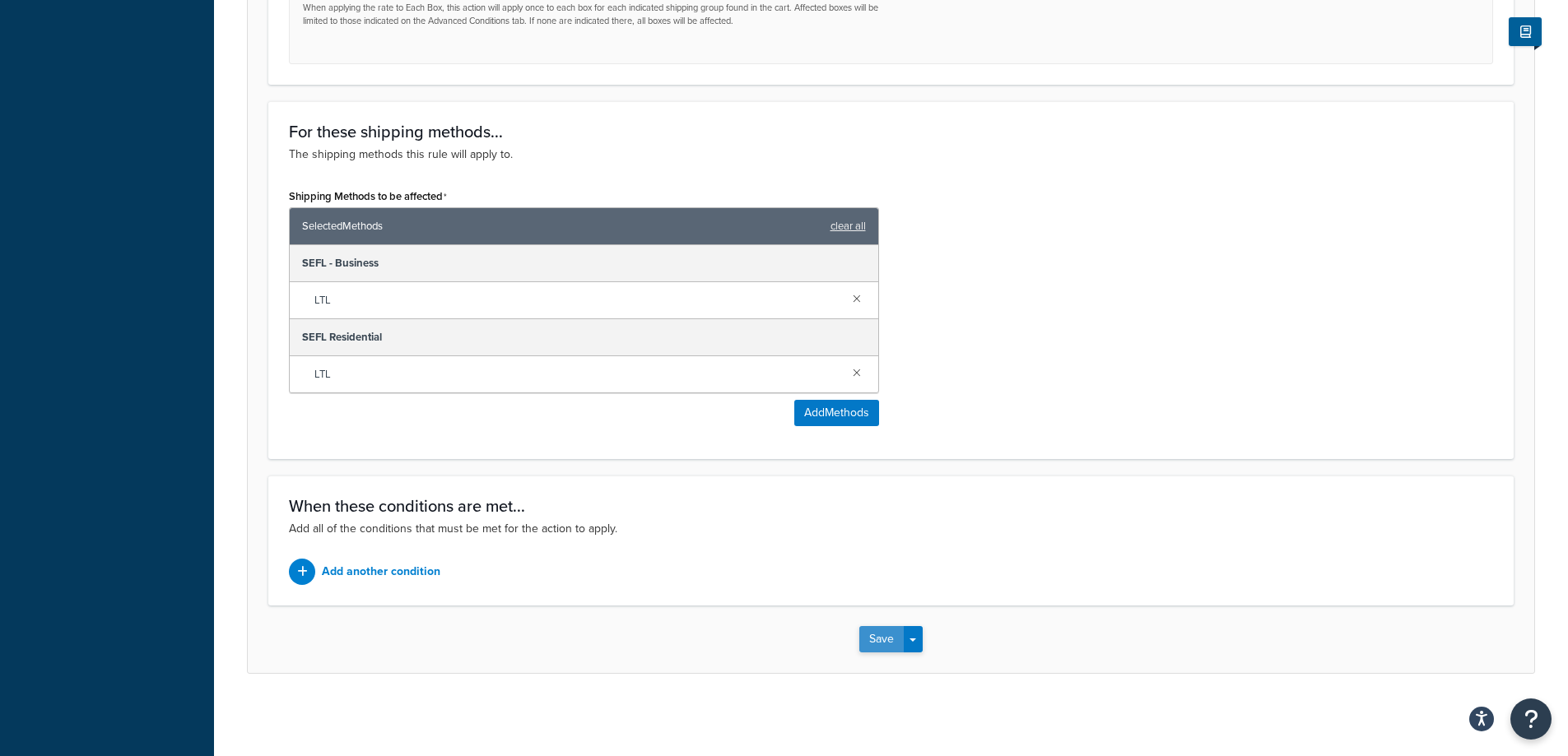
click at [887, 635] on button "Save" at bounding box center [881, 638] width 44 height 26
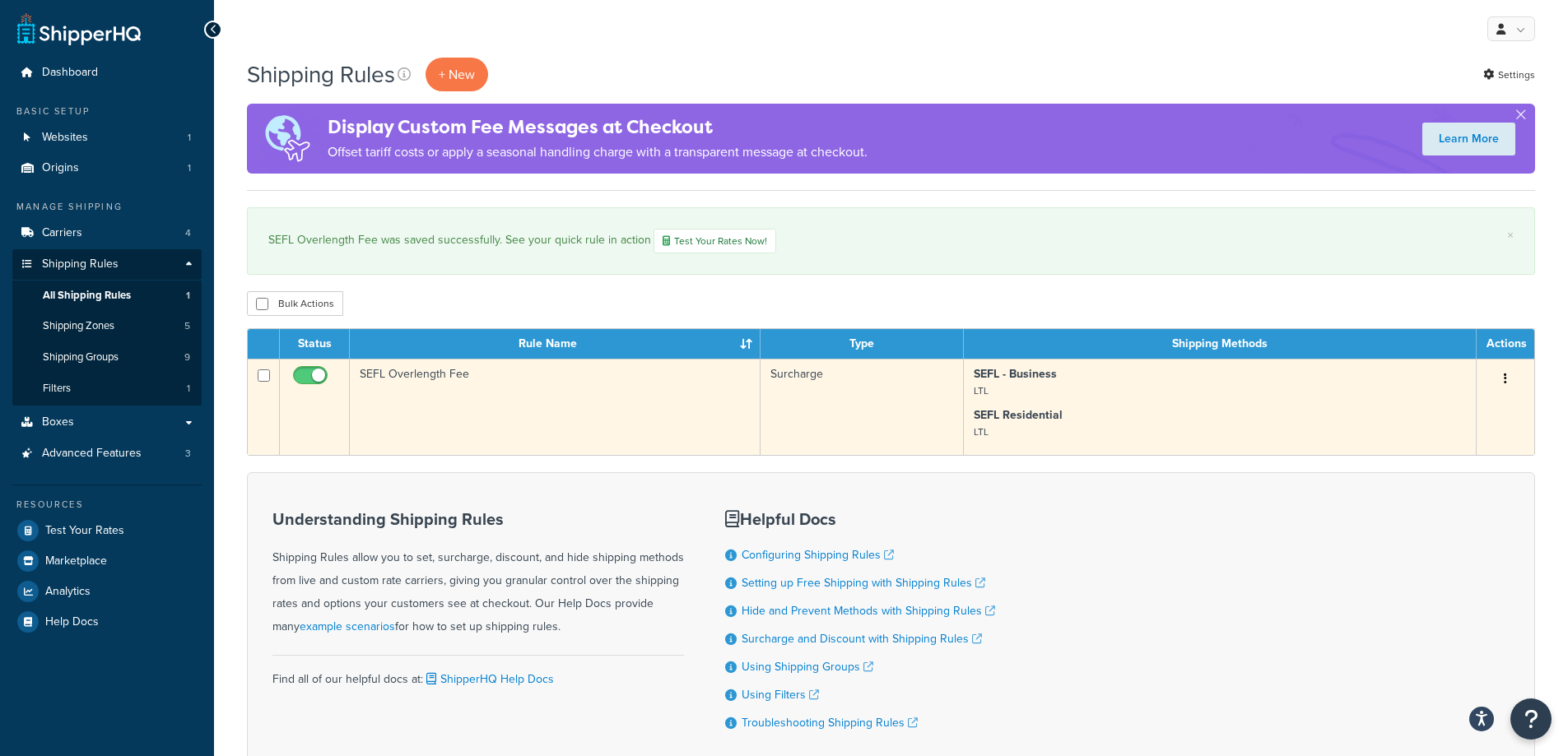
click at [1499, 377] on button "button" at bounding box center [1505, 379] width 23 height 26
click at [1450, 404] on link "Edit" at bounding box center [1451, 410] width 130 height 33
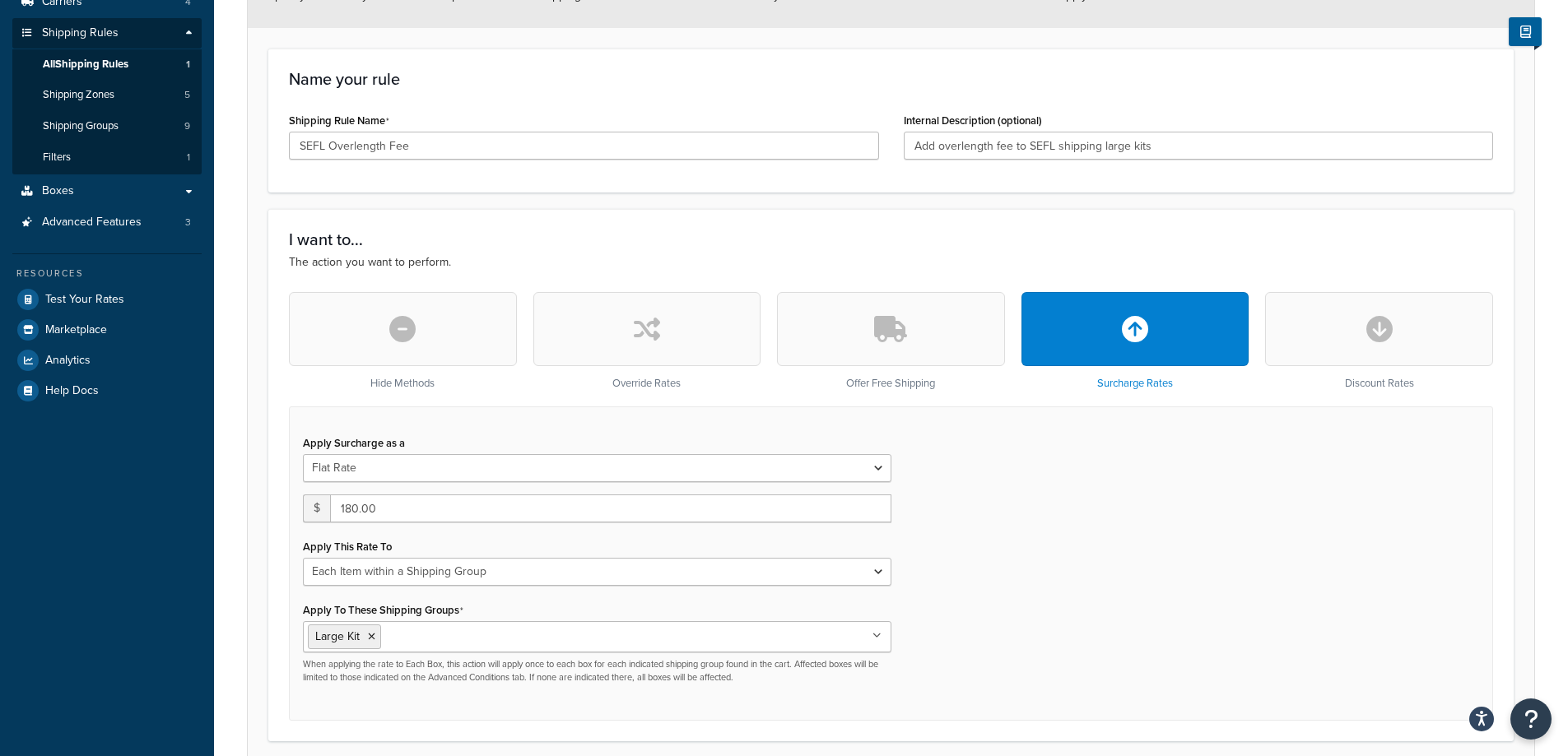
scroll to position [247, 0]
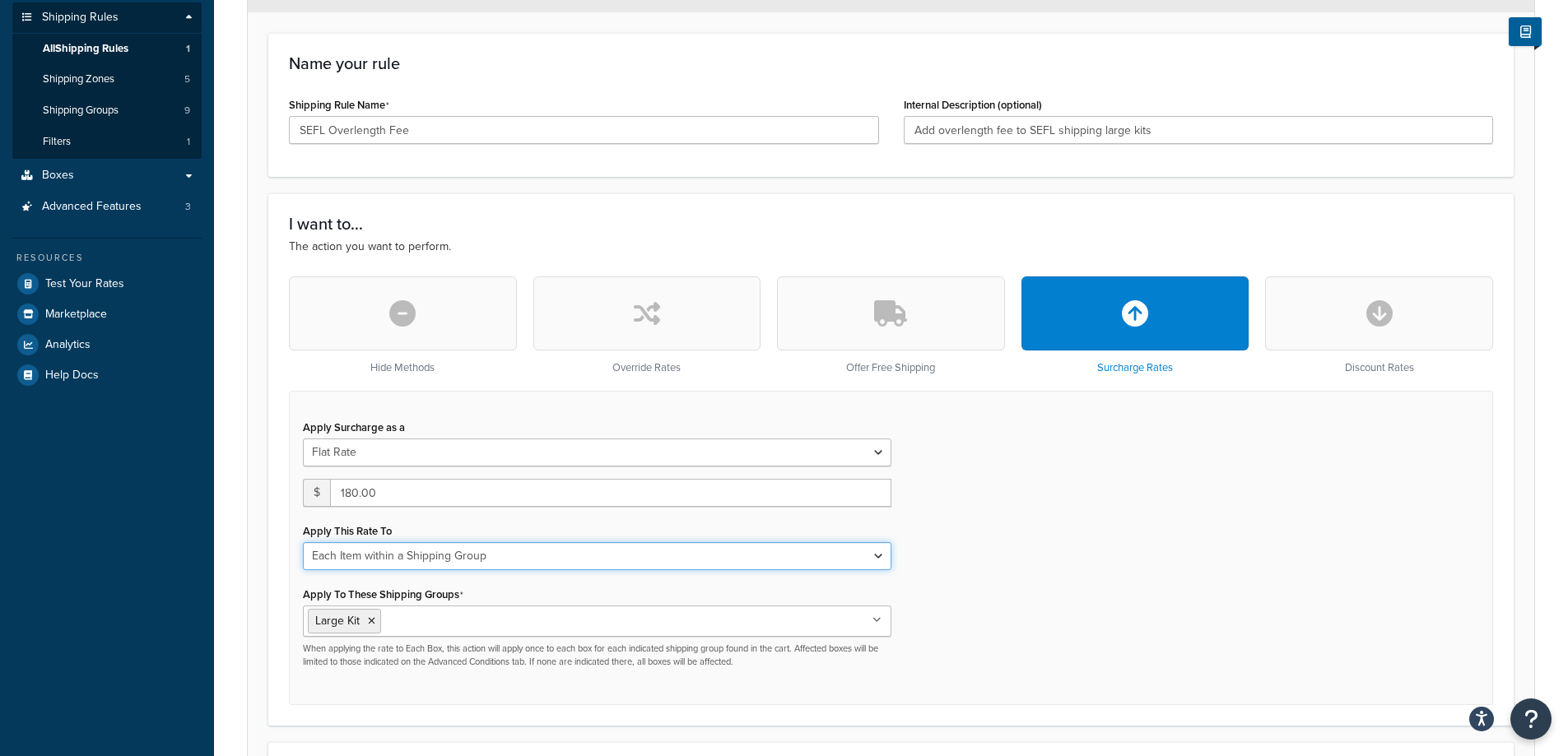
click at [644, 559] on select "Each Shipment in the Cart Each Shipping Group in the Cart Each Item within a Sh…" at bounding box center [597, 556] width 589 height 28
click at [960, 544] on div "Apply Surcharge as a Flat Rate Percentage Flat Rate & Percentage $ 180.00 Apply…" at bounding box center [890, 548] width 1204 height 315
click at [860, 558] on select "Each Shipment in the Cart Each Shipping Group in the Cart Each Item within a Sh…" at bounding box center [597, 556] width 589 height 28
click at [303, 543] on select "Each Shipment in the Cart Each Shipping Group in the Cart Each Item within a Sh…" at bounding box center [597, 556] width 589 height 28
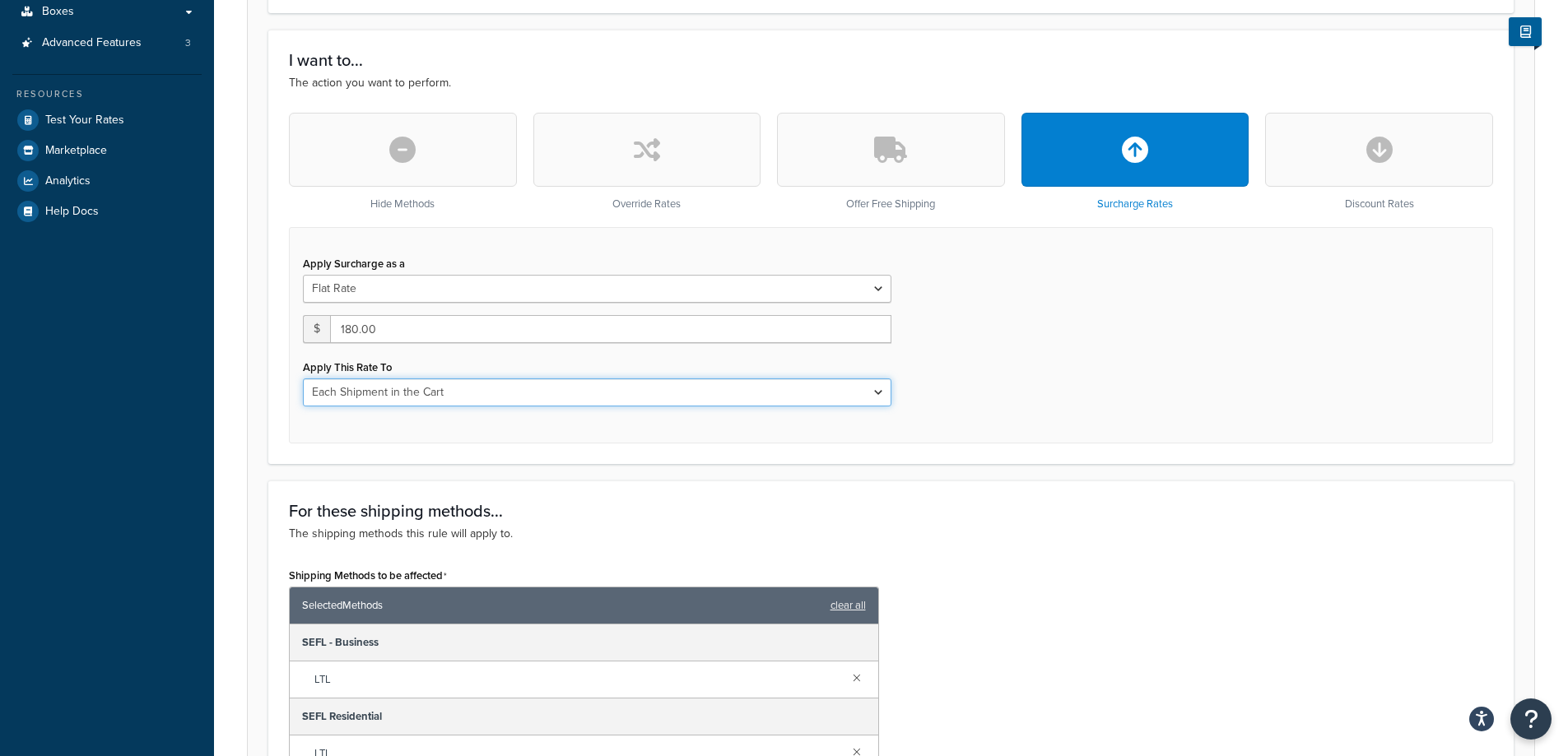
scroll to position [411, 0]
click at [823, 394] on select "Each Shipment in the Cart Each Shipping Group in the Cart Each Item within a Sh…" at bounding box center [597, 392] width 589 height 28
select select "ITEM"
click at [303, 378] on select "Each Shipment in the Cart Each Shipping Group in the Cart Each Item within a Sh…" at bounding box center [597, 392] width 589 height 28
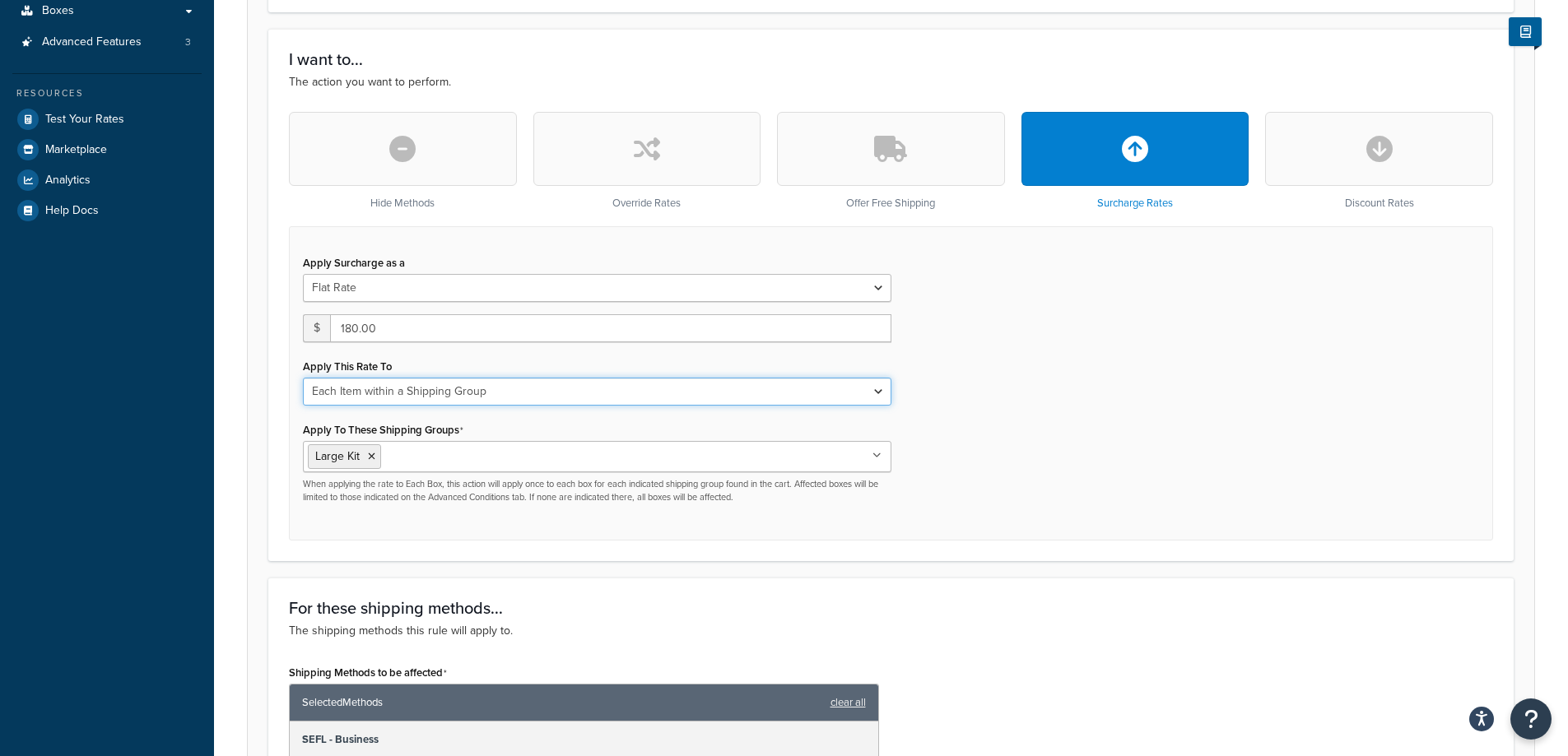
scroll to position [0, 0]
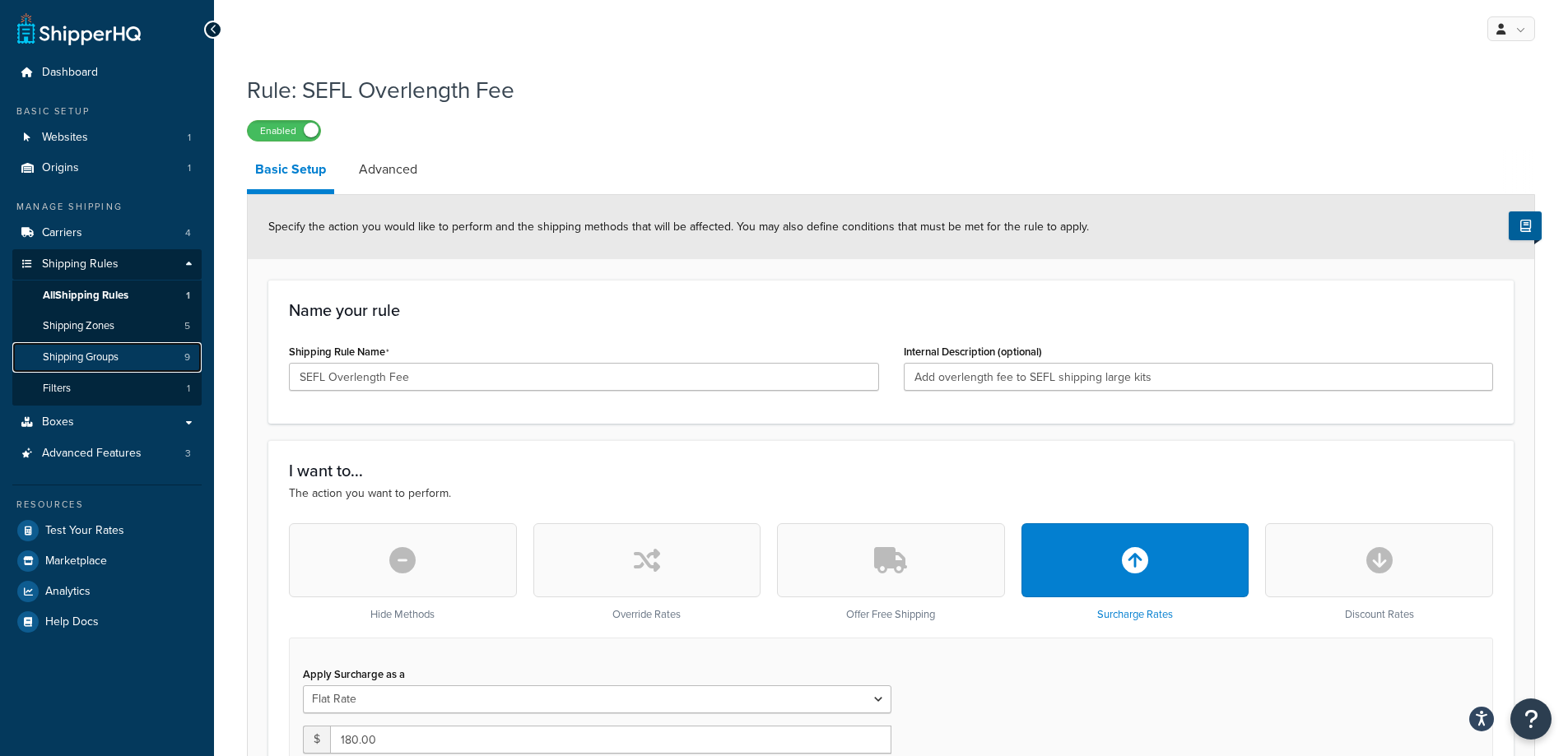
click at [94, 359] on span "Shipping Groups" at bounding box center [81, 357] width 76 height 14
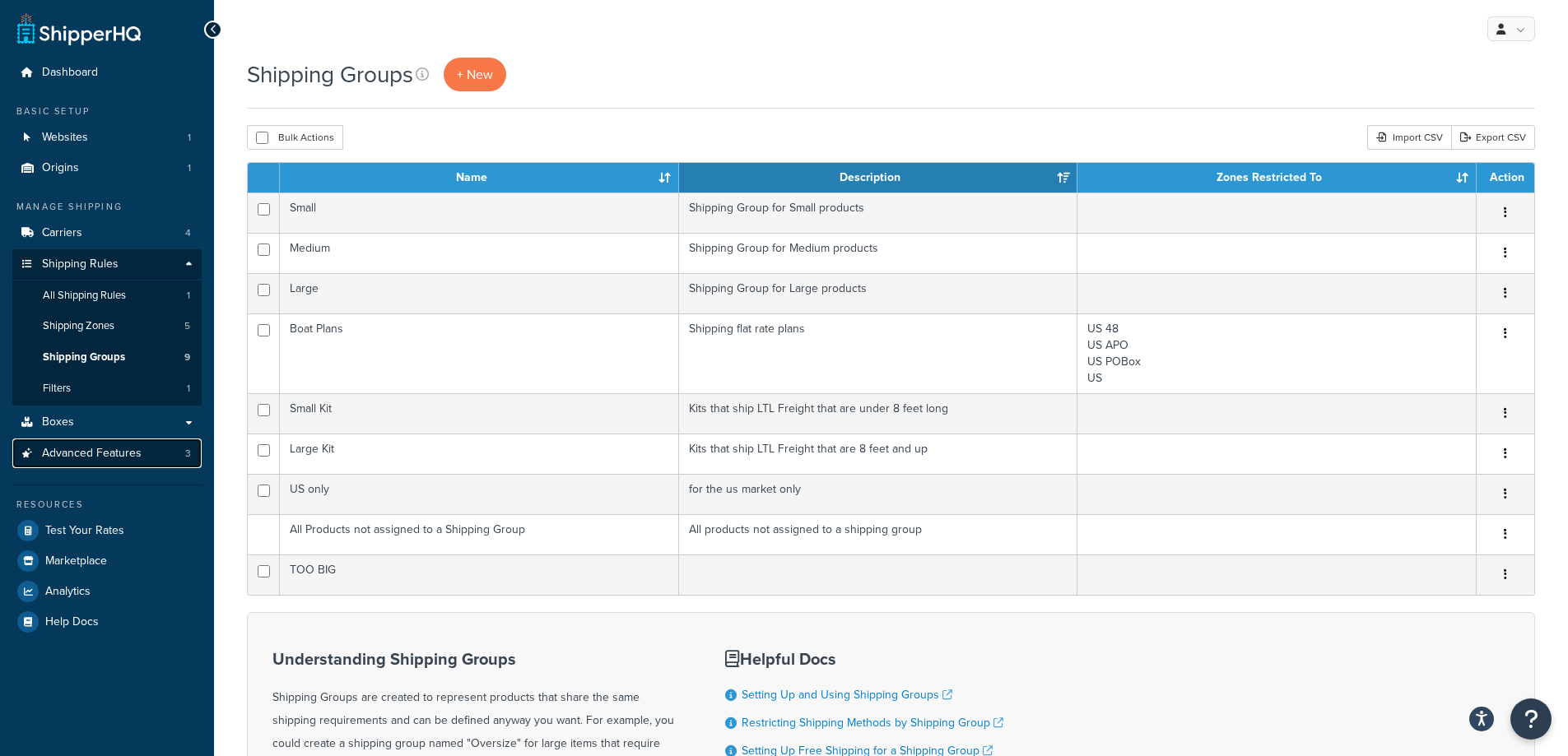
click at [96, 452] on span "Advanced Features" at bounding box center [91, 453] width 100 height 14
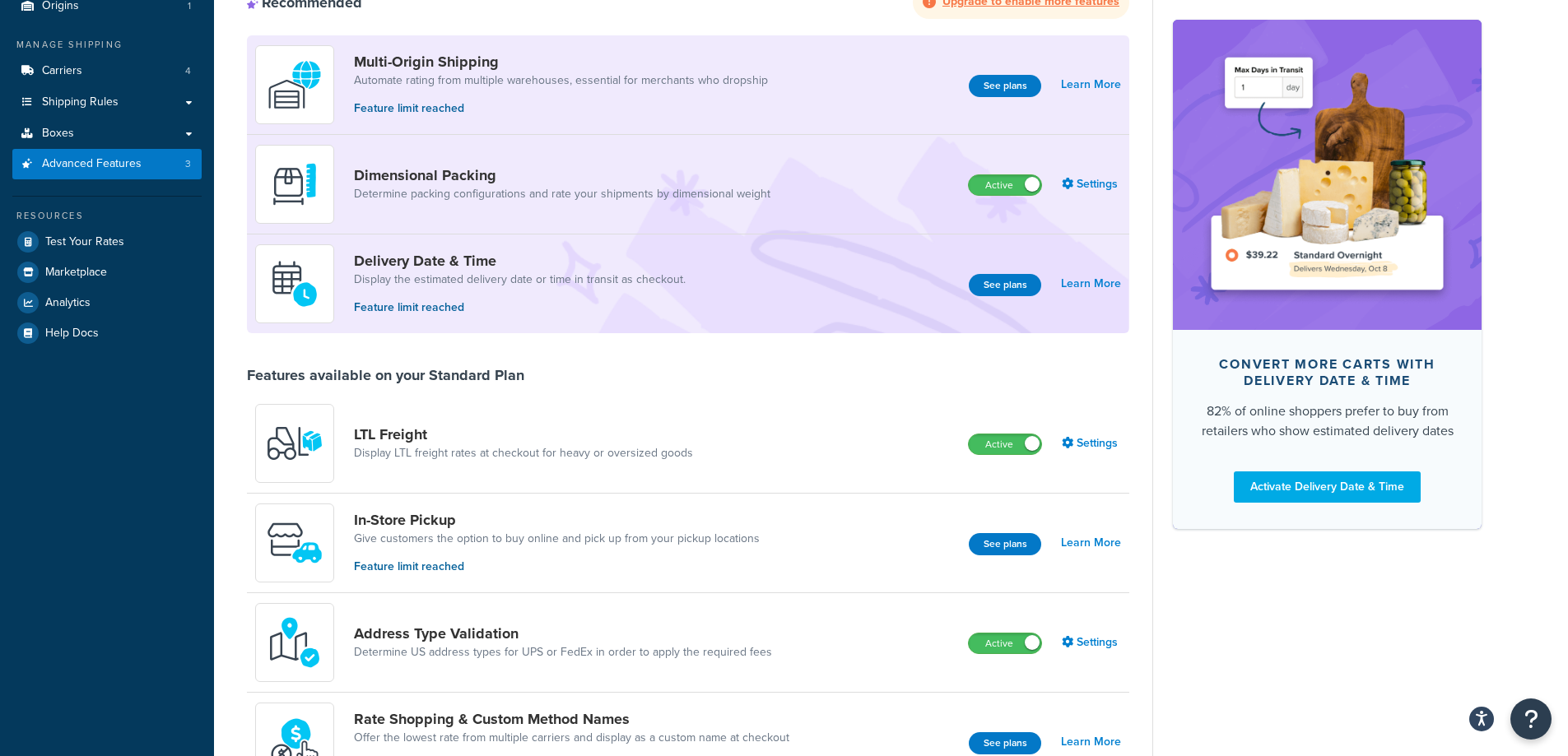
scroll to position [329, 0]
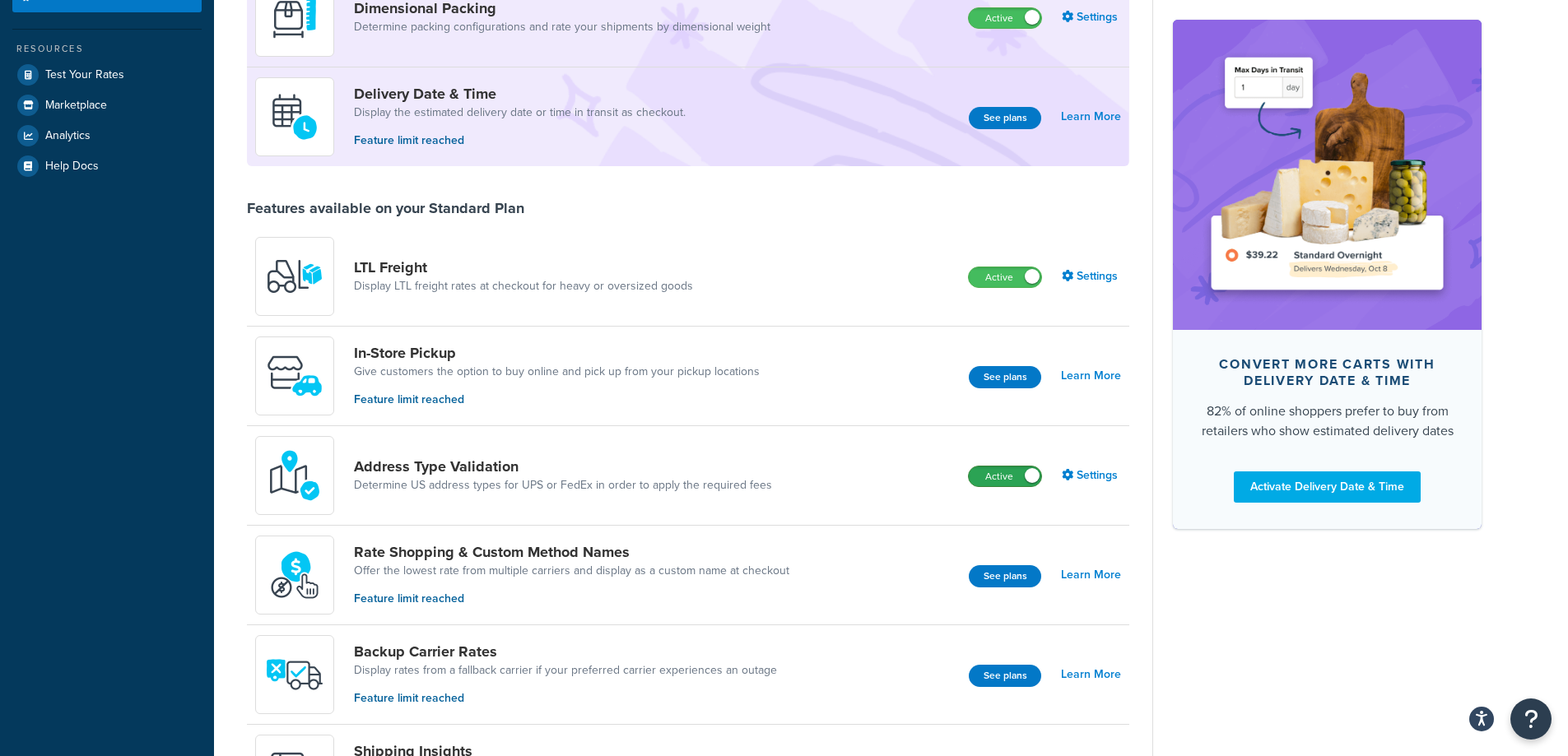
click at [1002, 478] on label "Active" at bounding box center [1005, 477] width 72 height 20
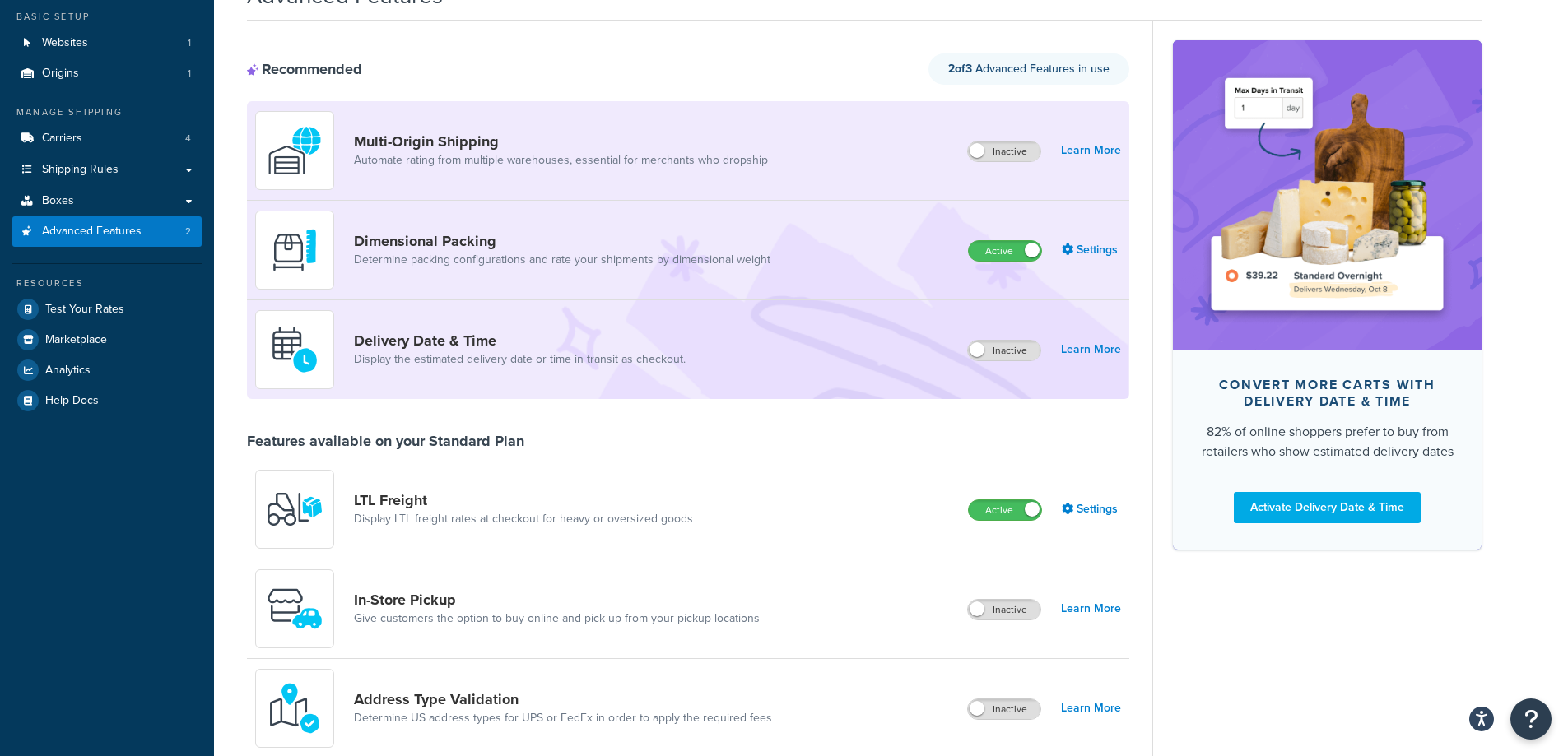
scroll to position [0, 0]
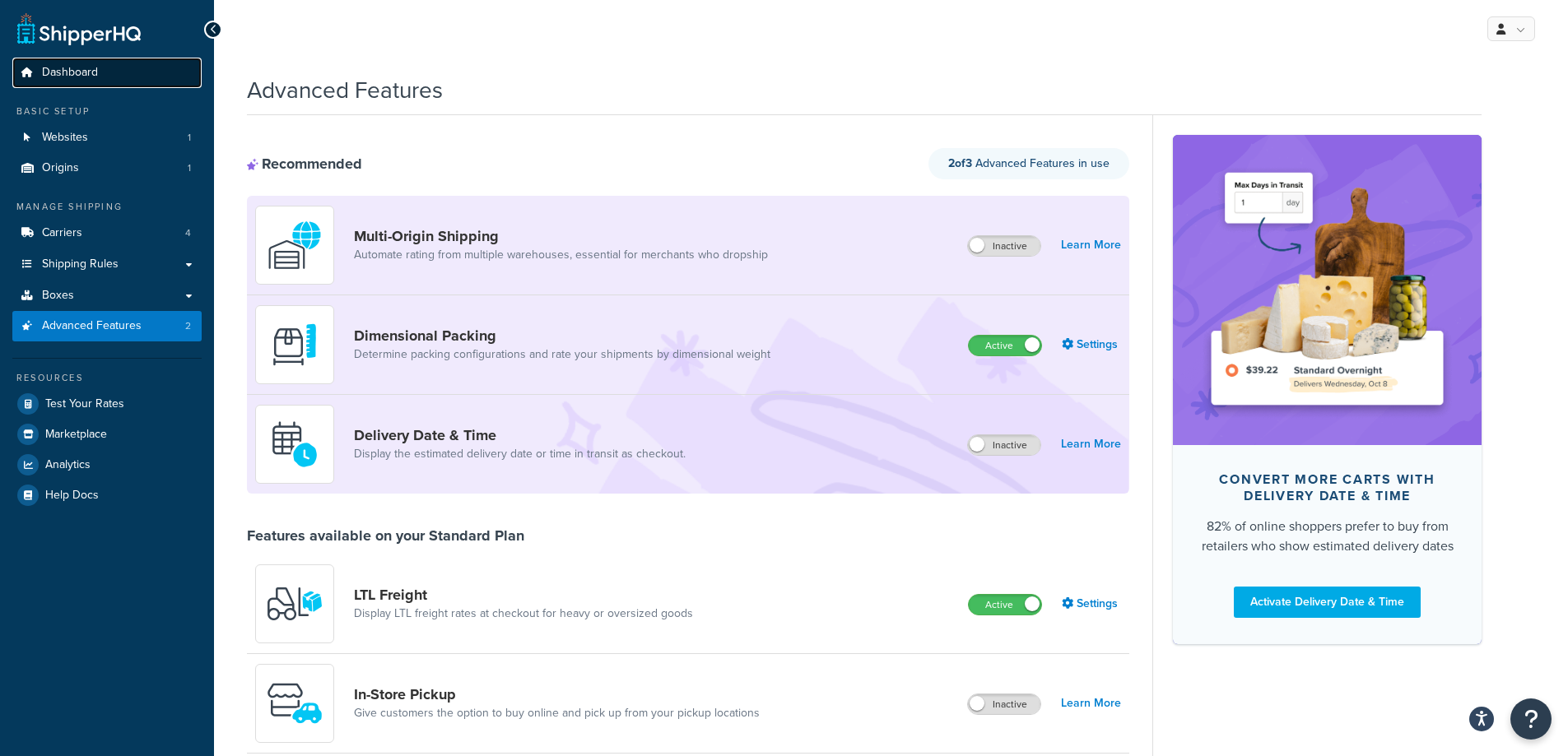
click at [78, 74] on span "Dashboard" at bounding box center [70, 72] width 56 height 14
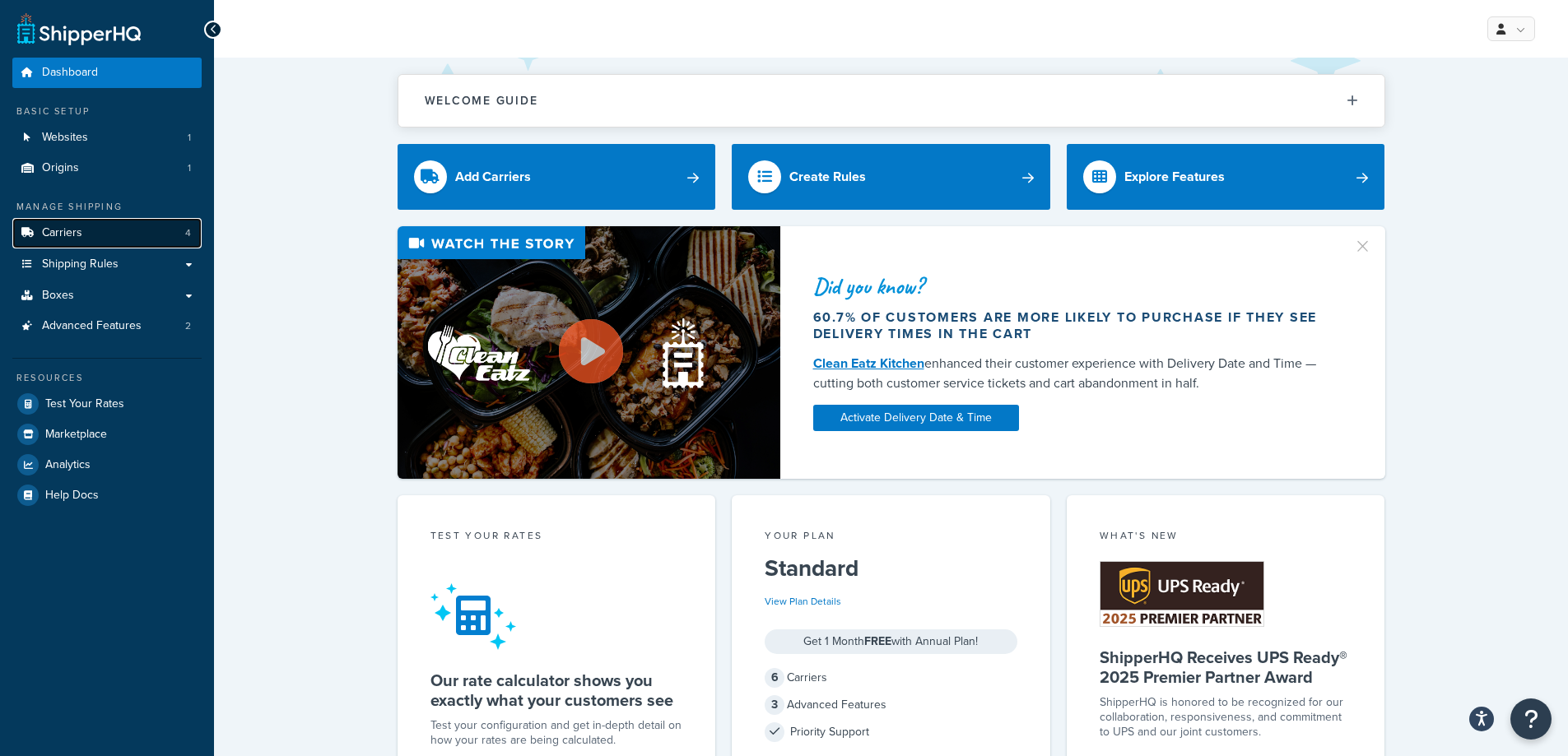
click at [87, 231] on link "Carriers 4" at bounding box center [107, 233] width 189 height 31
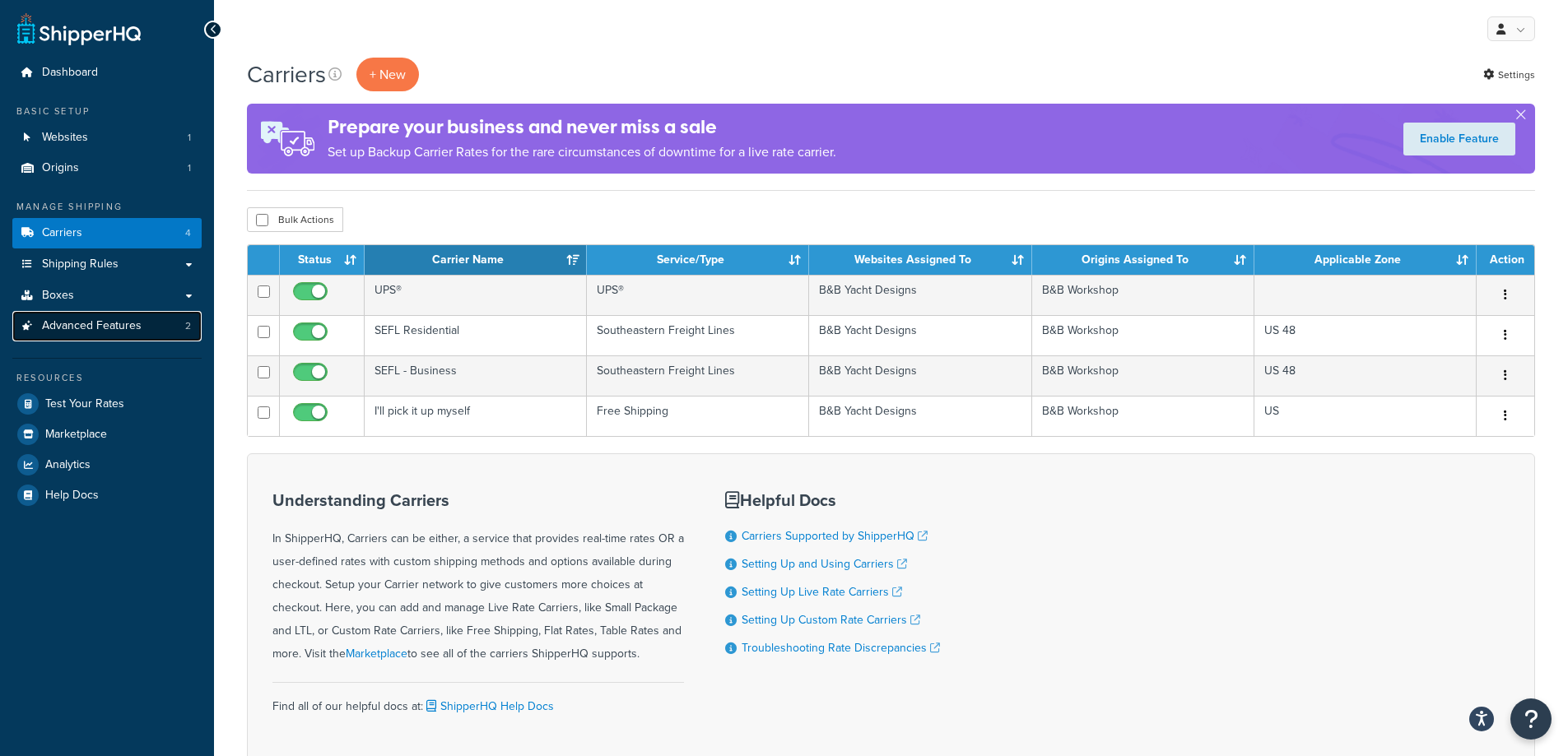
click at [76, 325] on span "Advanced Features" at bounding box center [91, 326] width 100 height 14
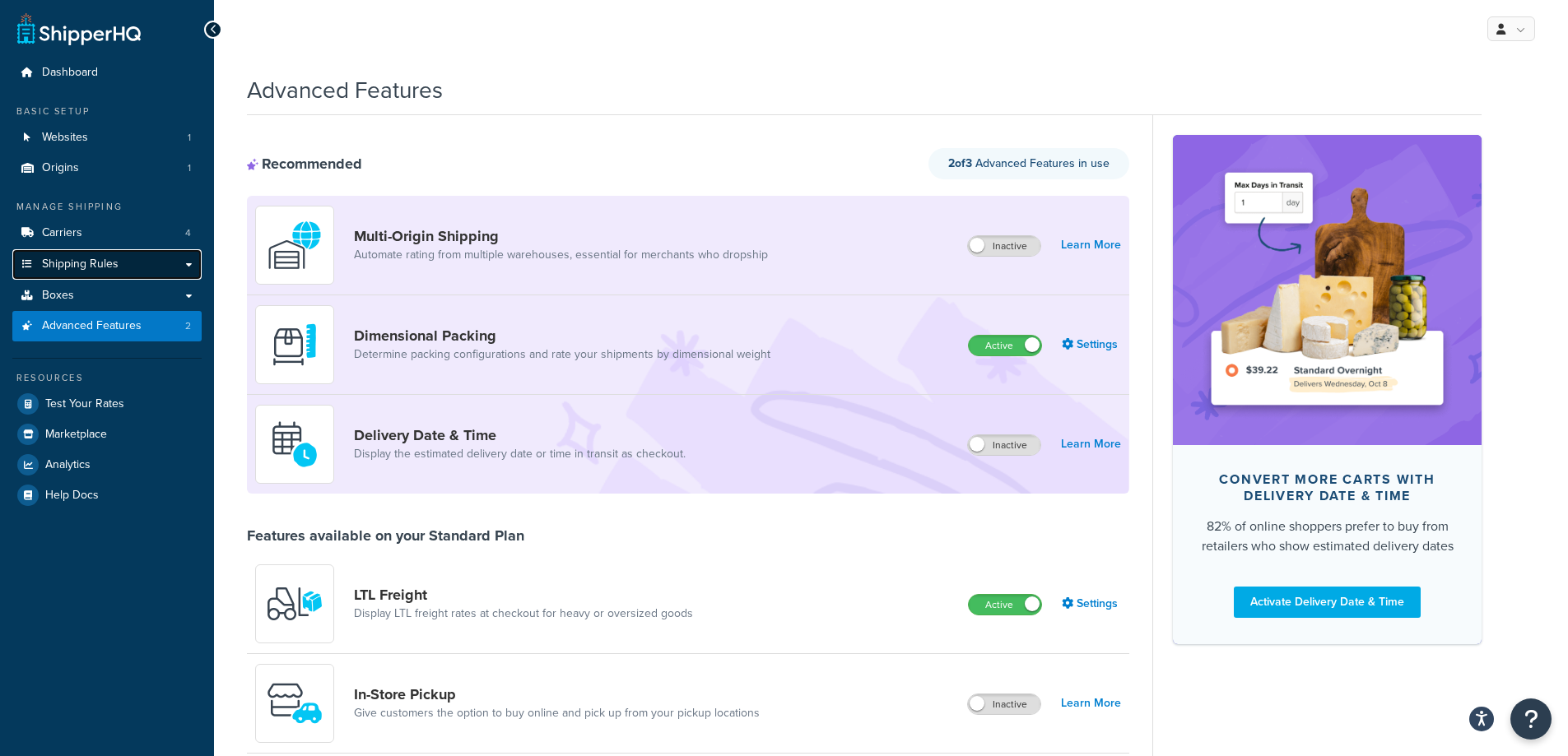
click at [78, 265] on span "Shipping Rules" at bounding box center [80, 264] width 77 height 14
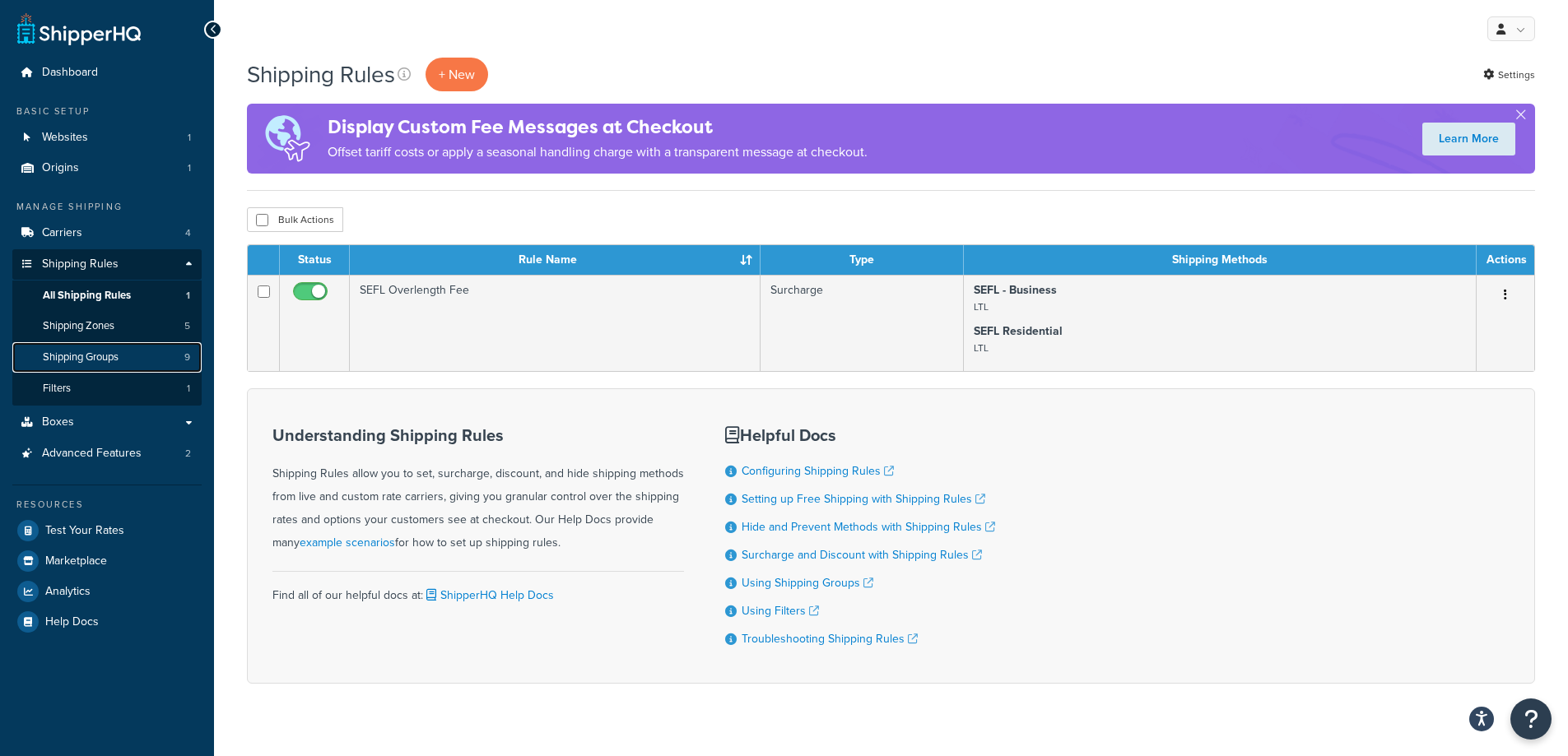
click at [79, 360] on span "Shipping Groups" at bounding box center [81, 357] width 76 height 14
